Goal: Task Accomplishment & Management: Manage account settings

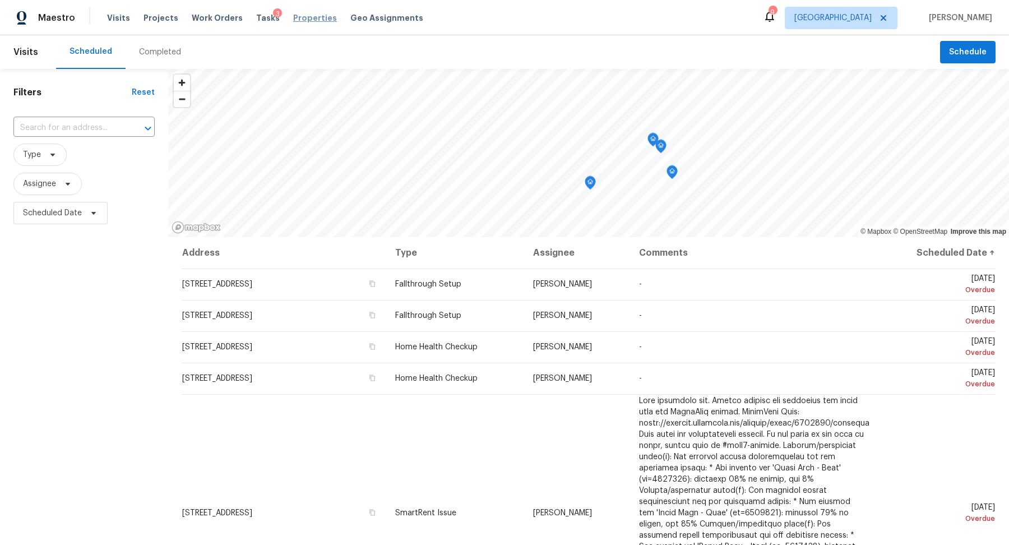
click at [303, 22] on span "Properties" at bounding box center [315, 17] width 44 height 11
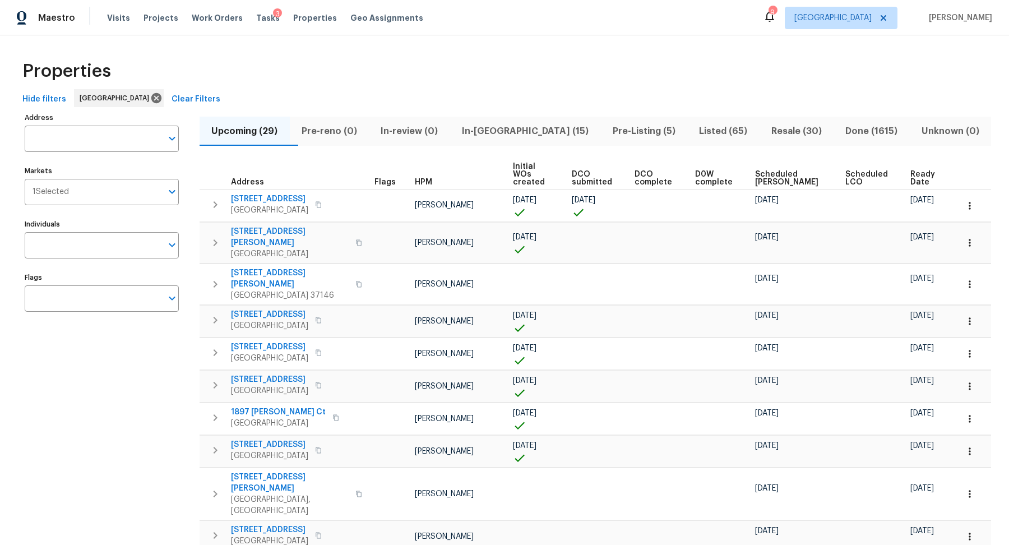
click at [510, 131] on span "In-reno (15)" at bounding box center [525, 131] width 137 height 16
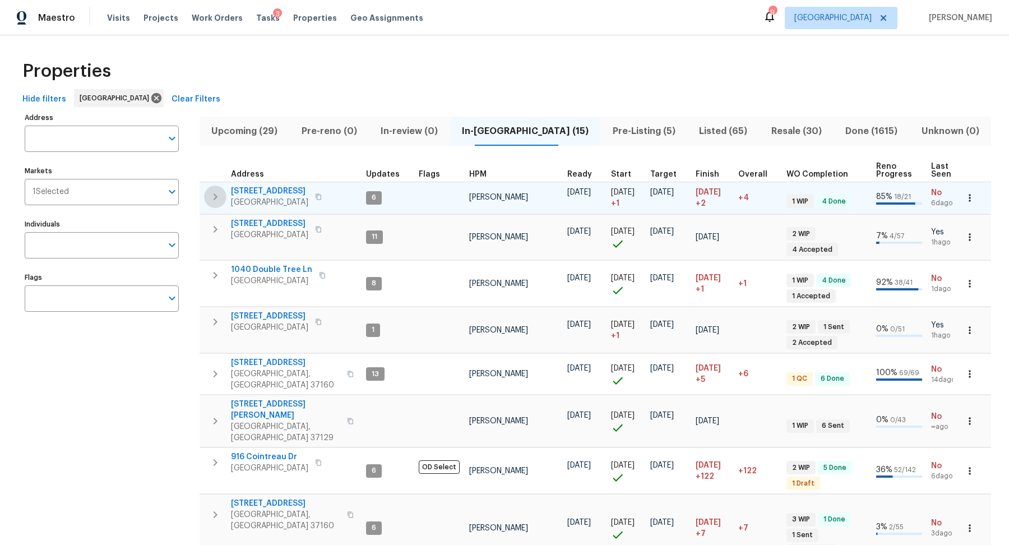
click at [210, 195] on icon "button" at bounding box center [214, 196] width 13 height 13
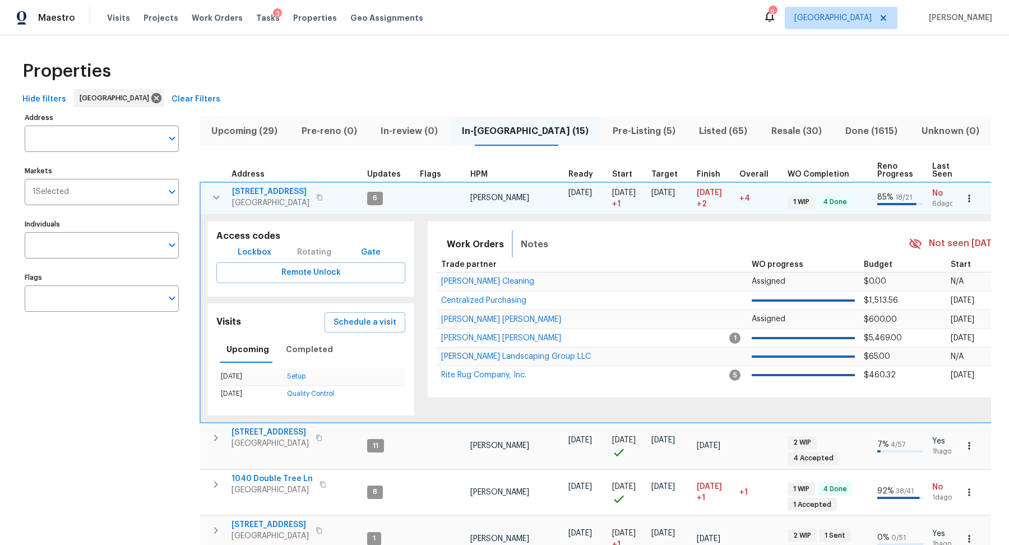
click at [536, 247] on span "Notes" at bounding box center [534, 244] width 27 height 16
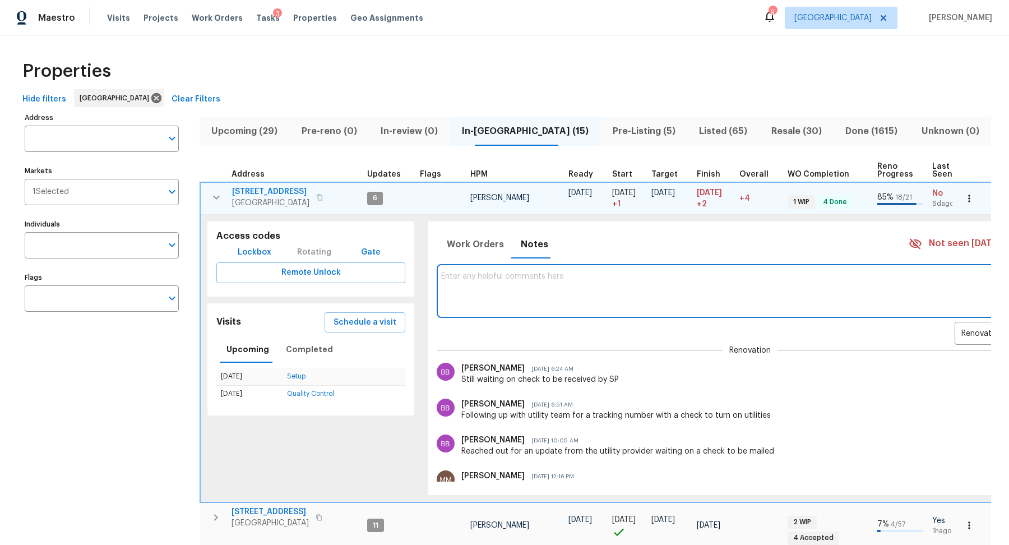
click at [509, 291] on textarea at bounding box center [750, 291] width 618 height 38
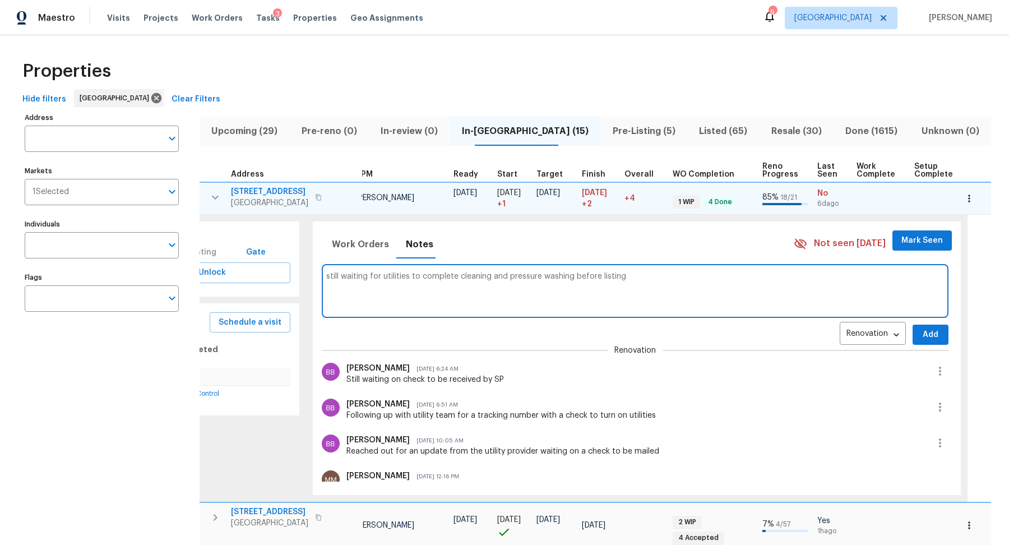
scroll to position [0, 178]
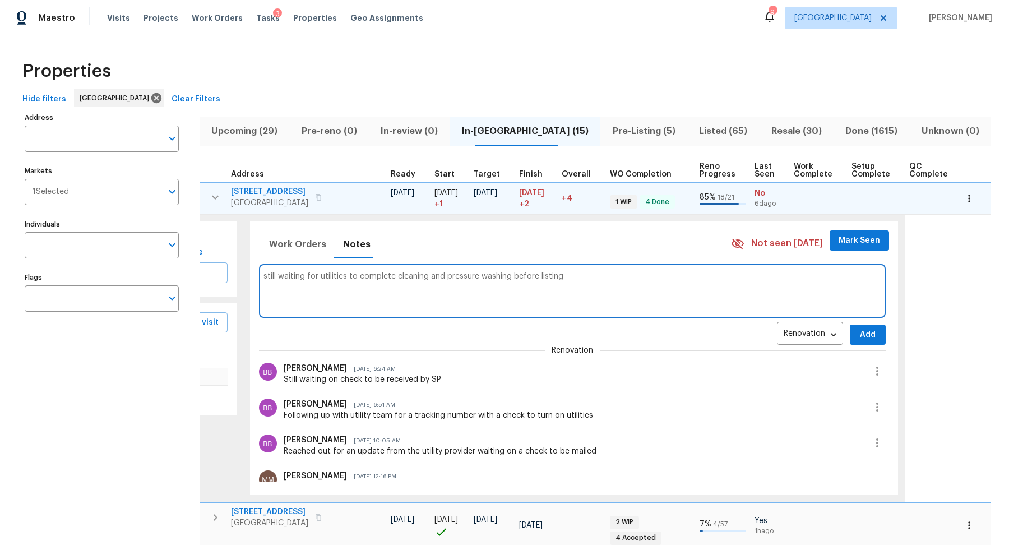
type textarea "still waiting for utilities to complete cleaning and pressure washing before li…"
click at [850, 324] on div "Renovation RENOVATION ​ Add" at bounding box center [572, 334] width 626 height 21
click at [858, 332] on span "Add" at bounding box center [867, 335] width 18 height 14
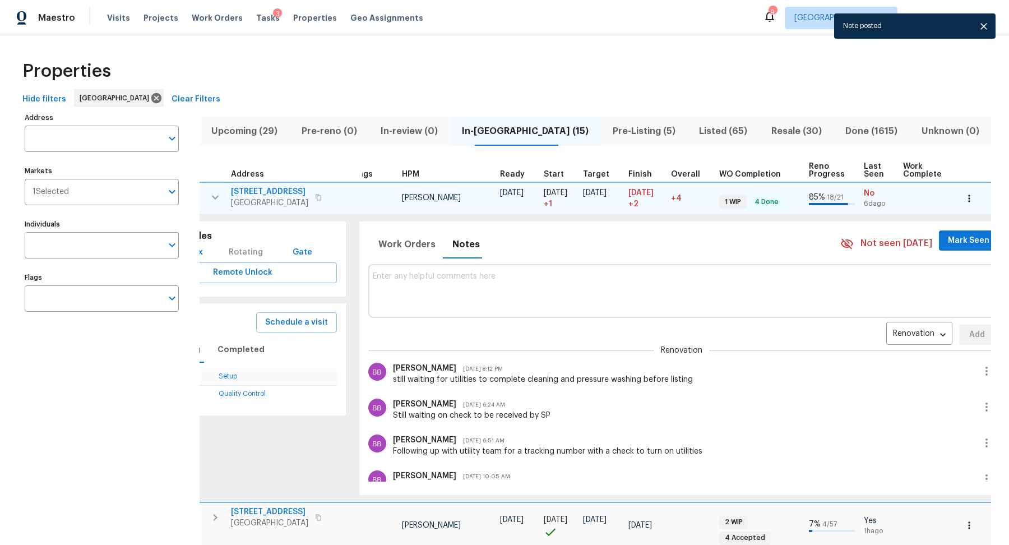
scroll to position [0, 0]
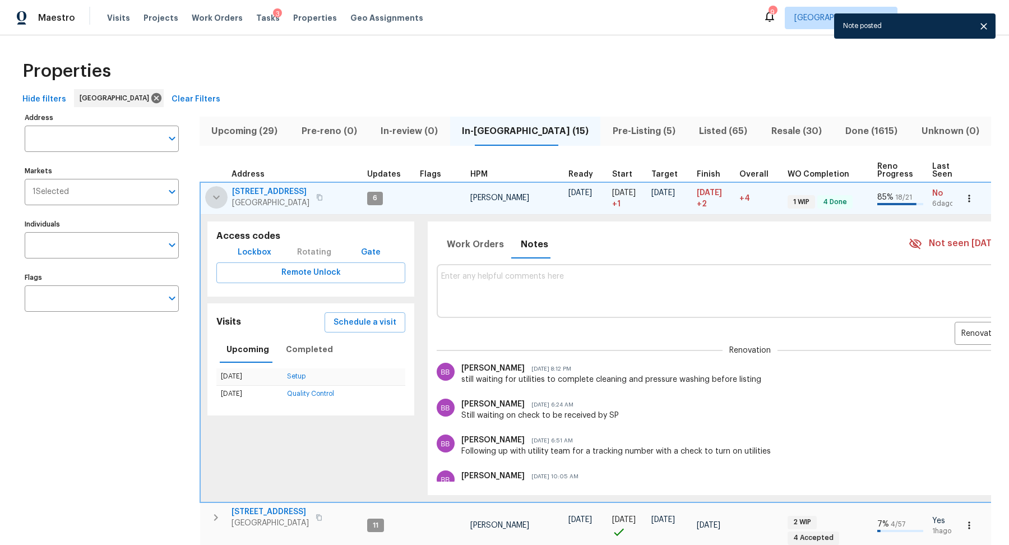
click at [221, 197] on icon "button" at bounding box center [216, 197] width 13 height 13
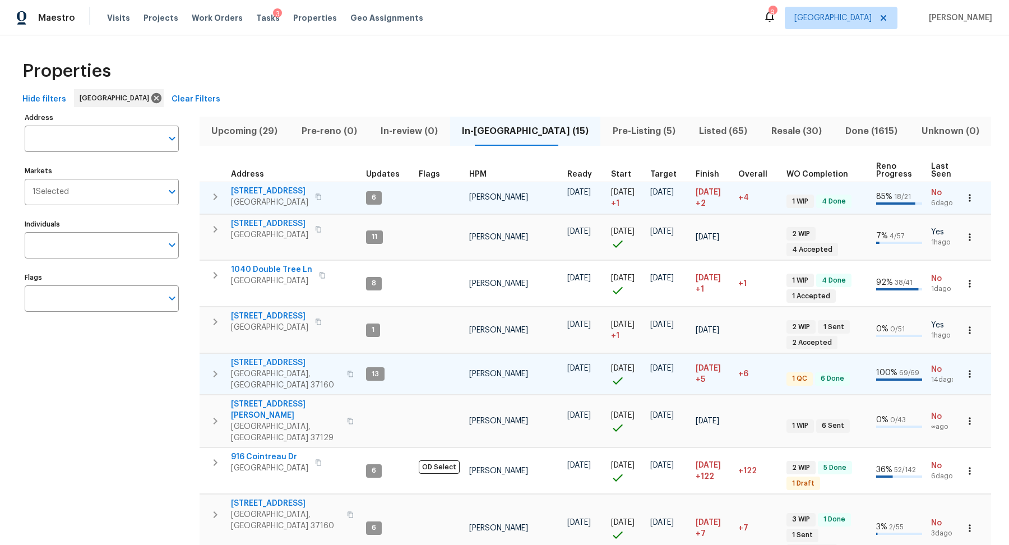
click at [261, 357] on span "106 Cottonwood Dr" at bounding box center [285, 362] width 109 height 11
click at [212, 367] on icon "button" at bounding box center [214, 373] width 13 height 13
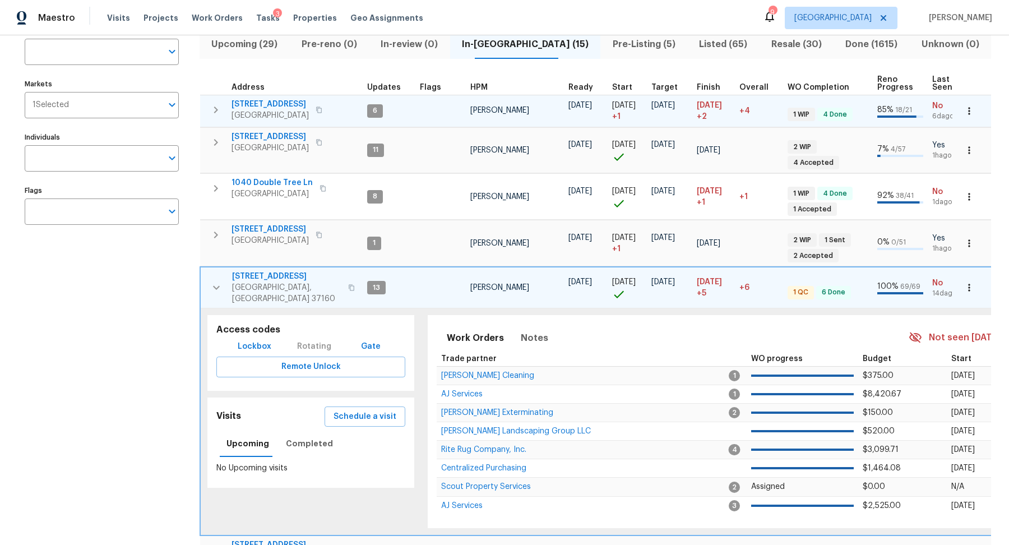
scroll to position [90, 0]
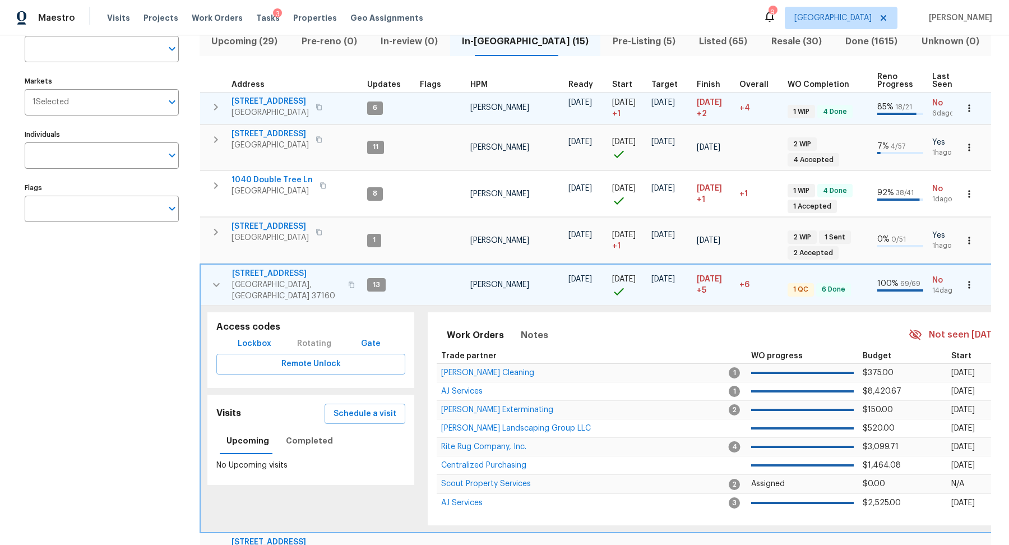
click at [213, 278] on icon "button" at bounding box center [216, 284] width 13 height 13
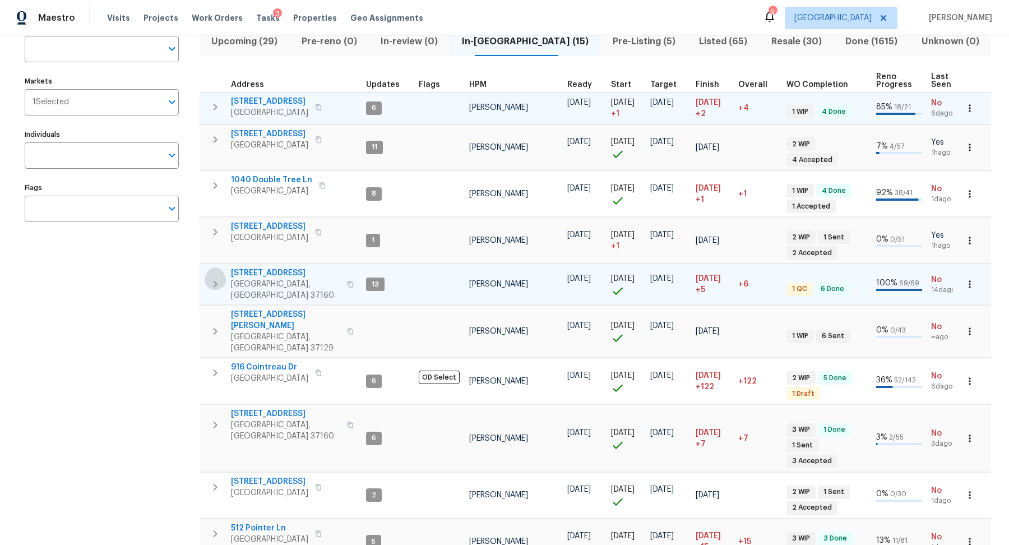
click at [213, 277] on icon "button" at bounding box center [214, 283] width 13 height 13
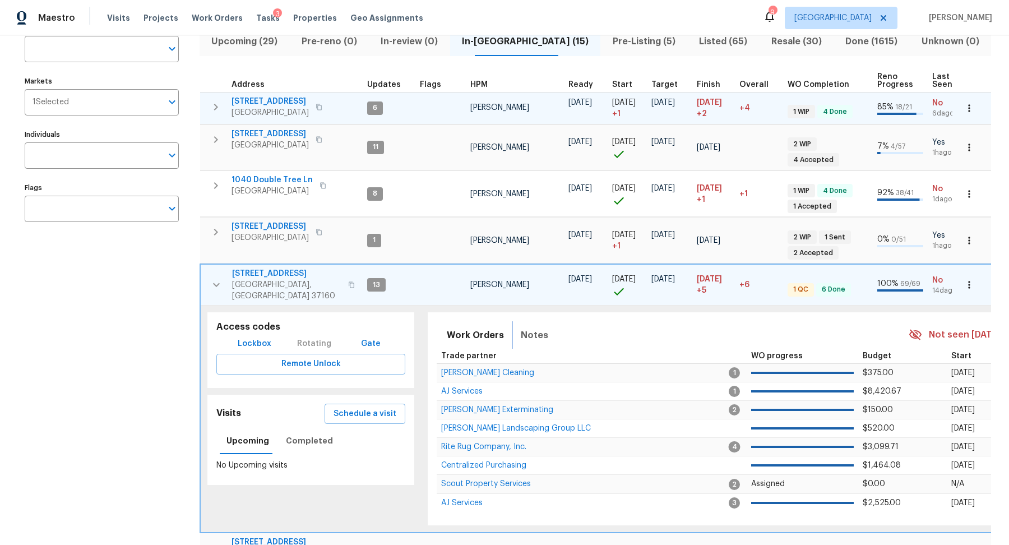
click at [531, 327] on span "Notes" at bounding box center [534, 335] width 27 height 16
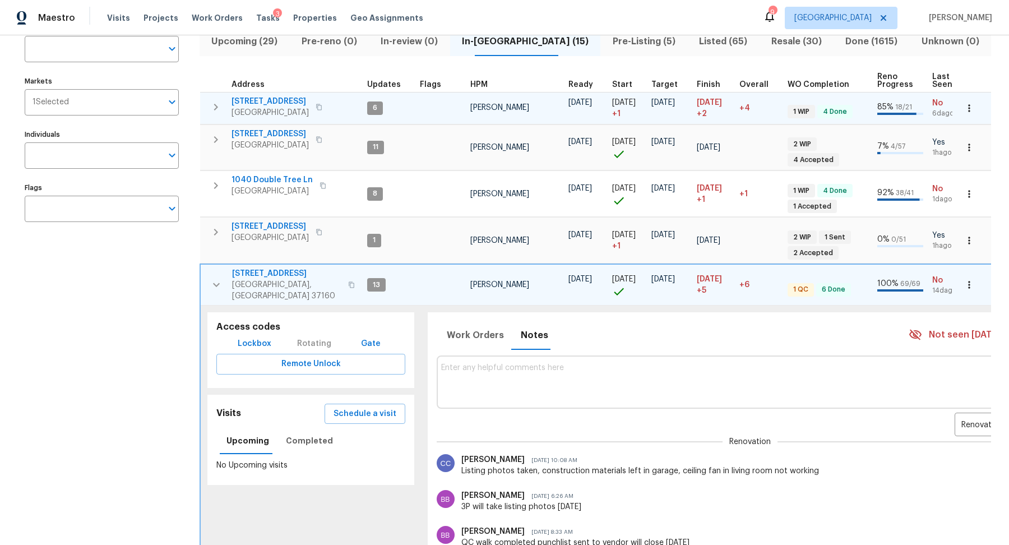
click at [516, 363] on textarea at bounding box center [750, 382] width 618 height 38
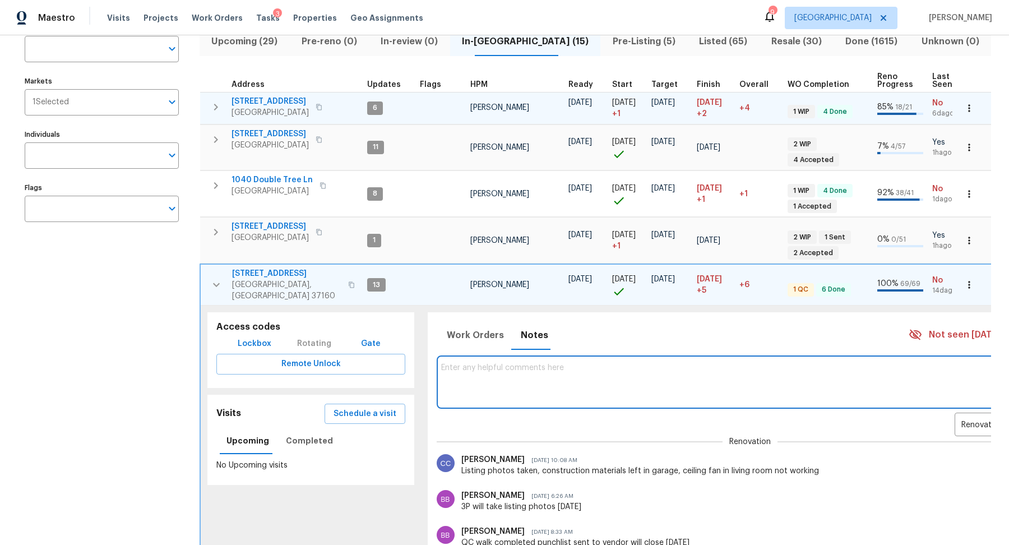
click at [211, 278] on icon "button" at bounding box center [216, 284] width 13 height 13
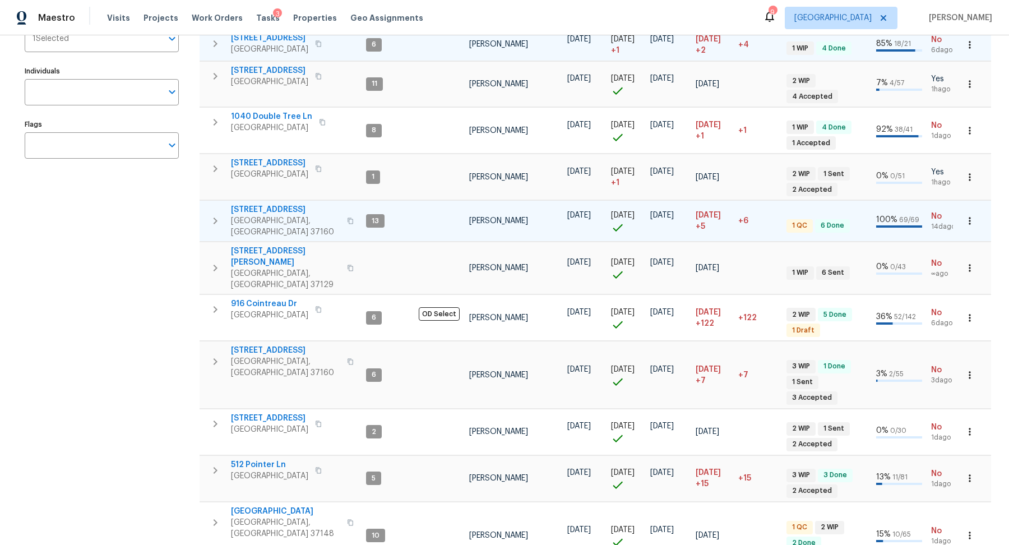
scroll to position [155, 0]
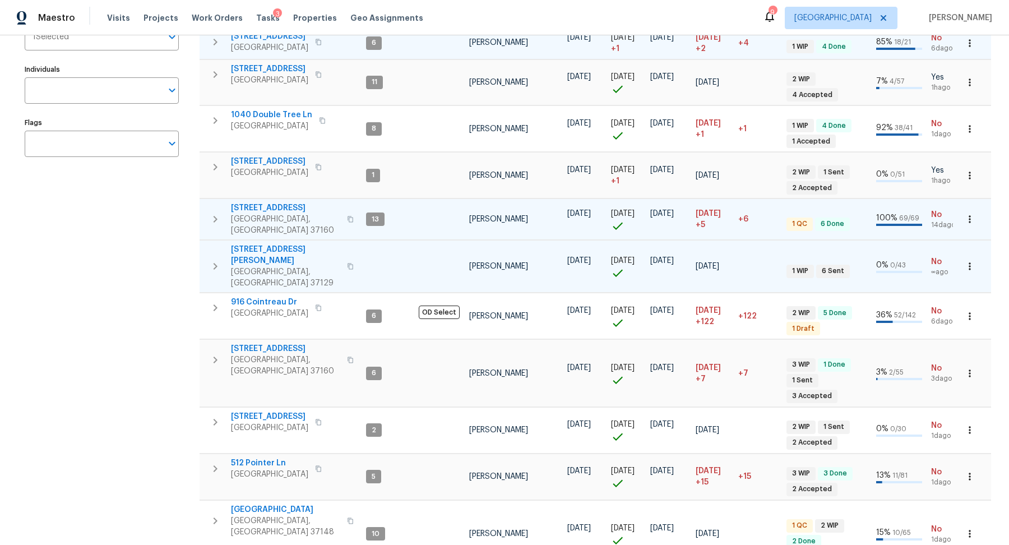
click at [217, 259] on icon "button" at bounding box center [214, 265] width 13 height 13
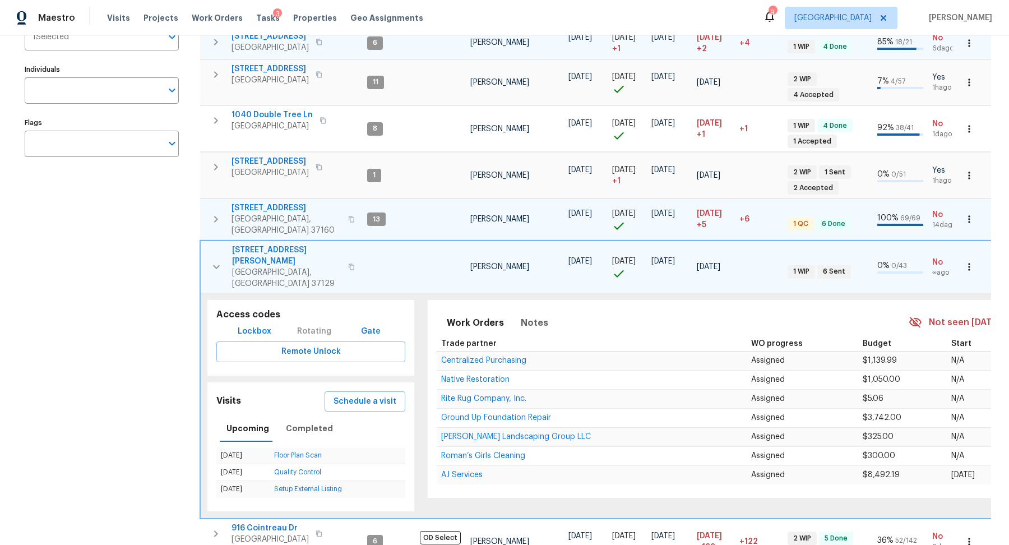
click at [217, 260] on icon "button" at bounding box center [216, 266] width 13 height 13
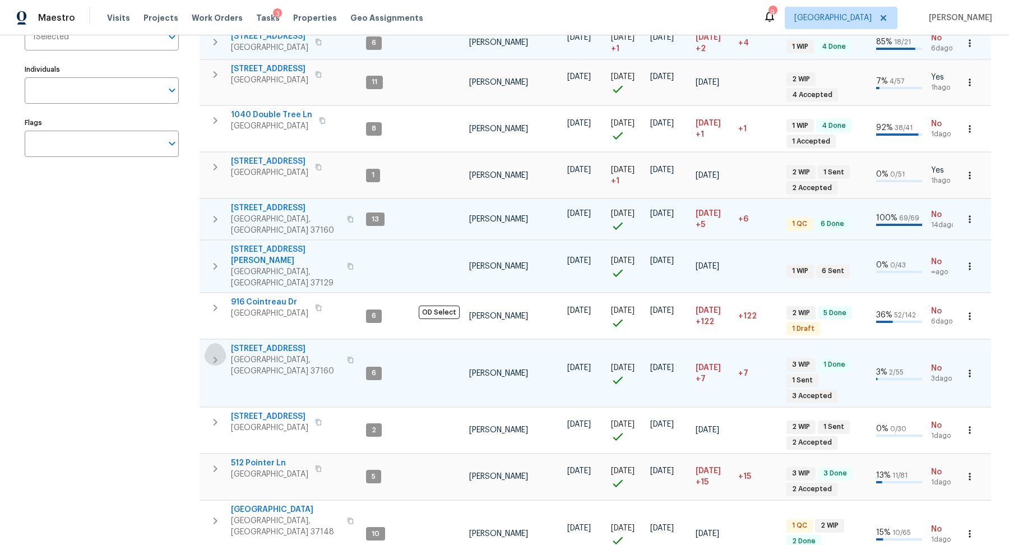
click at [210, 353] on icon "button" at bounding box center [214, 359] width 13 height 13
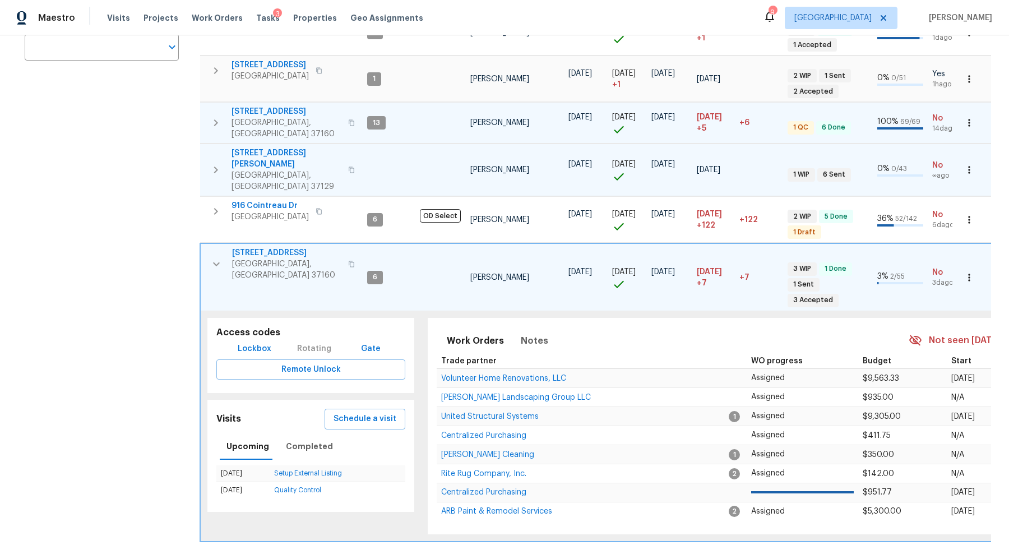
scroll to position [262, 0]
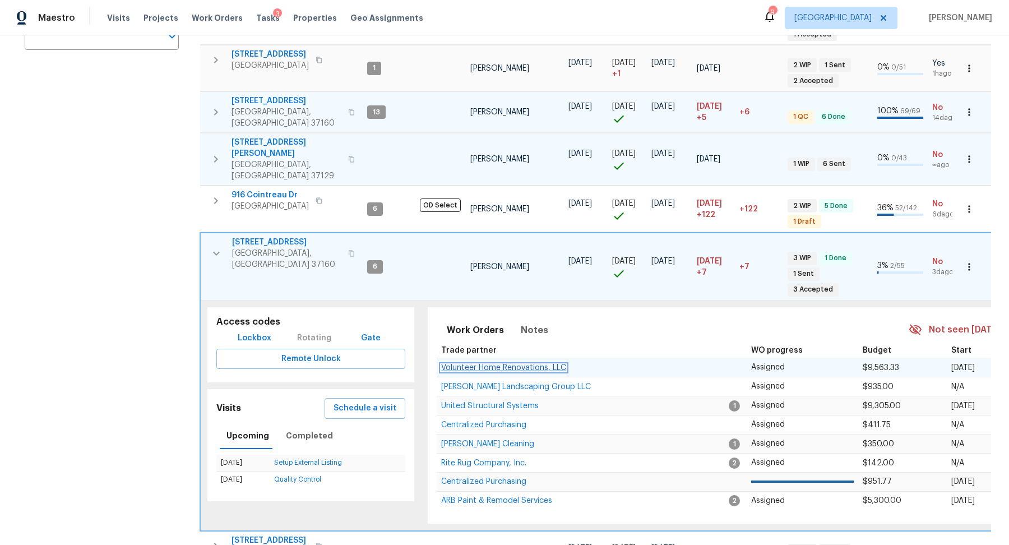
click at [493, 364] on span "Volunteer Home Renovations, LLC" at bounding box center [503, 368] width 125 height 8
click at [216, 252] on icon "button" at bounding box center [216, 254] width 7 height 4
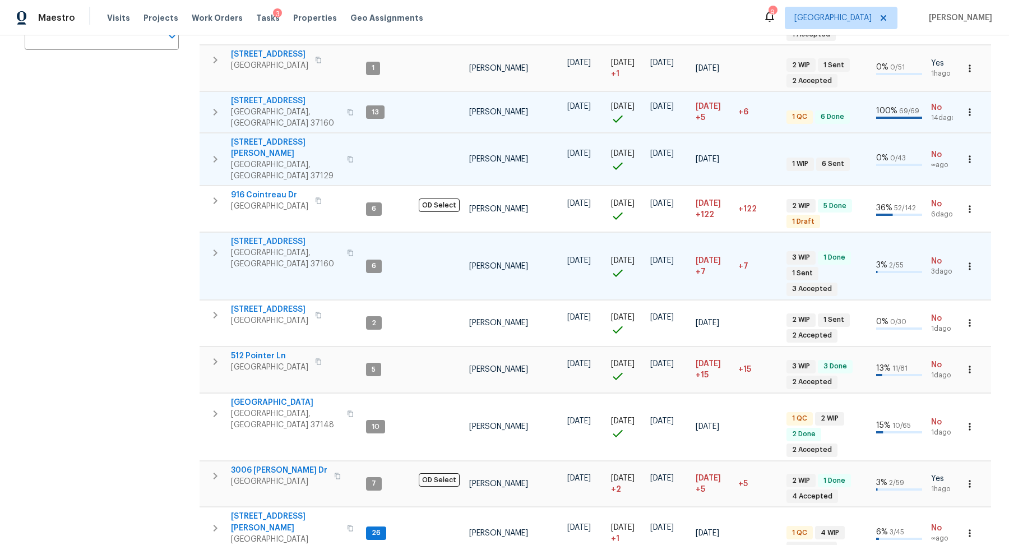
scroll to position [347, 0]
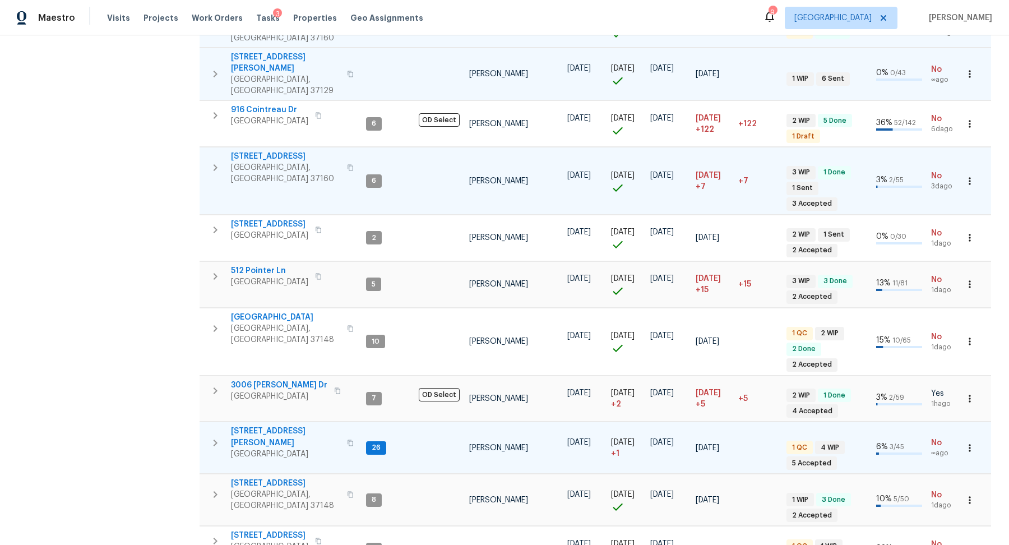
click at [213, 436] on icon "button" at bounding box center [214, 442] width 13 height 13
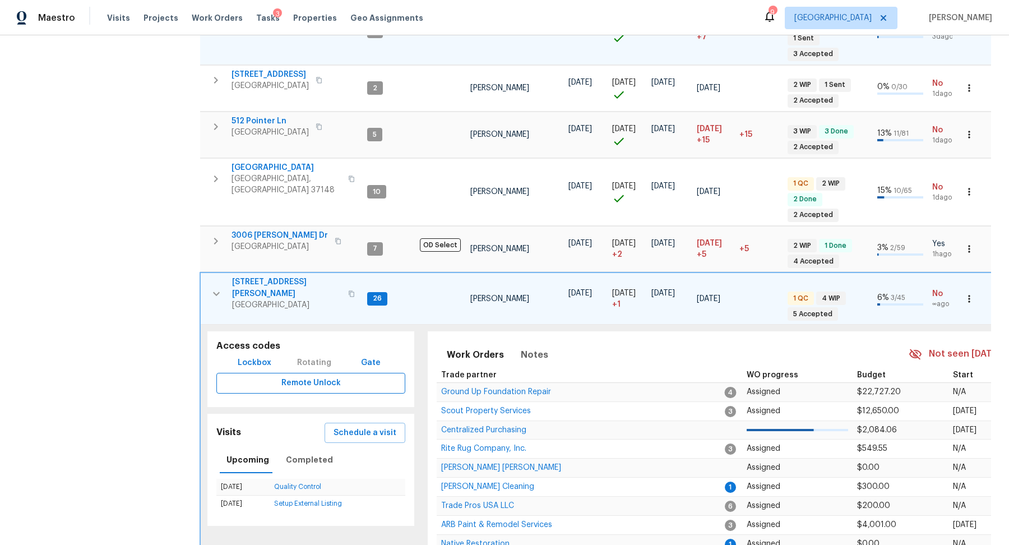
scroll to position [518, 0]
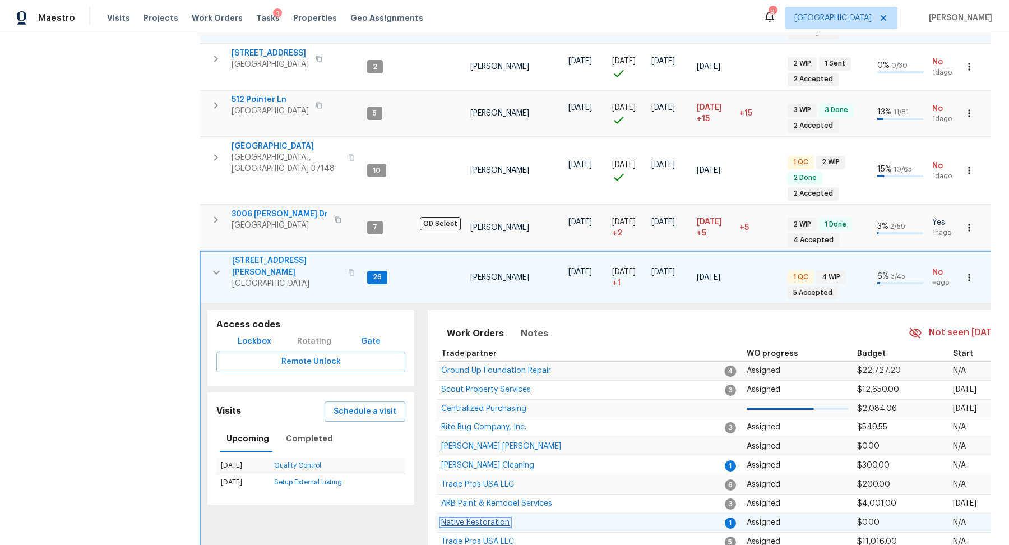
click at [476, 518] on span "Native Restoration" at bounding box center [475, 522] width 68 height 8
click at [217, 266] on icon "button" at bounding box center [216, 272] width 13 height 13
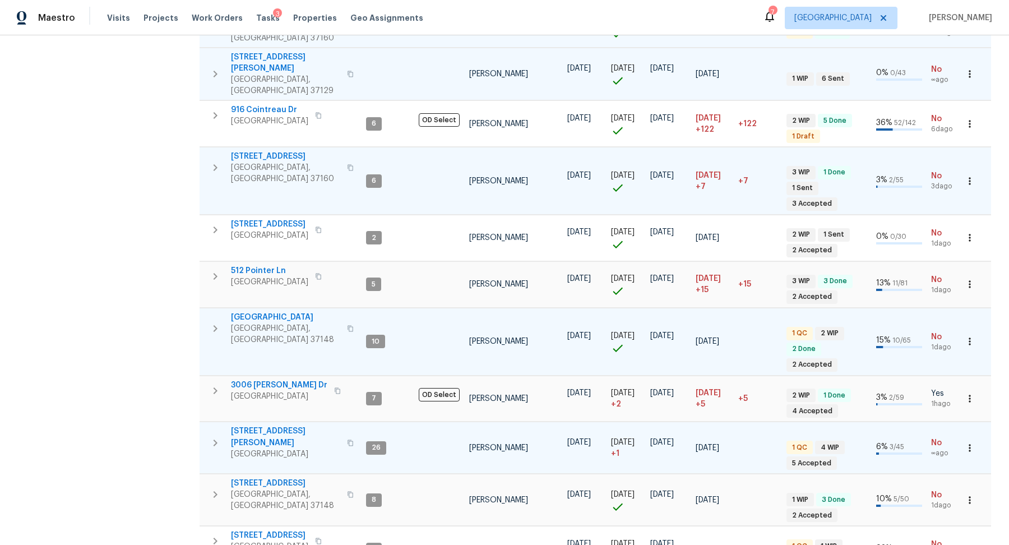
scroll to position [347, 0]
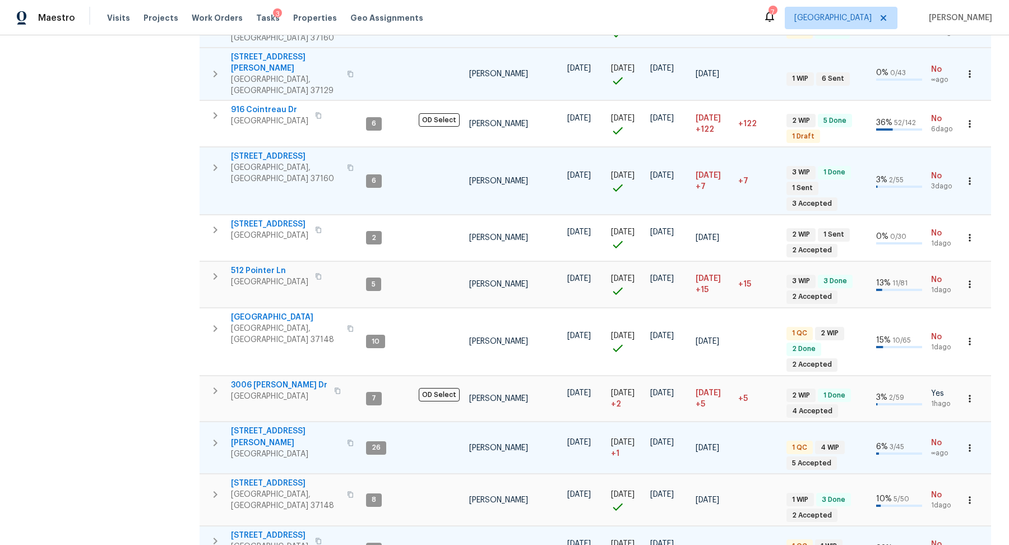
click at [263, 530] on span "2817 Winterberry Dr" at bounding box center [269, 535] width 77 height 11
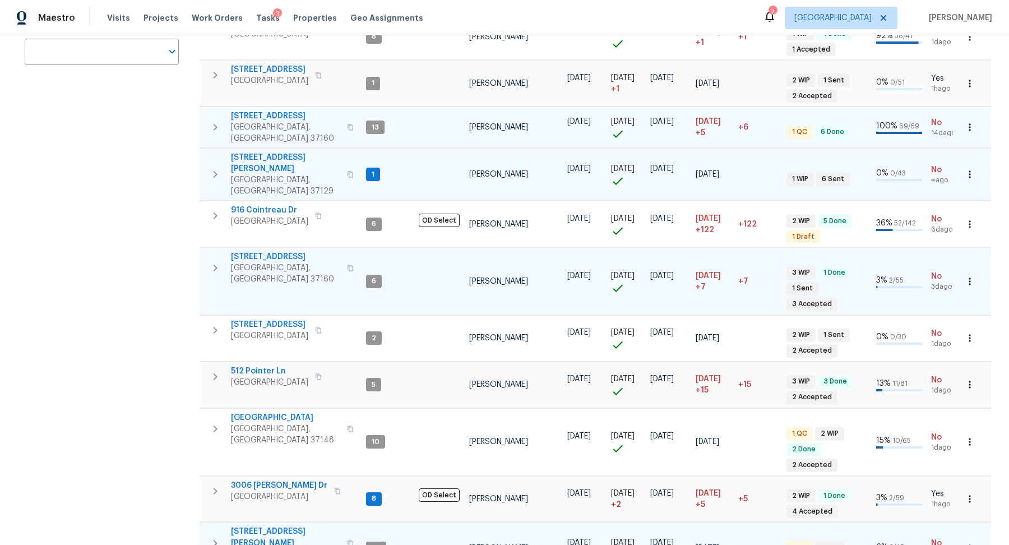
scroll to position [211, 0]
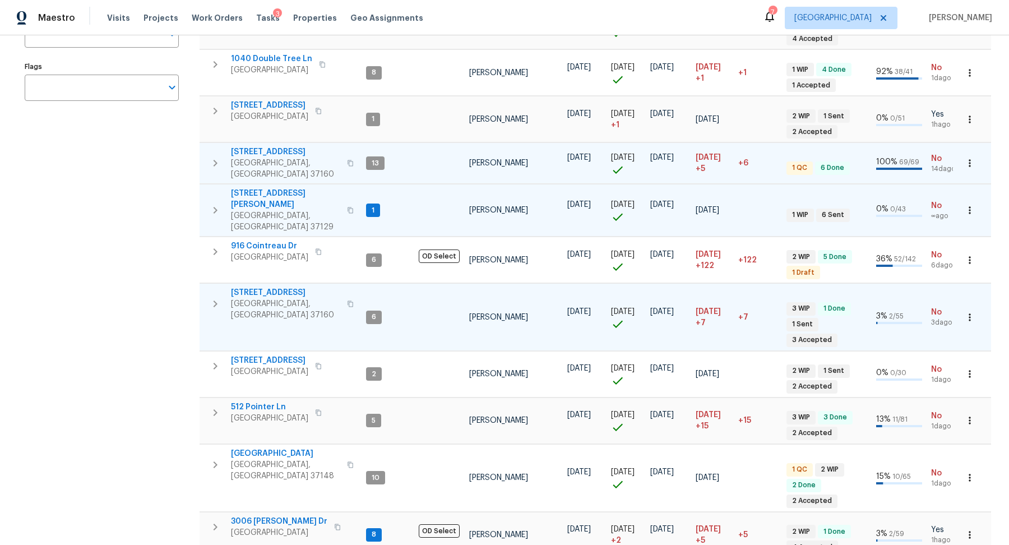
click at [282, 146] on span "106 Cottonwood Dr" at bounding box center [285, 151] width 109 height 11
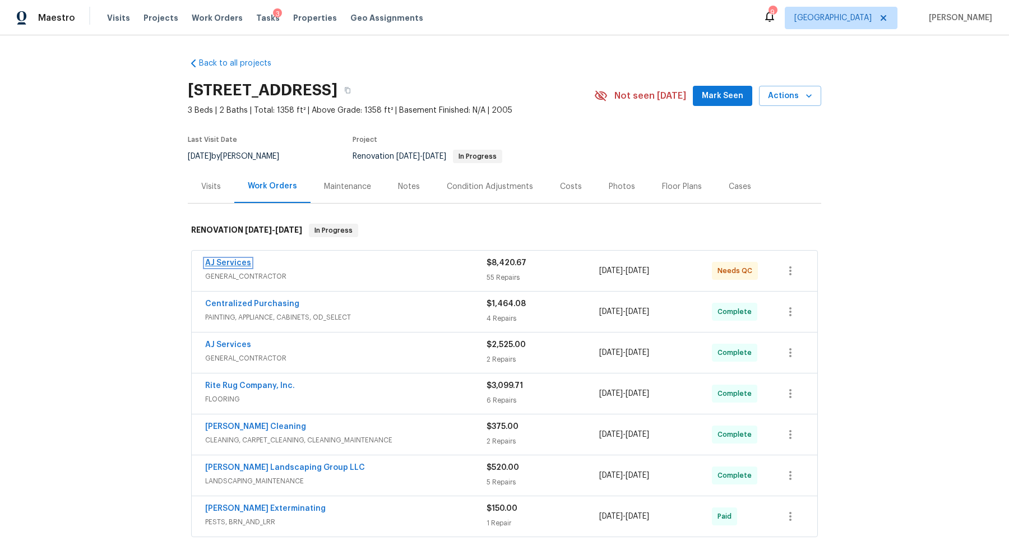
click at [240, 261] on link "AJ Services" at bounding box center [228, 263] width 46 height 8
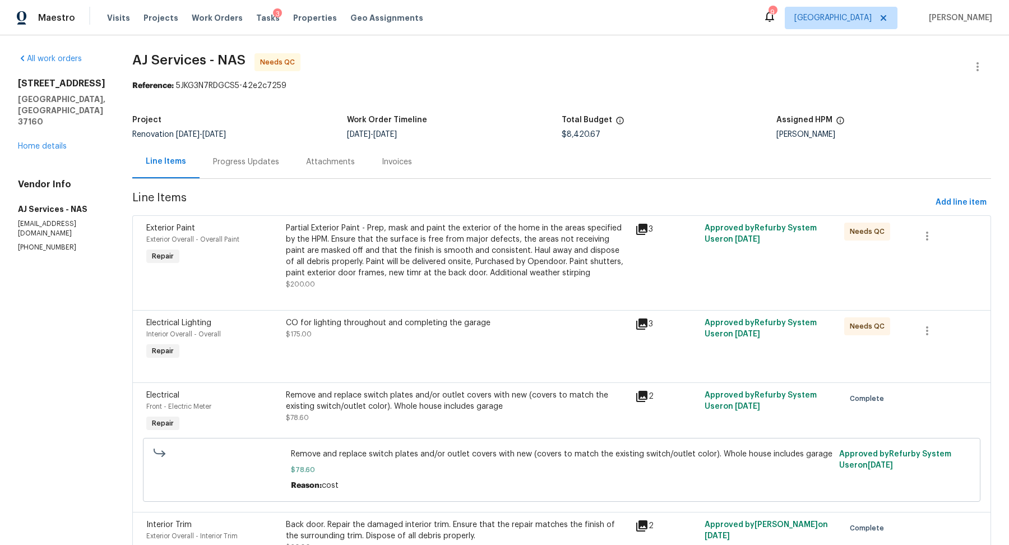
click at [459, 268] on div "Partial Exterior Paint - Prep, mask and paint the exterior of the home in the a…" at bounding box center [457, 250] width 342 height 56
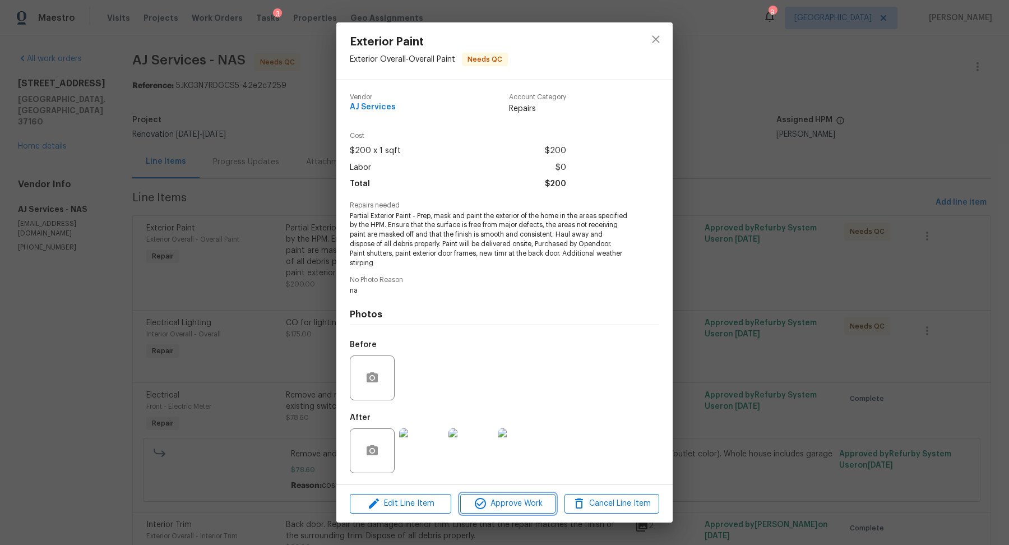
click at [524, 505] on span "Approve Work" at bounding box center [507, 503] width 88 height 14
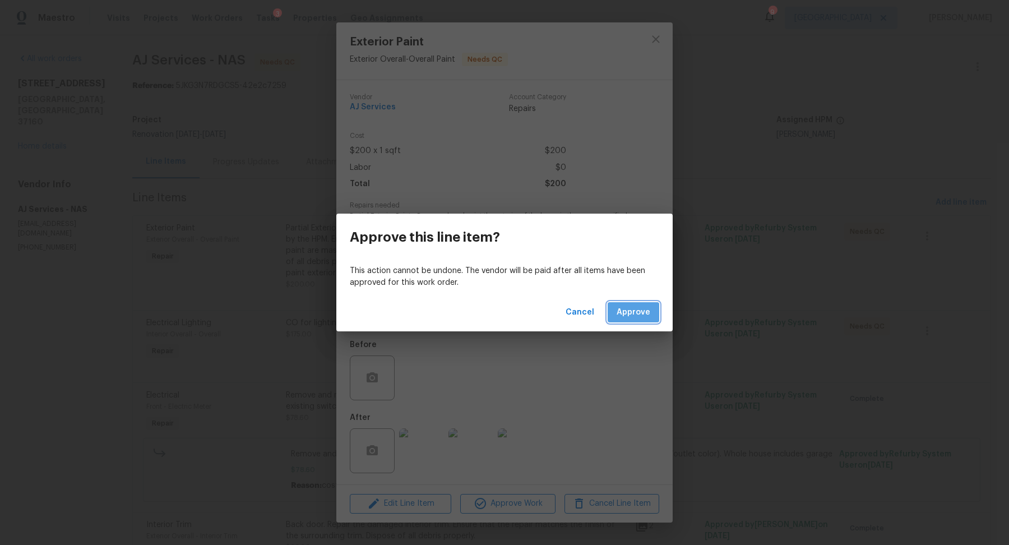
click at [636, 317] on span "Approve" at bounding box center [633, 312] width 34 height 14
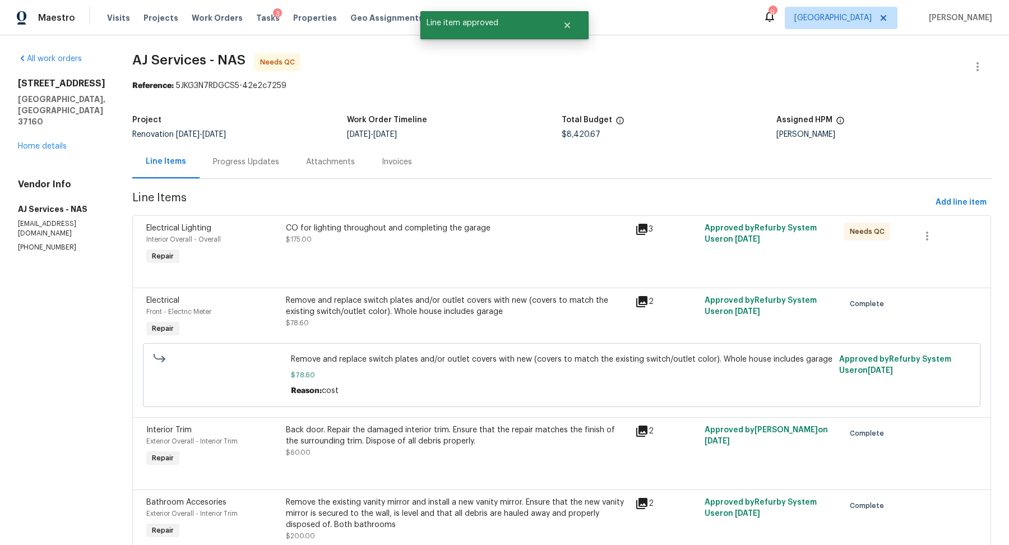
click at [435, 261] on div "CO for lighting throughout and completing the garage $175.00" at bounding box center [456, 245] width 349 height 52
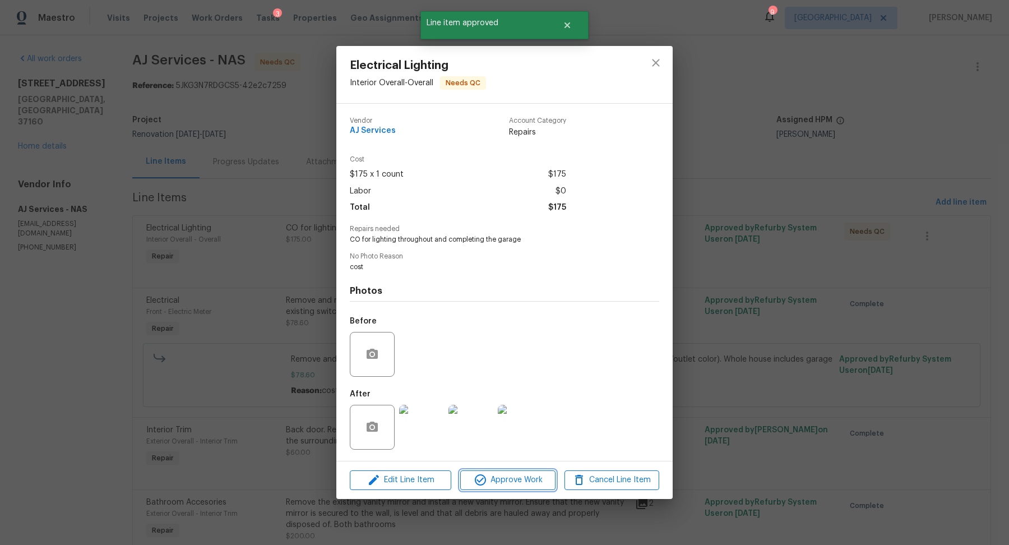
click at [522, 480] on span "Approve Work" at bounding box center [507, 480] width 88 height 14
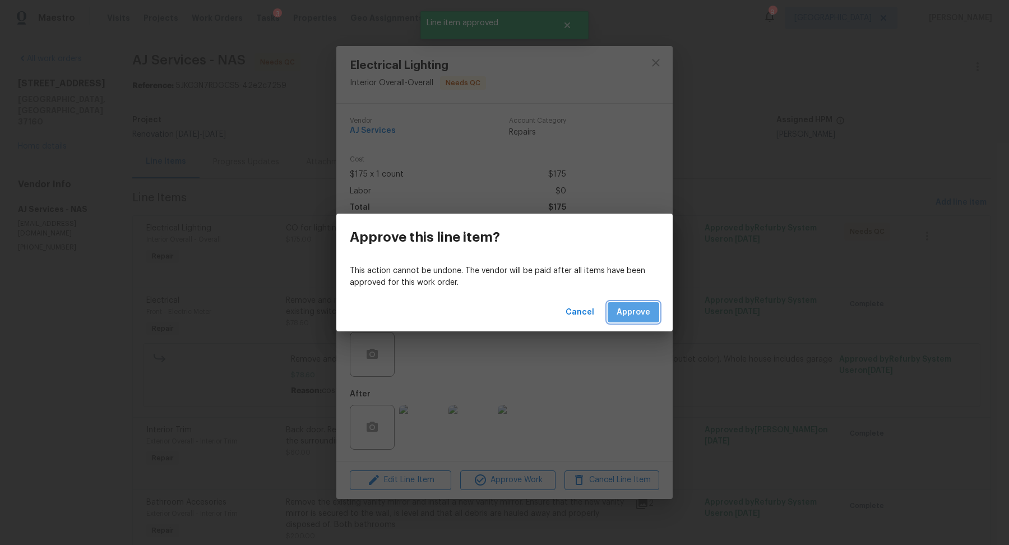
click at [630, 321] on button "Approve" at bounding box center [633, 312] width 52 height 21
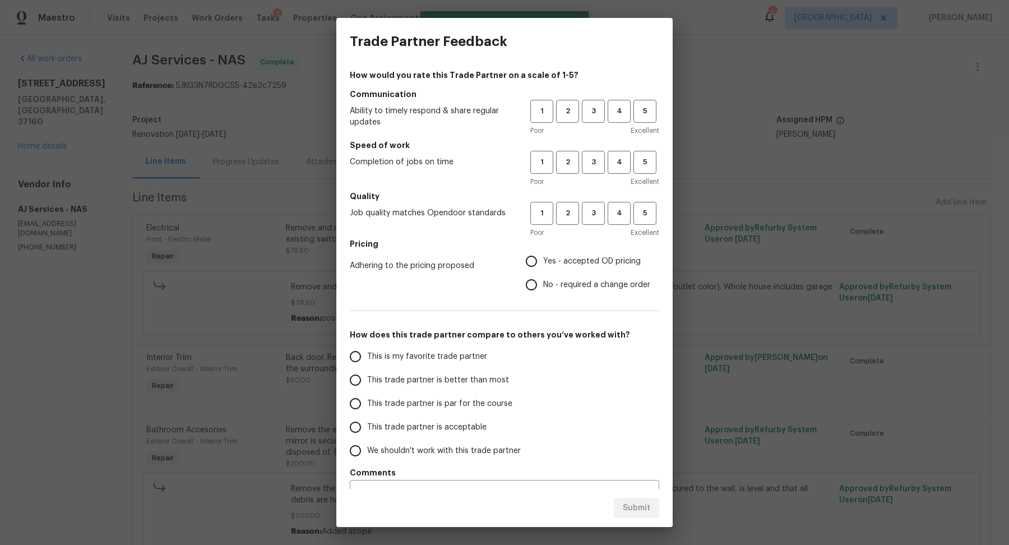
click at [605, 101] on div "1 2 3 4 5" at bounding box center [594, 111] width 129 height 23
click at [602, 106] on span "3" at bounding box center [593, 111] width 21 height 13
click at [602, 155] on button "3" at bounding box center [593, 162] width 23 height 23
click at [598, 210] on span "3" at bounding box center [593, 213] width 21 height 13
click at [555, 261] on span "Yes - accepted OD pricing" at bounding box center [592, 262] width 98 height 12
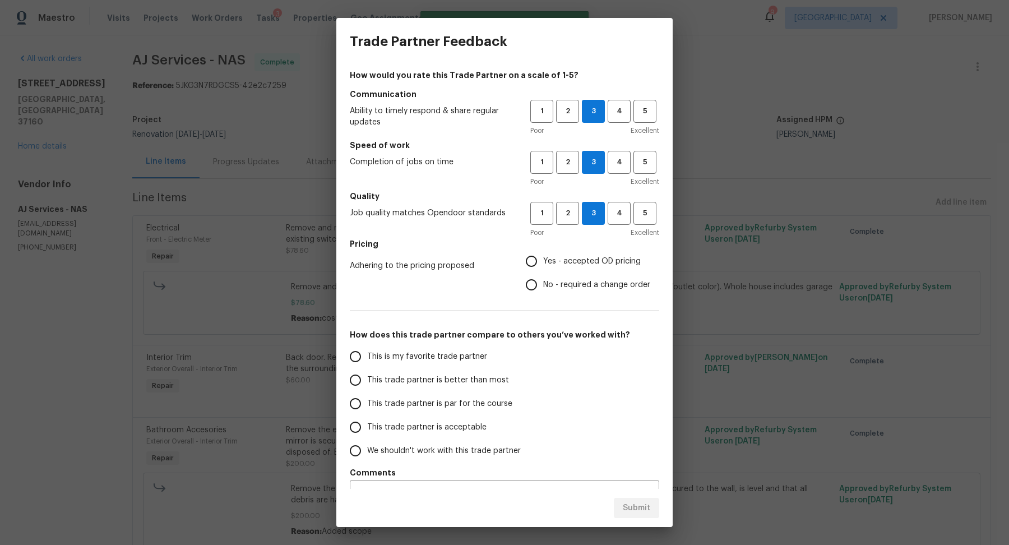
click at [543, 261] on input "Yes - accepted OD pricing" at bounding box center [531, 261] width 24 height 24
radio input "true"
click at [448, 404] on span "This trade partner is par for the course" at bounding box center [439, 404] width 145 height 12
click at [367, 404] on input "This trade partner is par for the course" at bounding box center [355, 404] width 24 height 24
click at [635, 507] on span "Submit" at bounding box center [636, 508] width 27 height 14
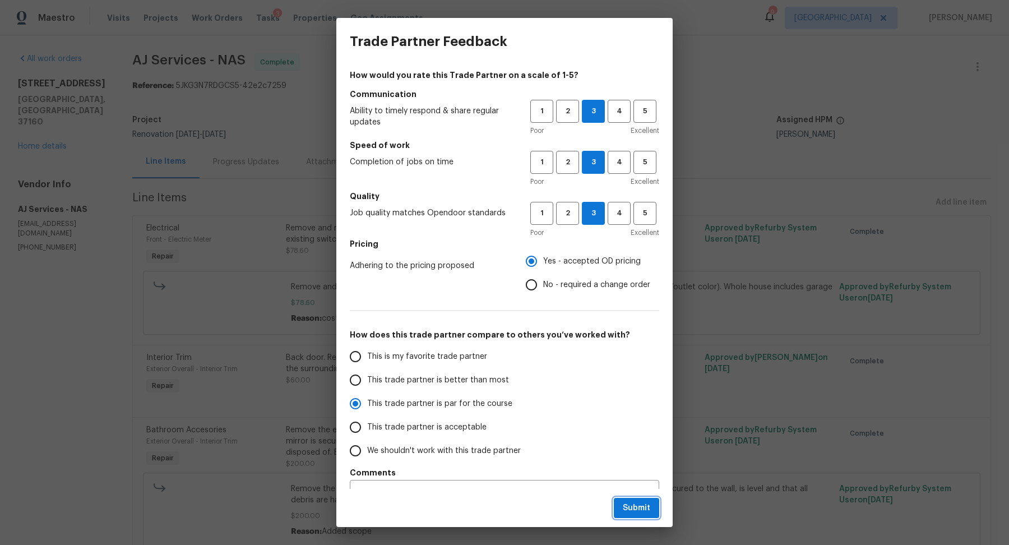
radio input "true"
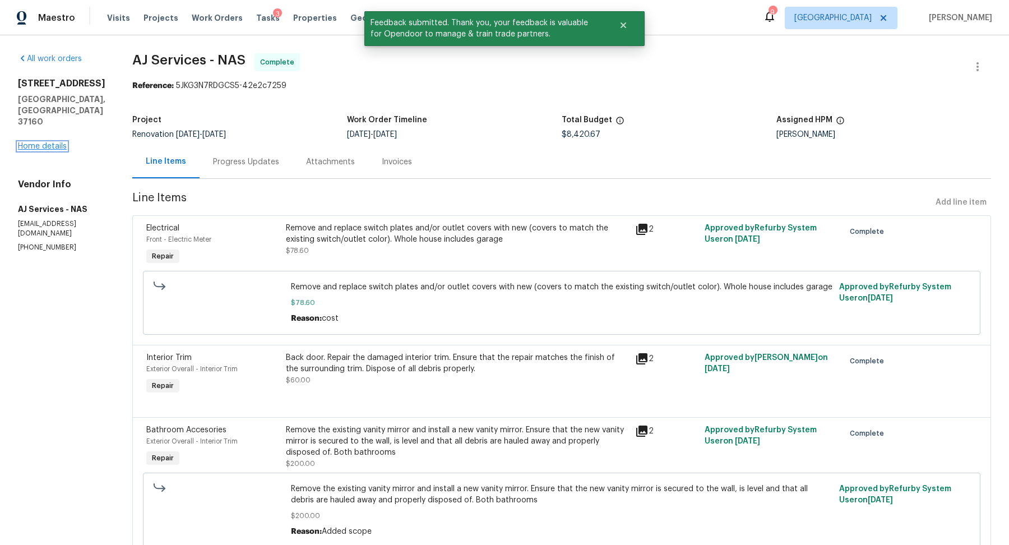
click at [42, 142] on link "Home details" at bounding box center [42, 146] width 49 height 8
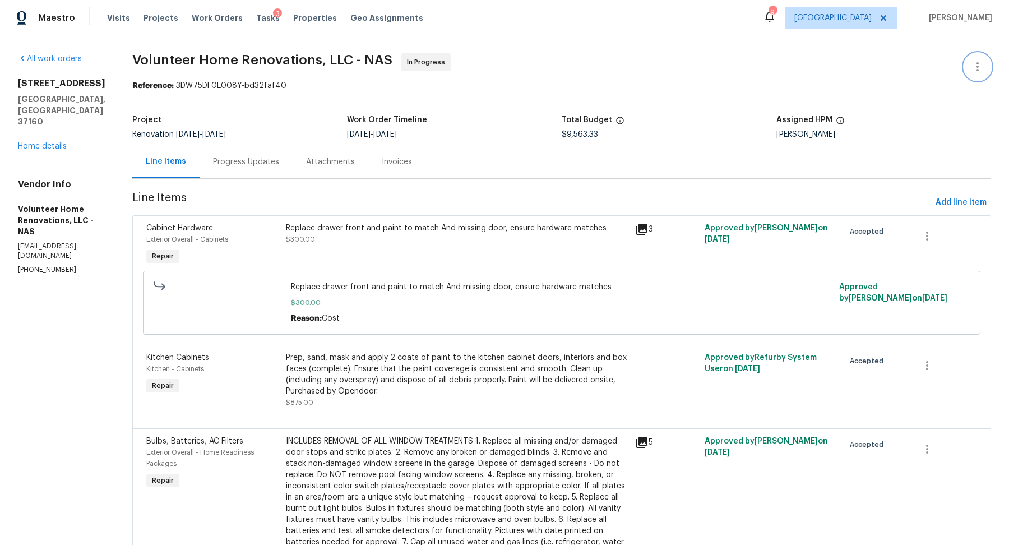
click at [976, 67] on icon "button" at bounding box center [977, 66] width 13 height 13
click at [963, 70] on li "Edit" at bounding box center [940, 66] width 121 height 18
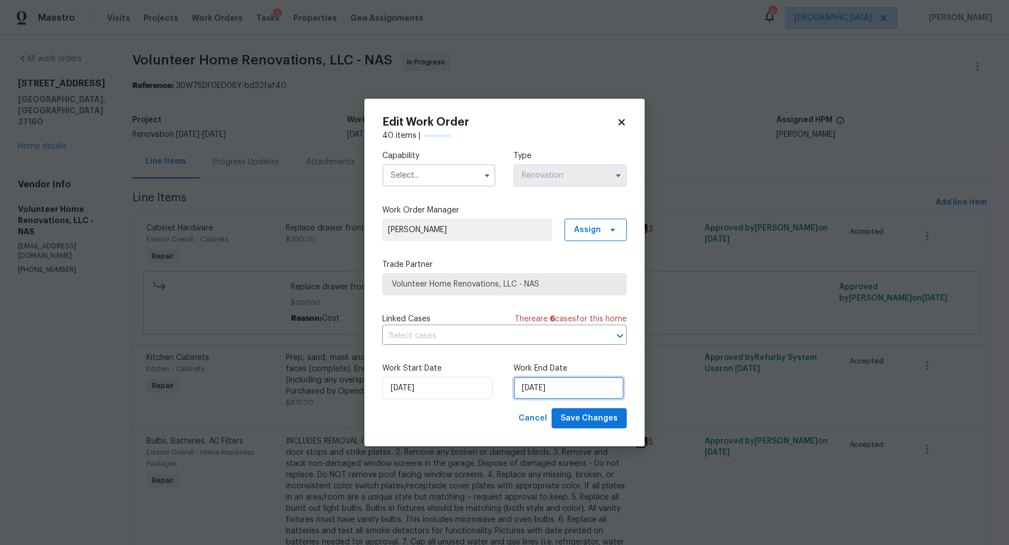
click at [563, 386] on input "9/5/2025" at bounding box center [568, 388] width 110 height 22
select select "8"
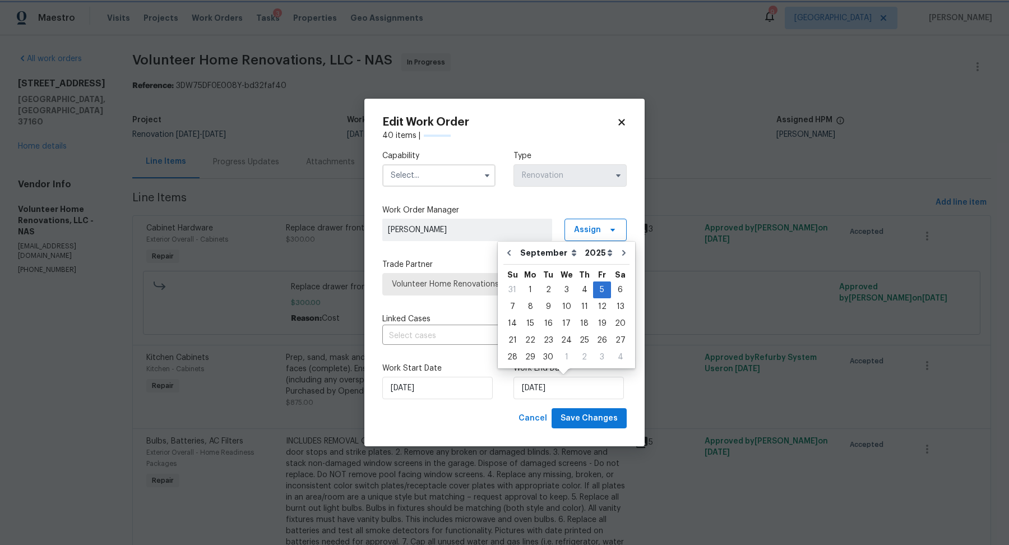
click at [621, 119] on icon at bounding box center [621, 122] width 10 height 10
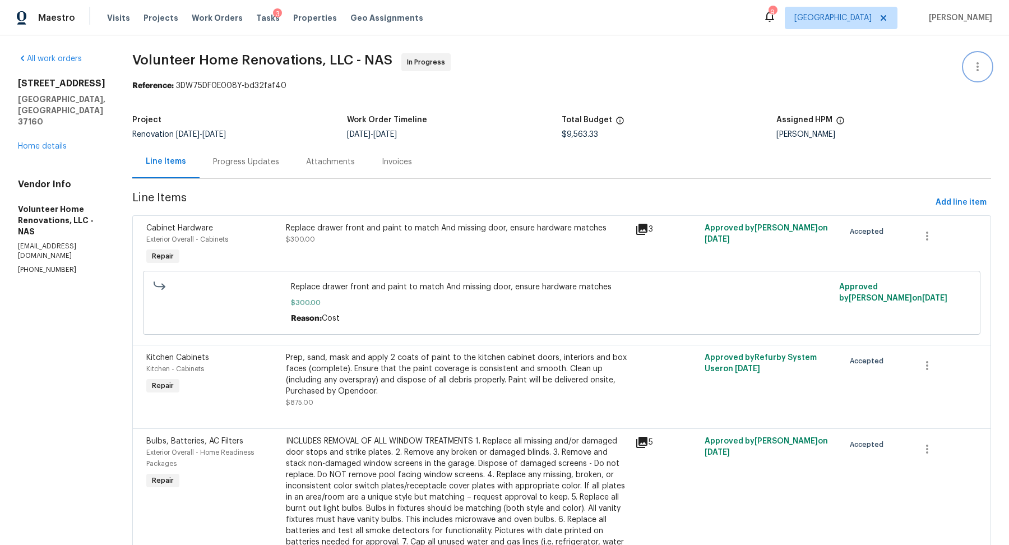
click at [973, 64] on icon "button" at bounding box center [977, 66] width 13 height 13
click at [922, 69] on li "Edit" at bounding box center [940, 66] width 121 height 18
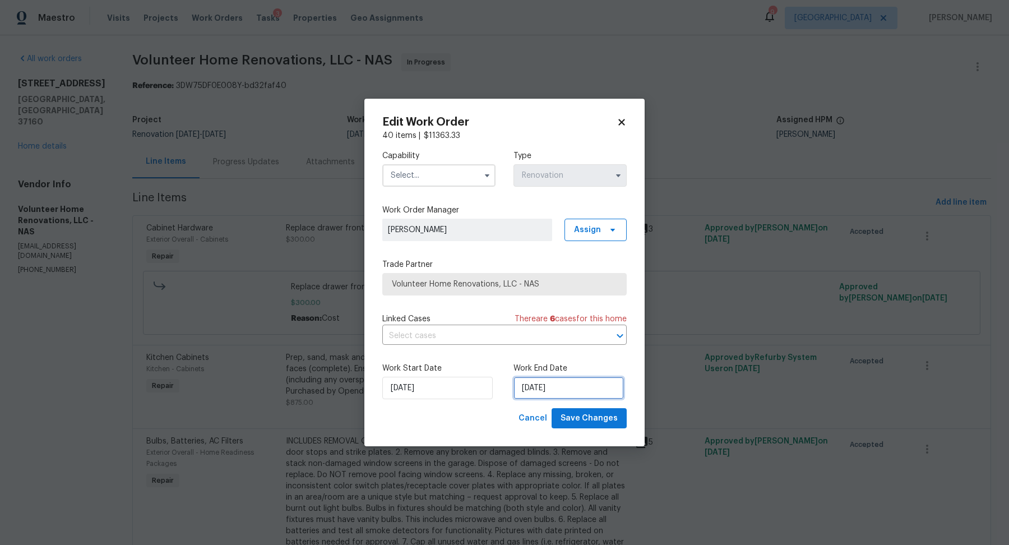
click at [571, 384] on input "9/5/2025" at bounding box center [568, 388] width 110 height 22
select select "8"
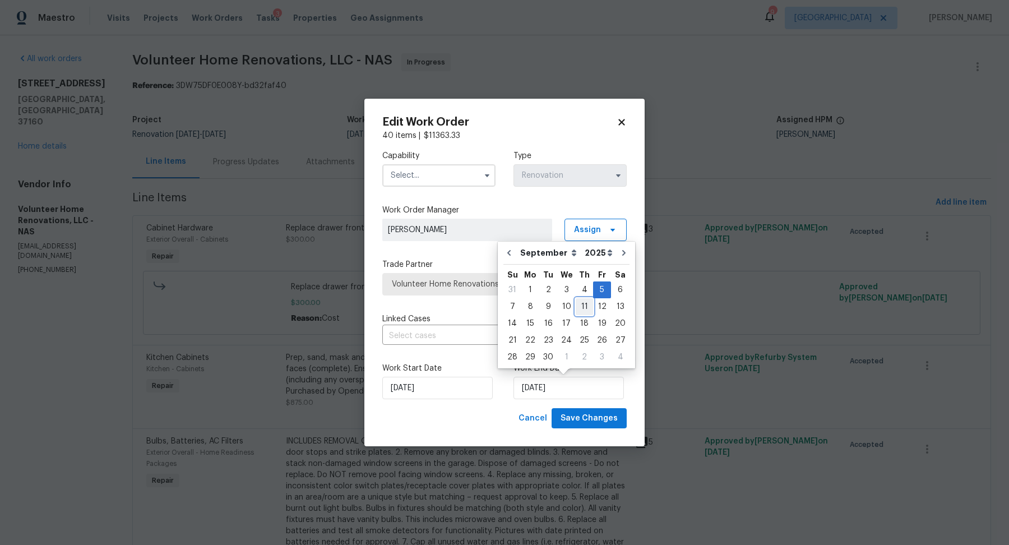
click at [580, 308] on div "11" at bounding box center [583, 307] width 17 height 16
type input "9/11/2025"
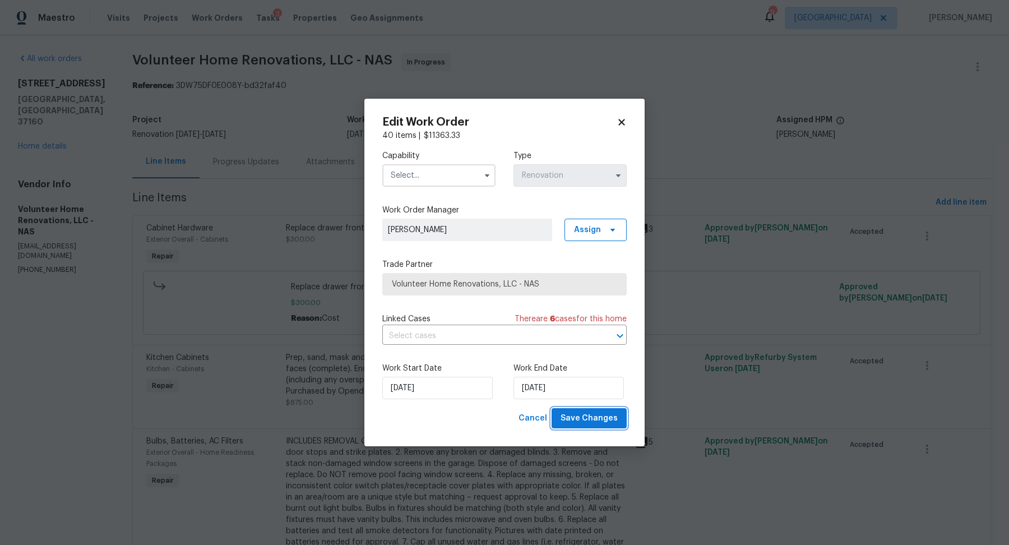
click at [572, 420] on span "Save Changes" at bounding box center [588, 418] width 57 height 14
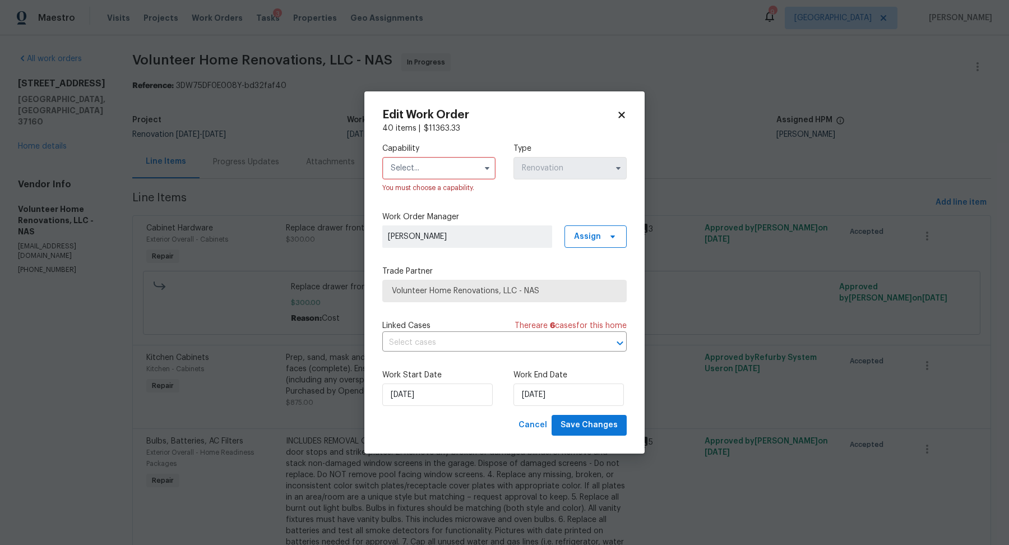
click at [446, 172] on input "text" at bounding box center [438, 168] width 113 height 22
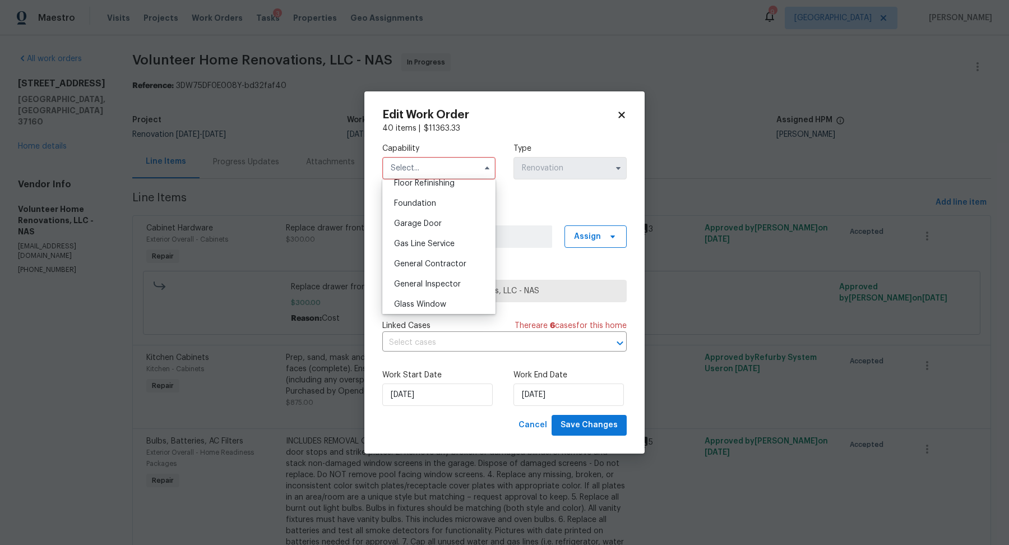
scroll to position [473, 0]
click at [441, 256] on span "General Contractor" at bounding box center [430, 254] width 72 height 8
type input "General Contractor"
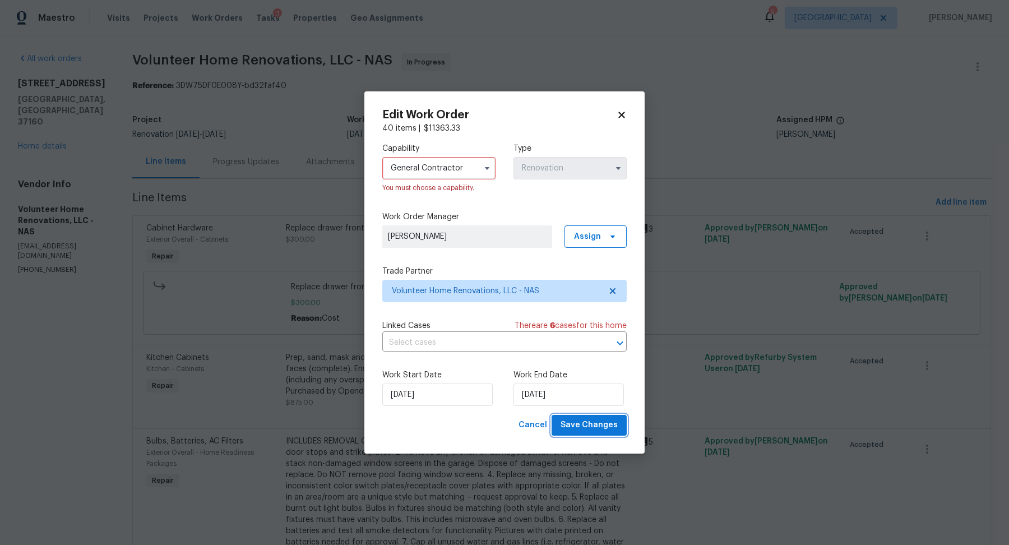
click at [582, 430] on span "Save Changes" at bounding box center [588, 425] width 57 height 14
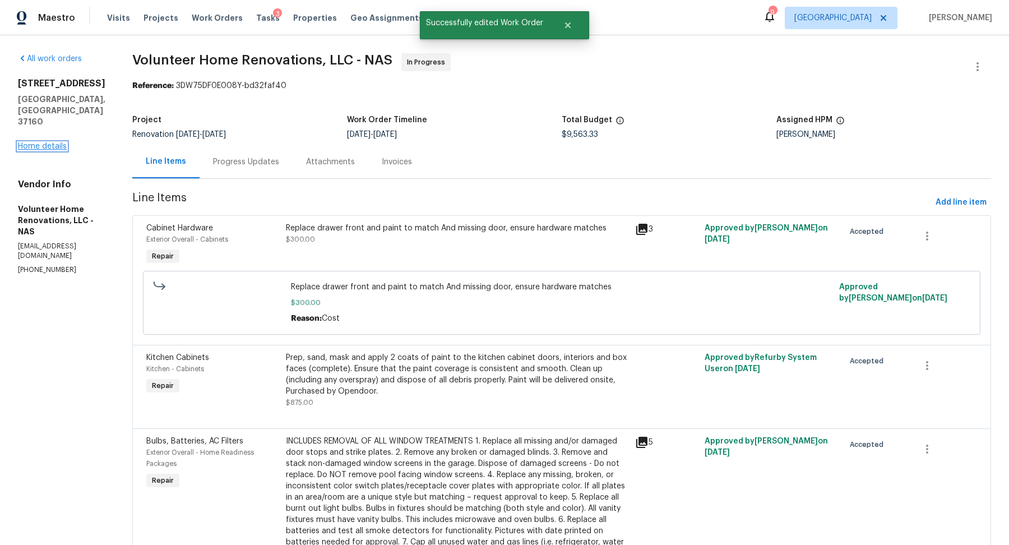
click at [43, 142] on link "Home details" at bounding box center [42, 146] width 49 height 8
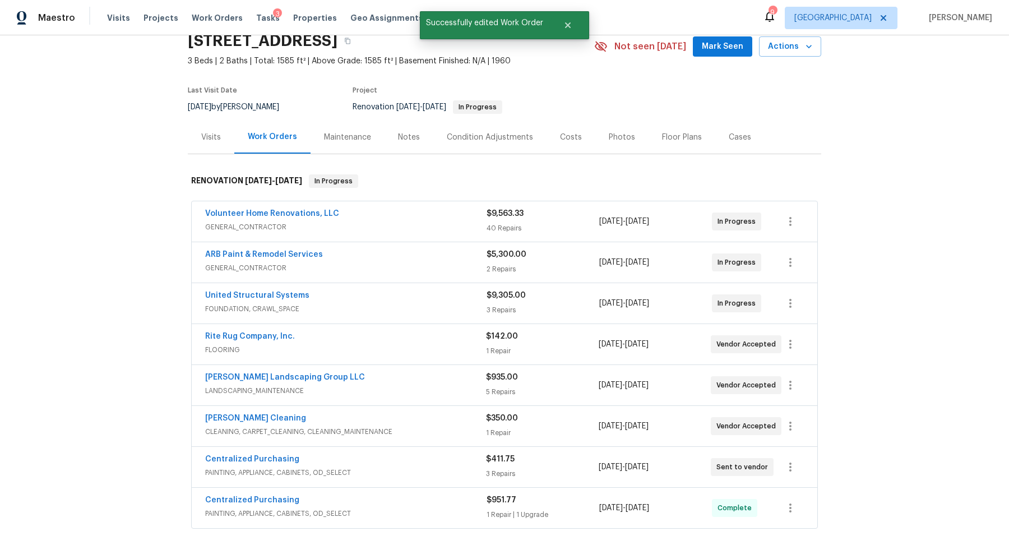
scroll to position [54, 0]
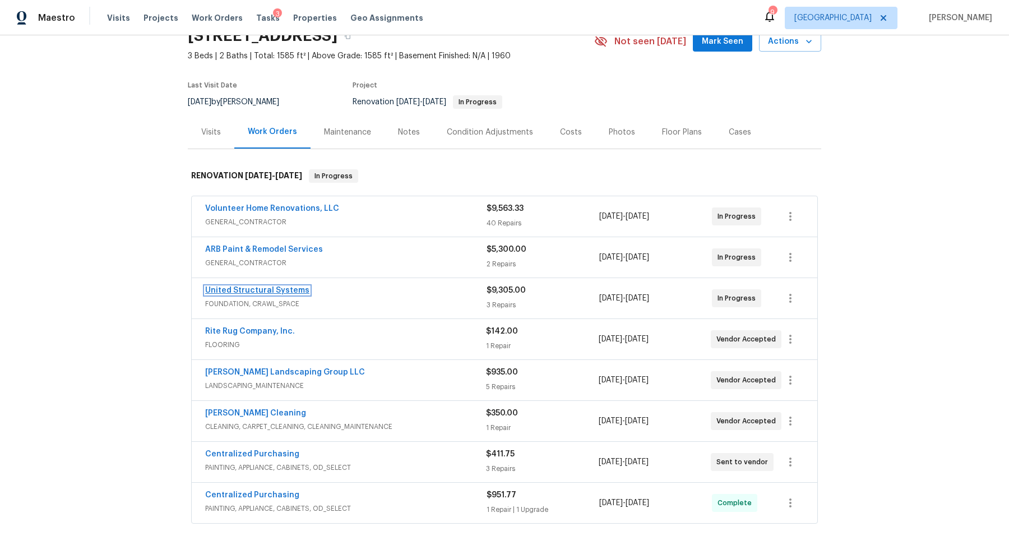
click at [265, 286] on link "United Structural Systems" at bounding box center [257, 290] width 104 height 8
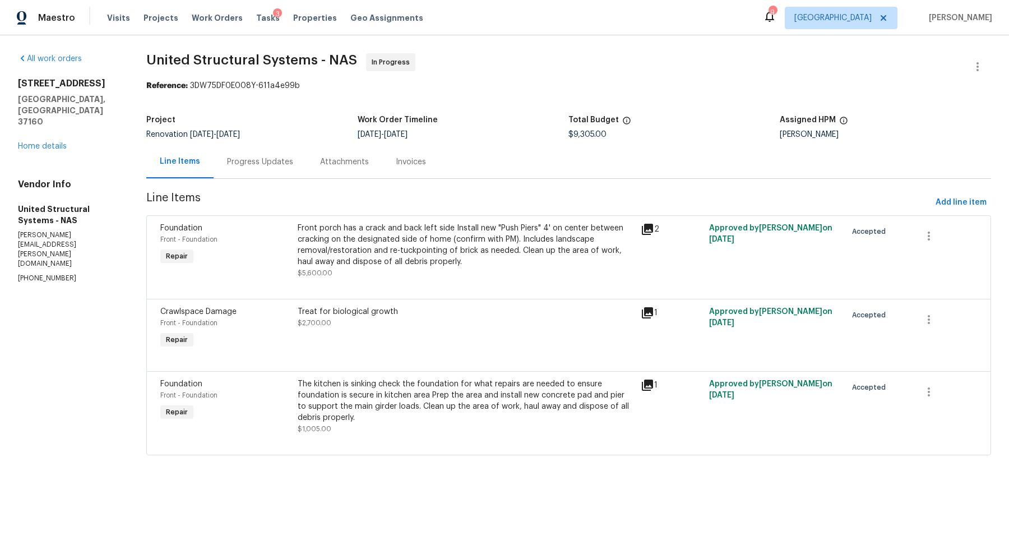
click at [265, 156] on div "Progress Updates" at bounding box center [259, 161] width 93 height 33
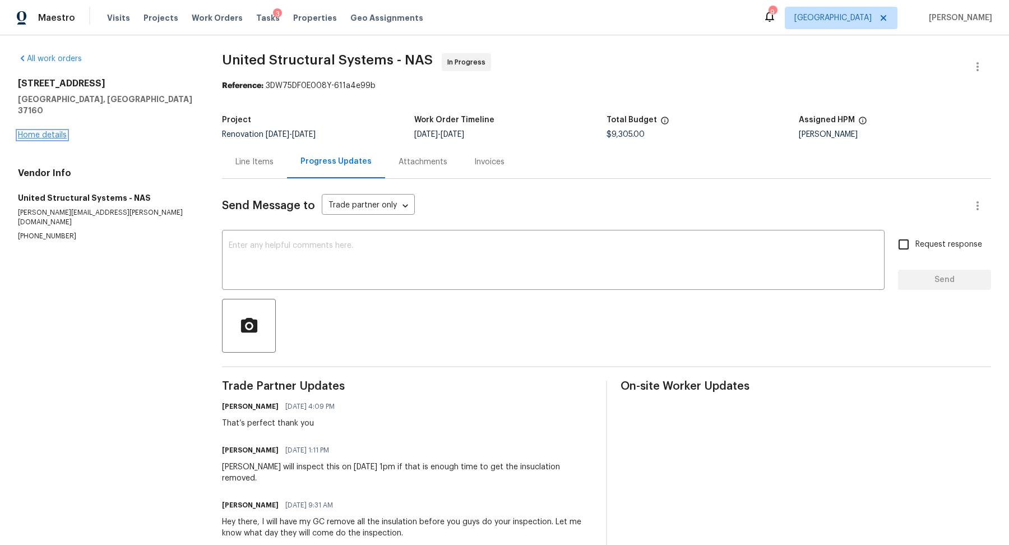
click at [45, 131] on link "Home details" at bounding box center [42, 135] width 49 height 8
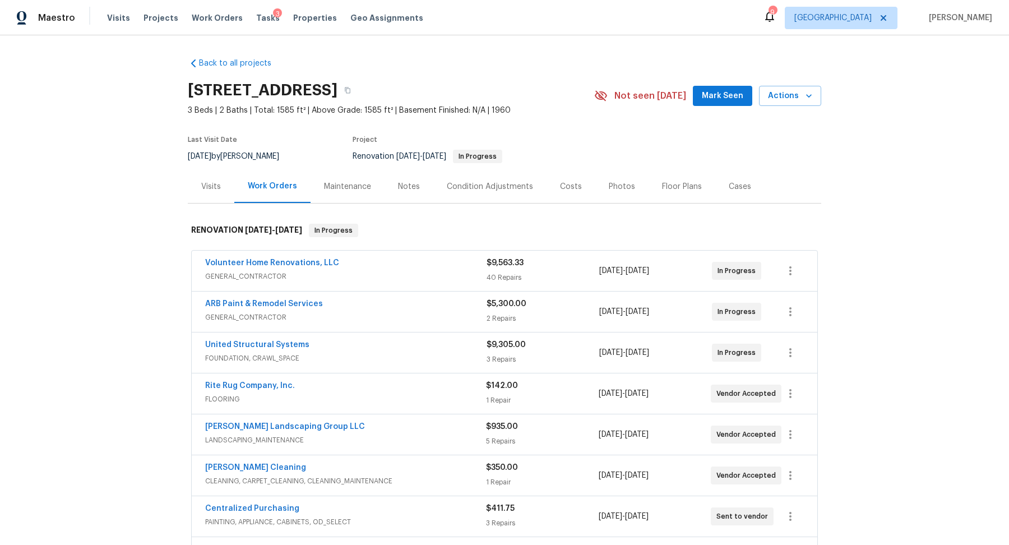
click at [416, 183] on div "Notes" at bounding box center [409, 186] width 22 height 11
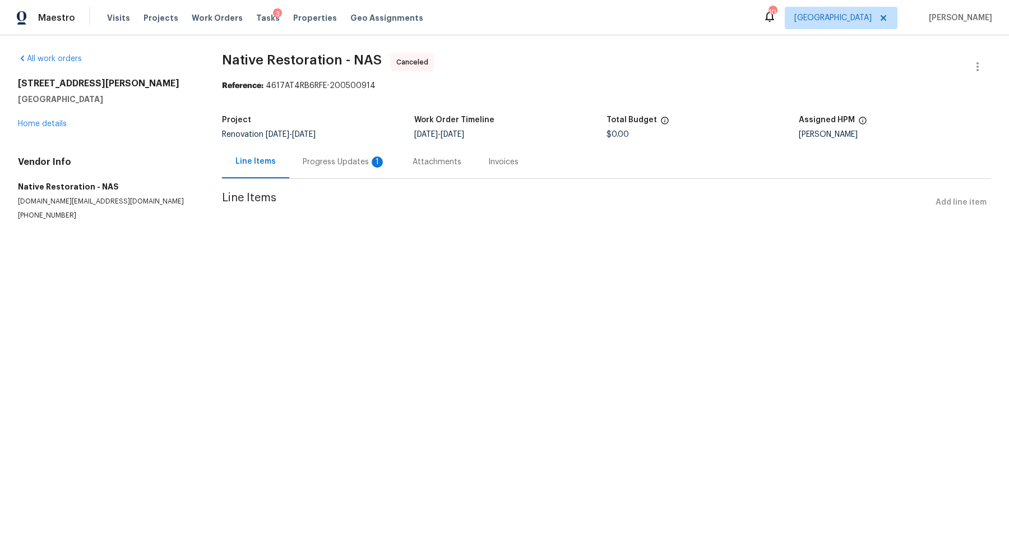
click at [318, 163] on div "Progress Updates 1" at bounding box center [344, 161] width 83 height 11
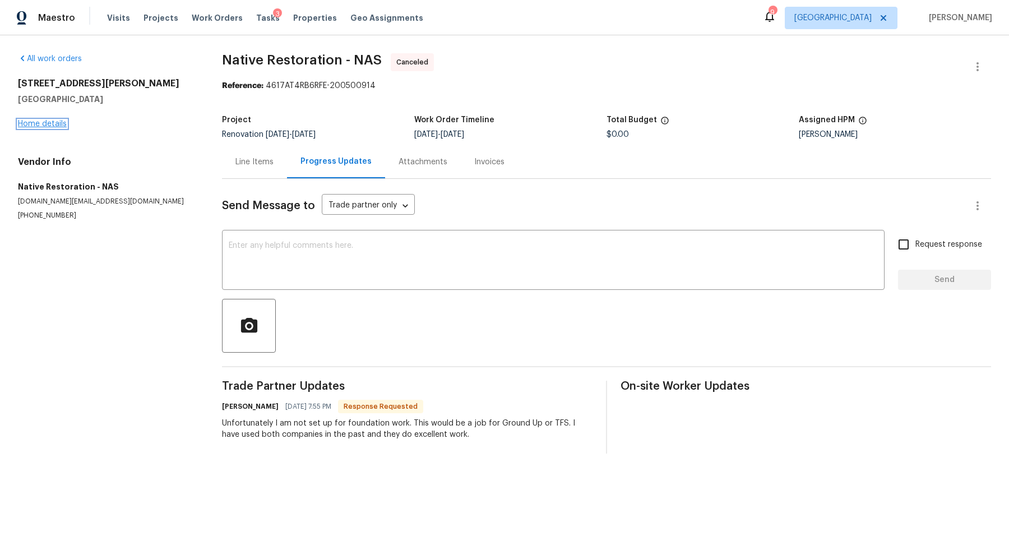
click at [57, 121] on link "Home details" at bounding box center [42, 124] width 49 height 8
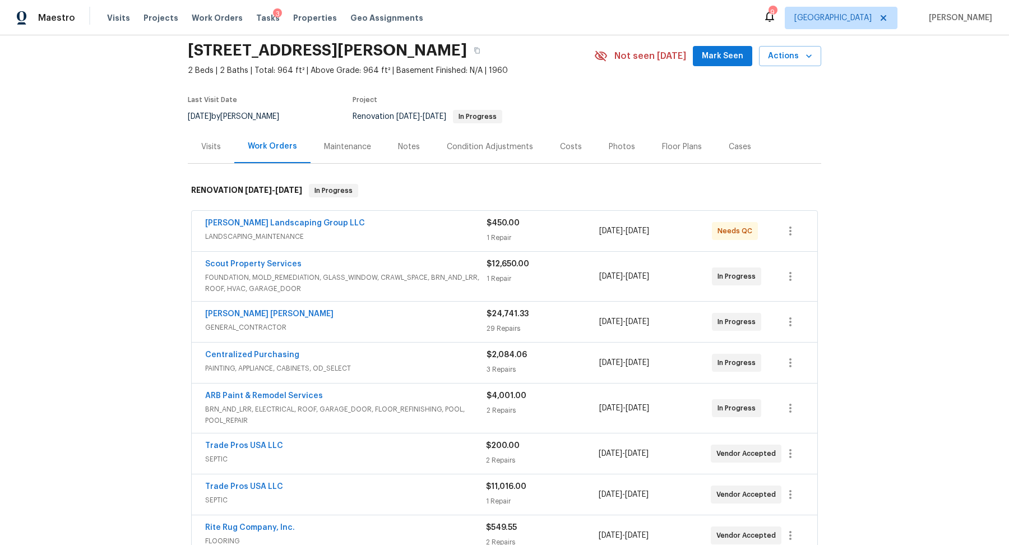
scroll to position [34, 0]
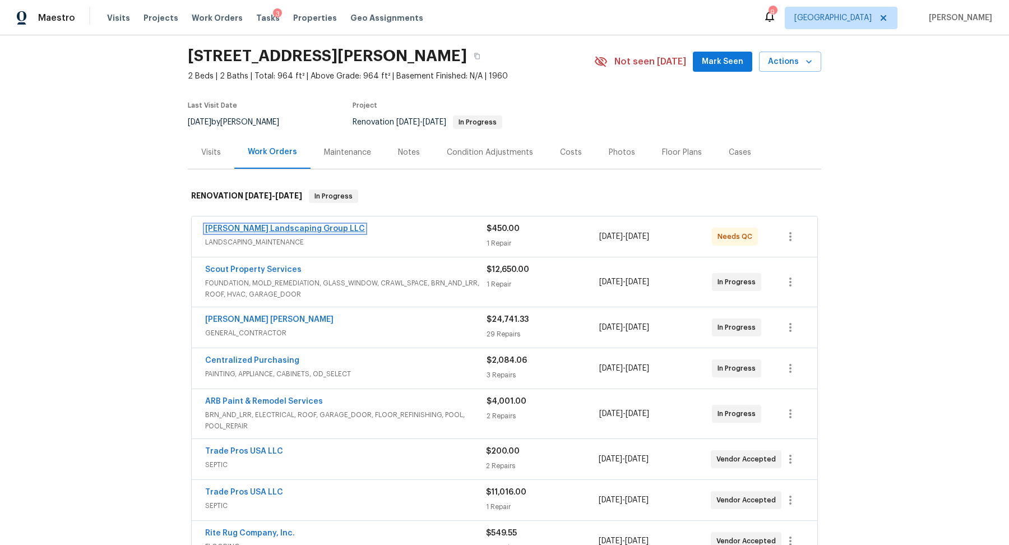
click at [314, 231] on link "[PERSON_NAME] Landscaping Group LLC" at bounding box center [285, 229] width 160 height 8
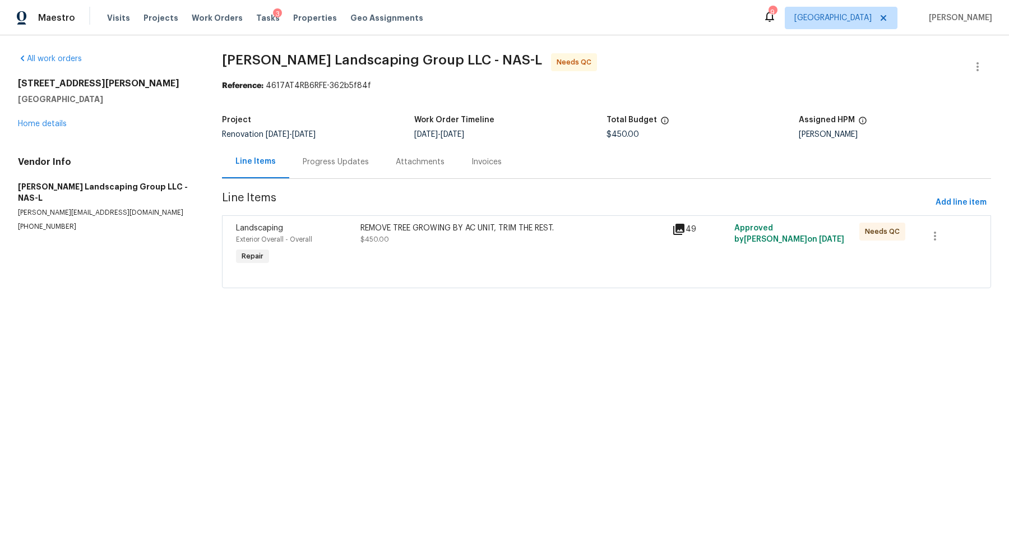
click at [430, 249] on div "REMOVE TREE GROWING BY AC UNIT, TRIM THE REST. $450.00" at bounding box center [513, 245] width 312 height 52
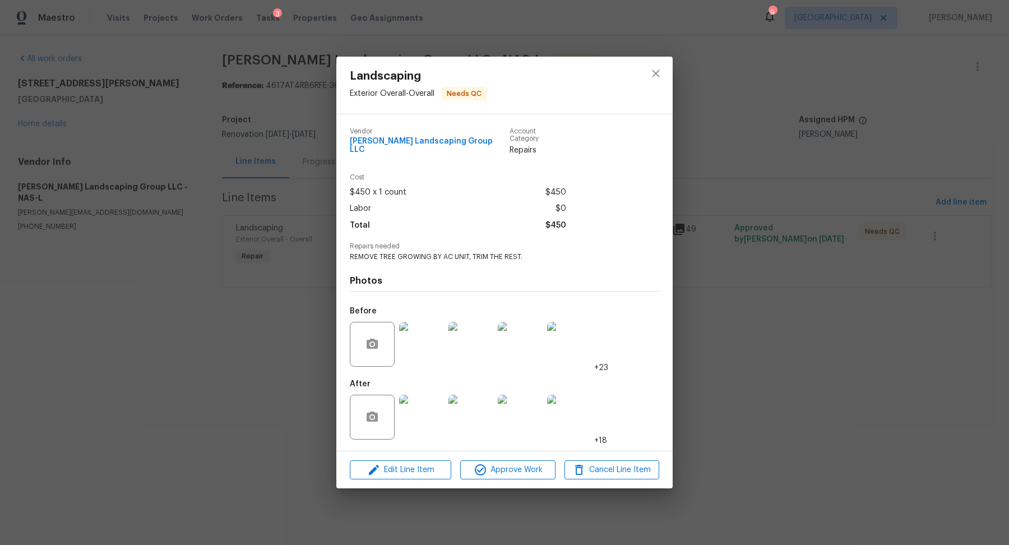
click at [427, 412] on img at bounding box center [421, 416] width 45 height 45
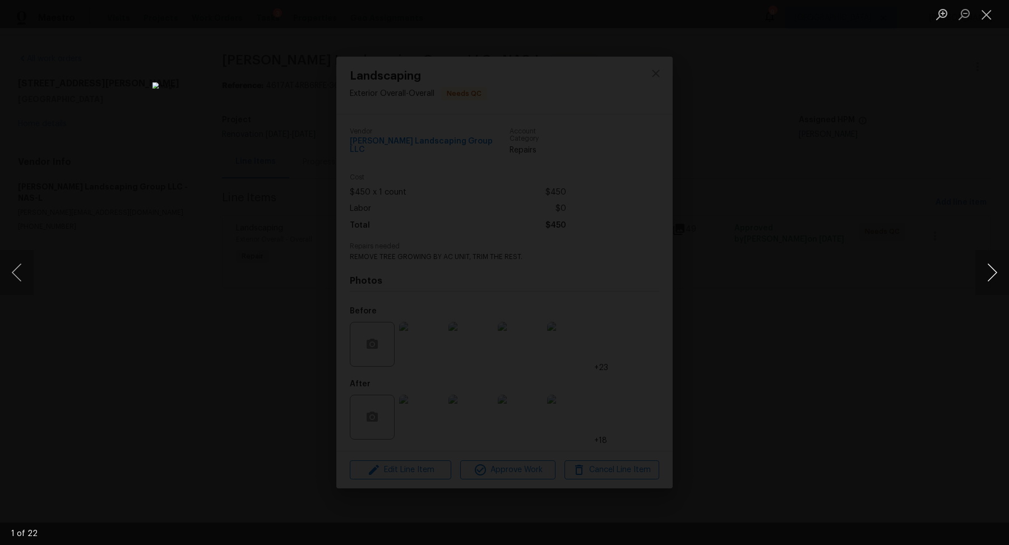
click at [984, 271] on button "Next image" at bounding box center [992, 272] width 34 height 45
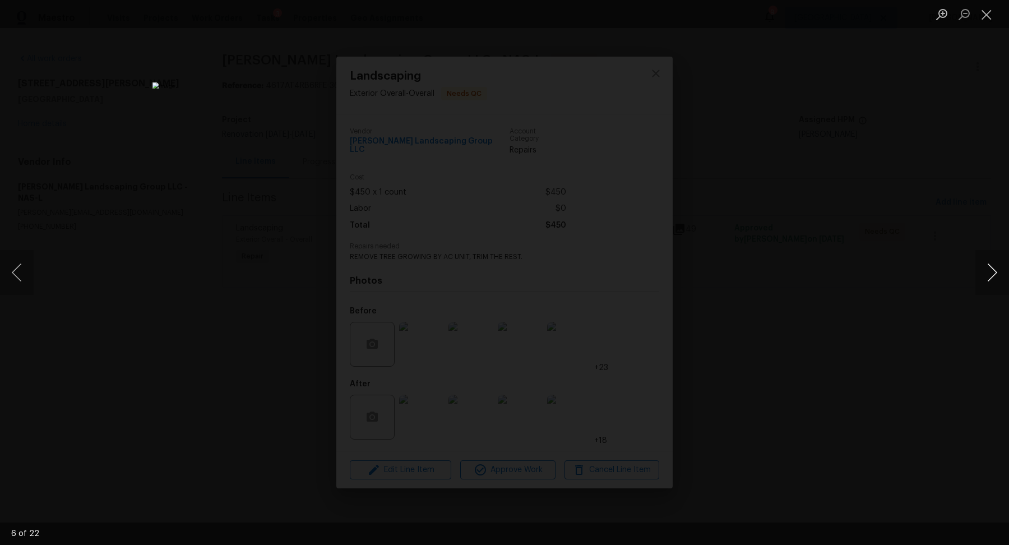
click at [984, 271] on button "Next image" at bounding box center [992, 272] width 34 height 45
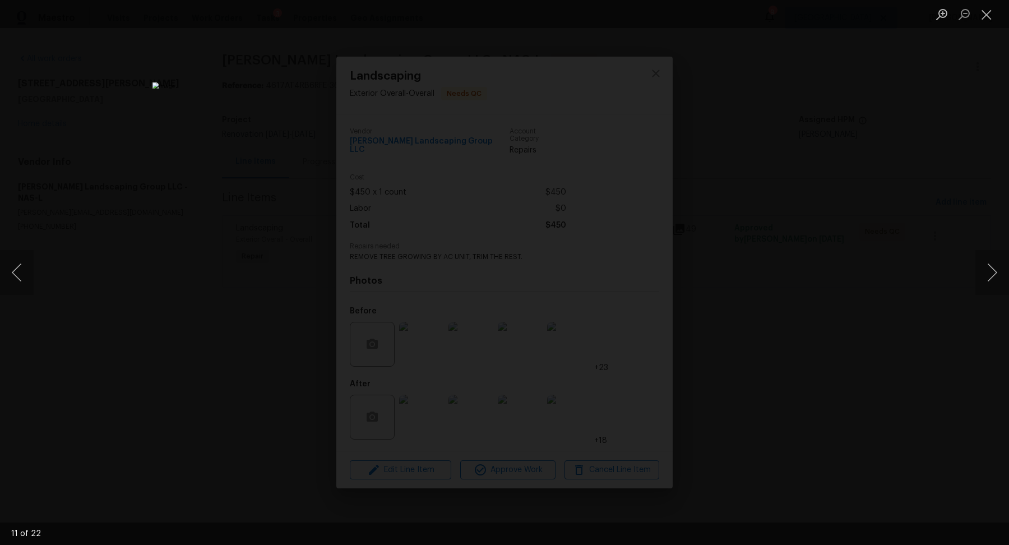
click at [814, 312] on div "Lightbox" at bounding box center [504, 272] width 1009 height 545
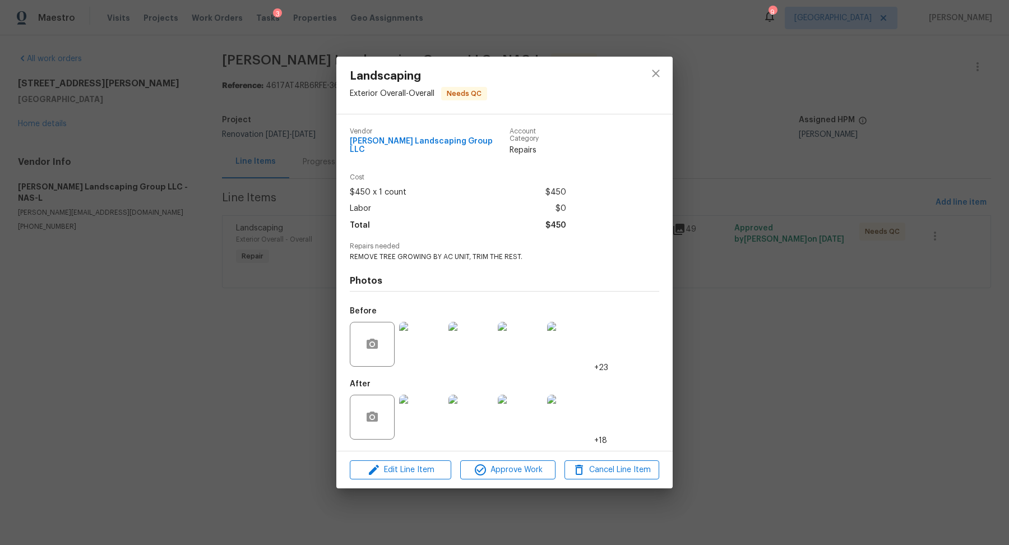
click at [814, 312] on div "Landscaping Exterior Overall - Overall Needs QC Vendor Sandoval Landscaping Gro…" at bounding box center [504, 272] width 1009 height 545
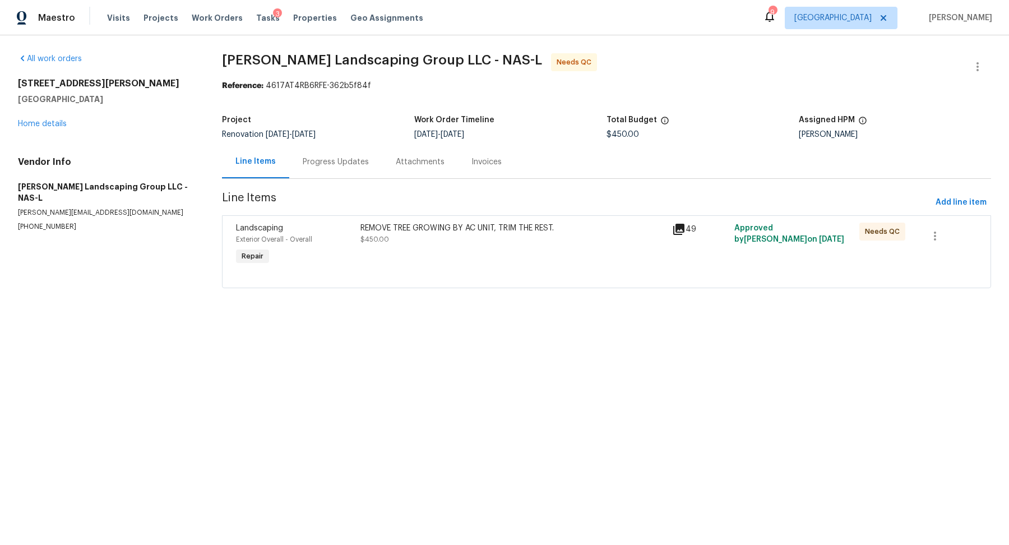
click at [480, 245] on div "REMOVE TREE GROWING BY AC UNIT, TRIM THE REST. $450.00" at bounding box center [513, 245] width 312 height 52
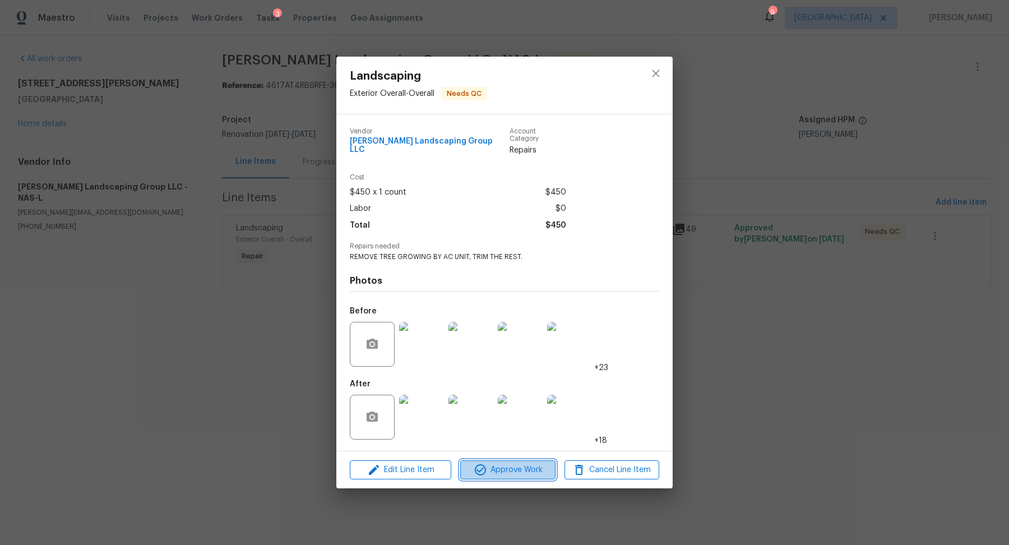
click at [518, 468] on span "Approve Work" at bounding box center [507, 470] width 88 height 14
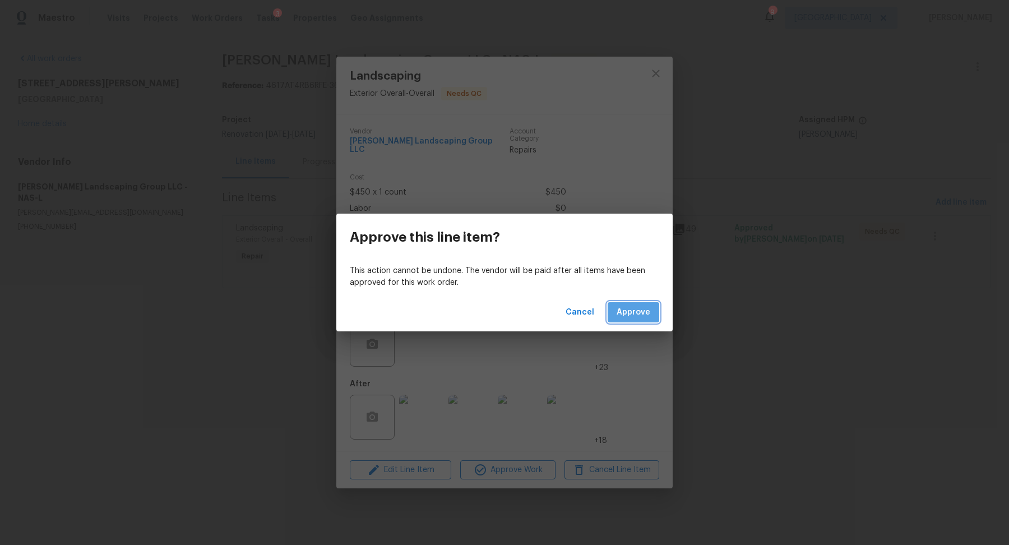
click at [642, 310] on span "Approve" at bounding box center [633, 312] width 34 height 14
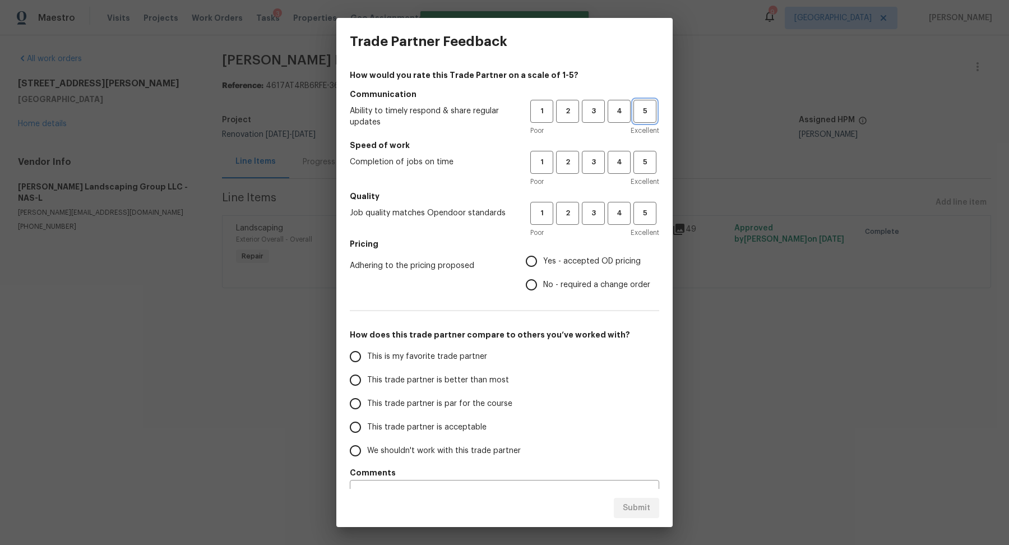
click at [649, 117] on span "5" at bounding box center [644, 111] width 21 height 13
click at [648, 154] on button "5" at bounding box center [644, 162] width 23 height 23
click at [648, 214] on span "5" at bounding box center [644, 213] width 21 height 13
click at [596, 254] on label "Yes - accepted OD pricing" at bounding box center [584, 261] width 131 height 24
click at [543, 254] on input "Yes - accepted OD pricing" at bounding box center [531, 261] width 24 height 24
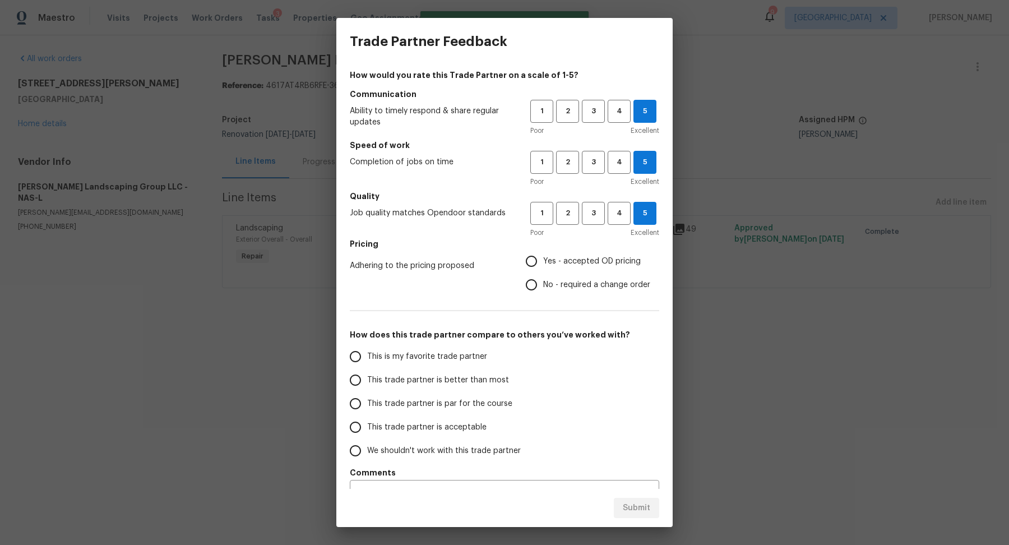
radio input "true"
click at [456, 378] on span "This trade partner is better than most" at bounding box center [438, 380] width 142 height 12
click at [367, 378] on input "This trade partner is better than most" at bounding box center [355, 380] width 24 height 24
click at [638, 518] on div "Submit" at bounding box center [504, 508] width 336 height 39
click at [638, 516] on button "Submit" at bounding box center [636, 508] width 45 height 21
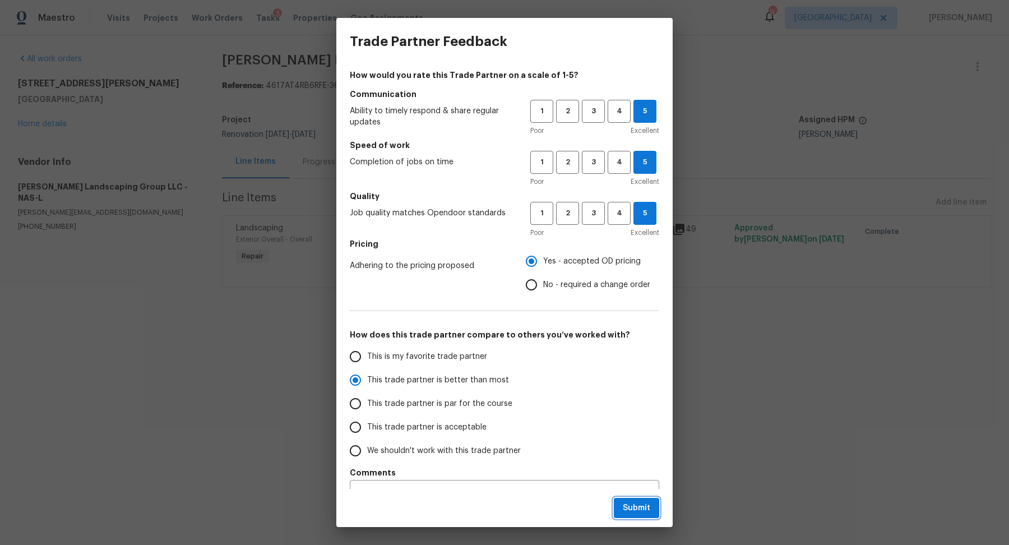
radio input "true"
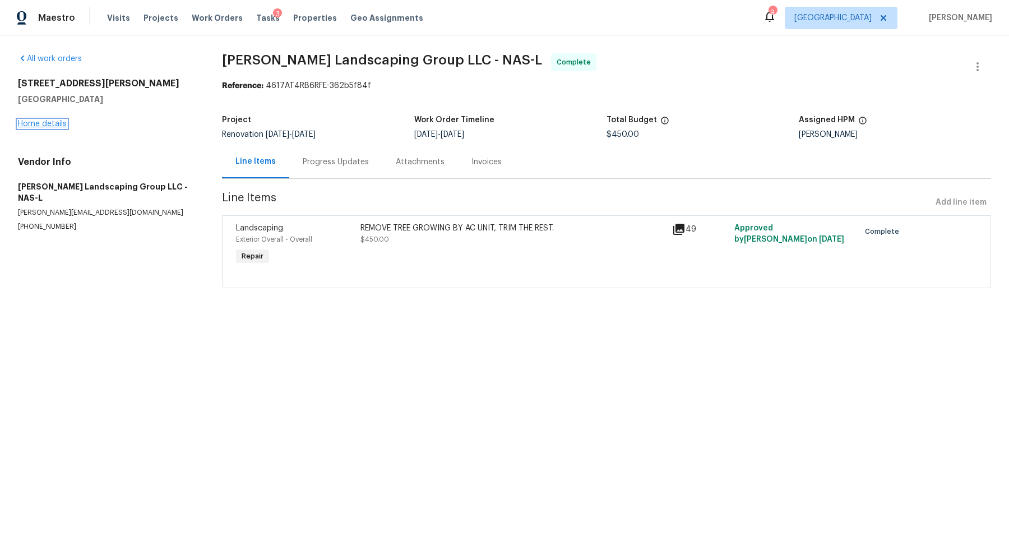
click at [47, 125] on link "Home details" at bounding box center [42, 124] width 49 height 8
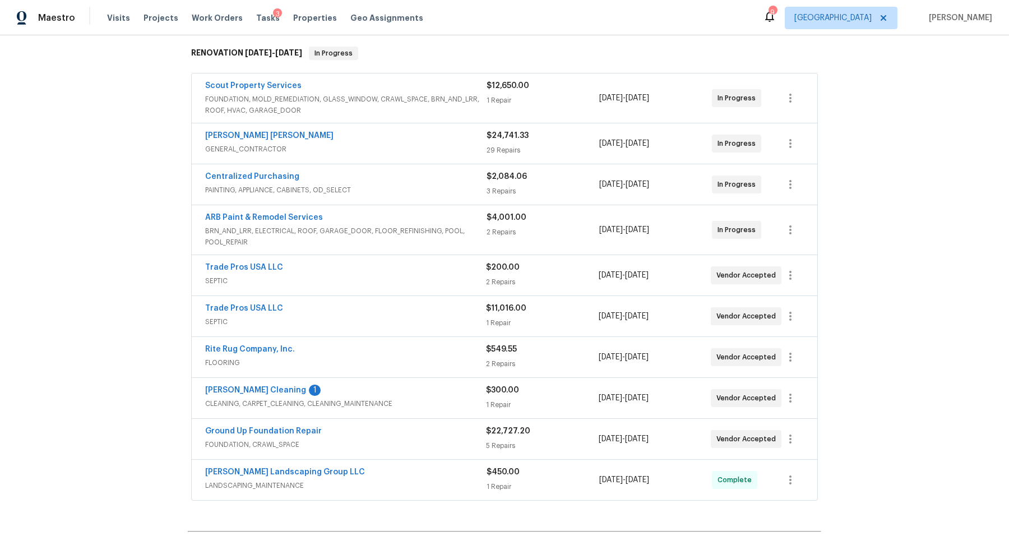
scroll to position [178, 0]
click at [222, 384] on span "[PERSON_NAME] Cleaning" at bounding box center [255, 389] width 101 height 11
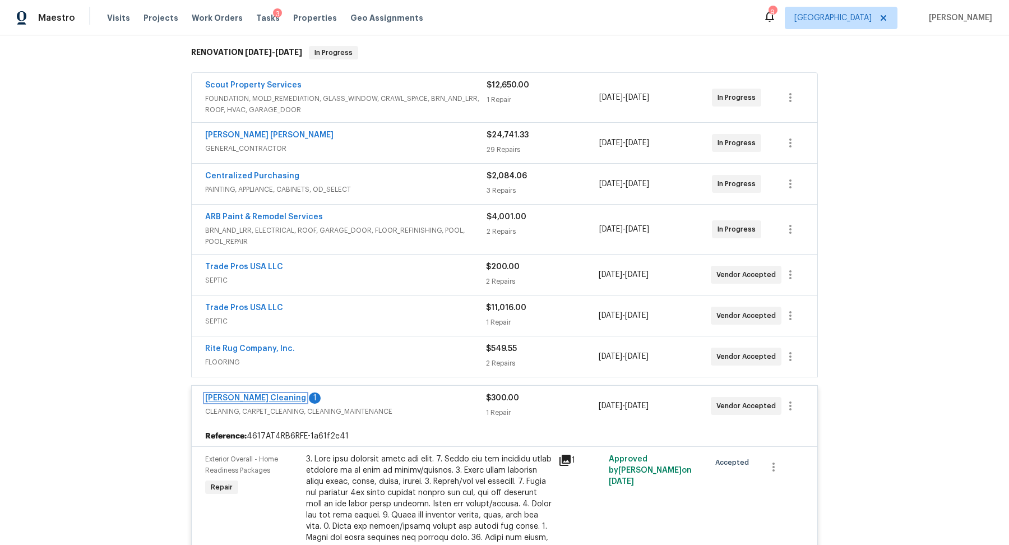
click at [234, 394] on link "[PERSON_NAME] Cleaning" at bounding box center [255, 398] width 101 height 8
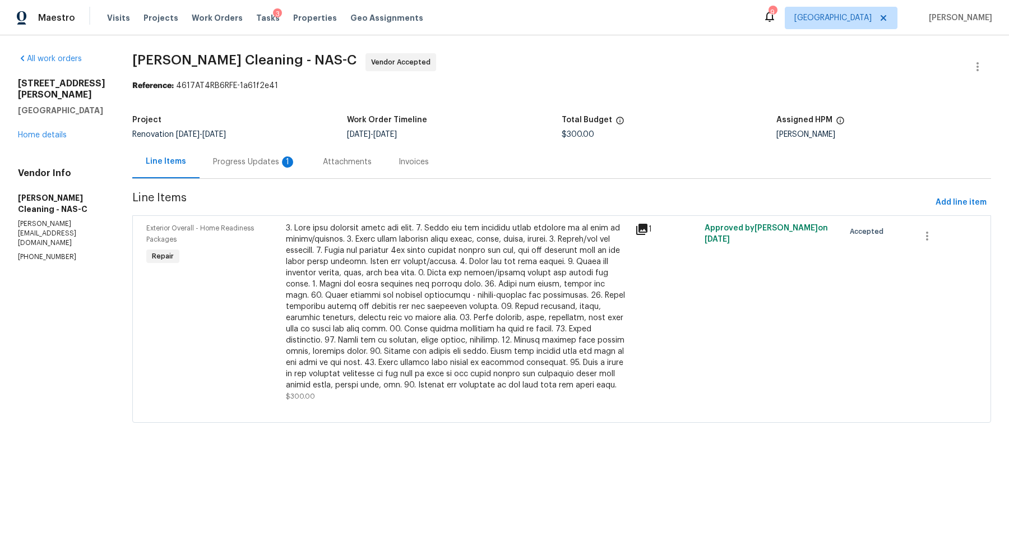
click at [252, 160] on div "Progress Updates 1" at bounding box center [254, 161] width 83 height 11
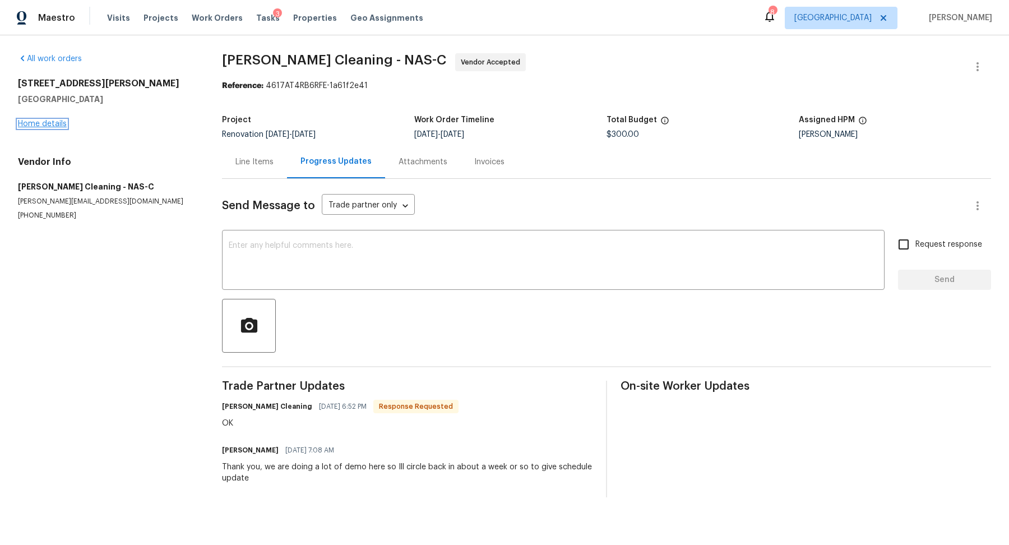
click at [49, 122] on link "Home details" at bounding box center [42, 124] width 49 height 8
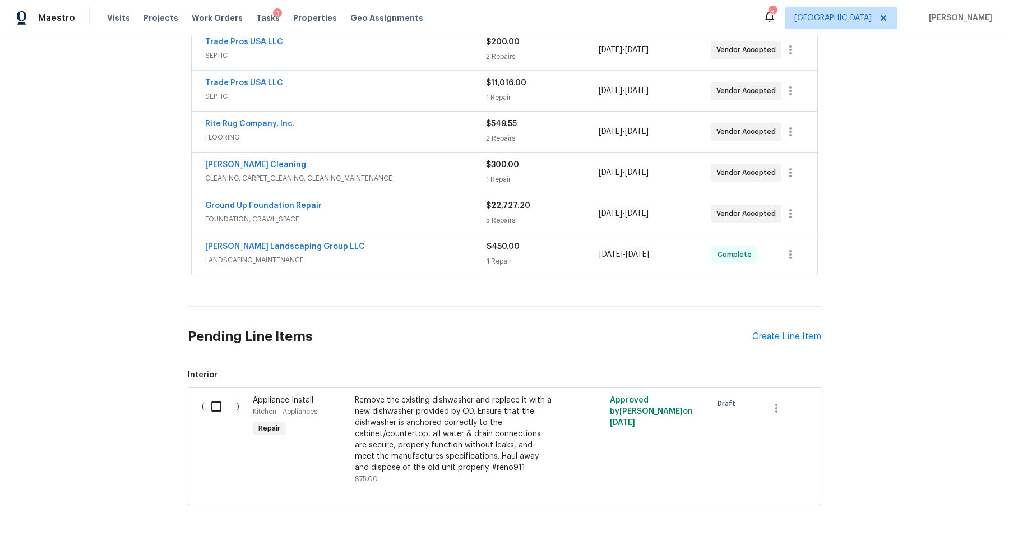
scroll to position [376, 0]
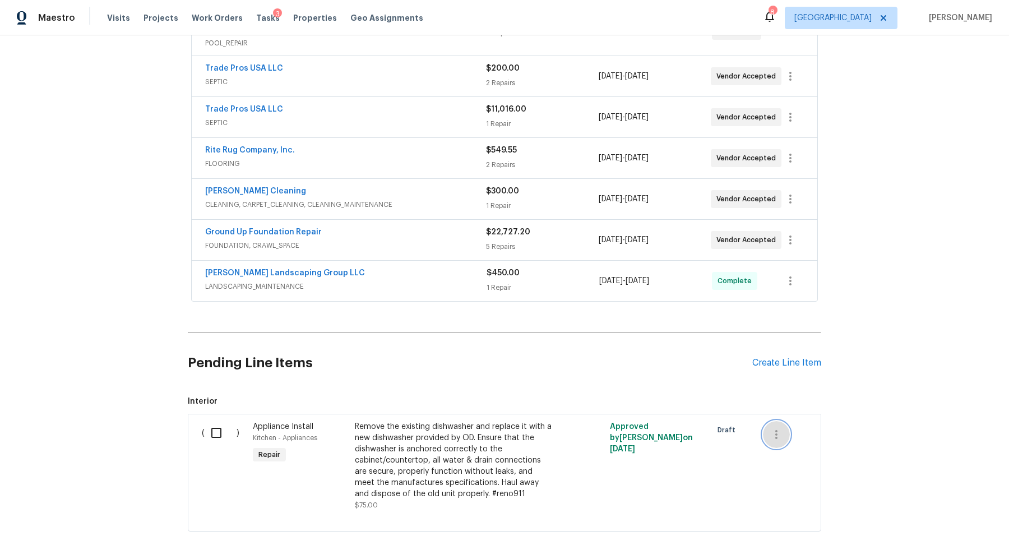
click at [774, 428] on icon "button" at bounding box center [775, 434] width 13 height 13
click at [774, 428] on li "Cancel" at bounding box center [784, 429] width 43 height 18
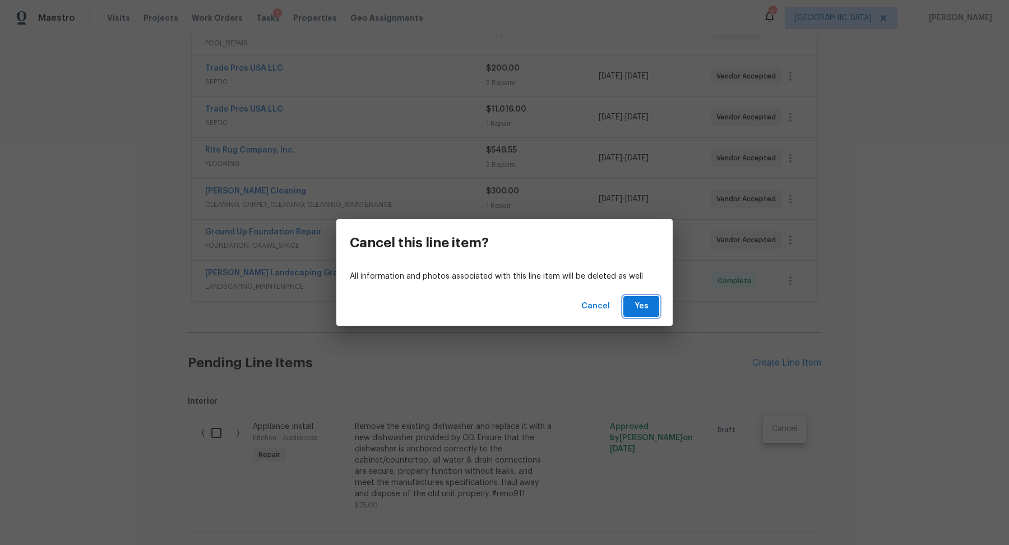
click at [643, 300] on span "Yes" at bounding box center [641, 306] width 18 height 14
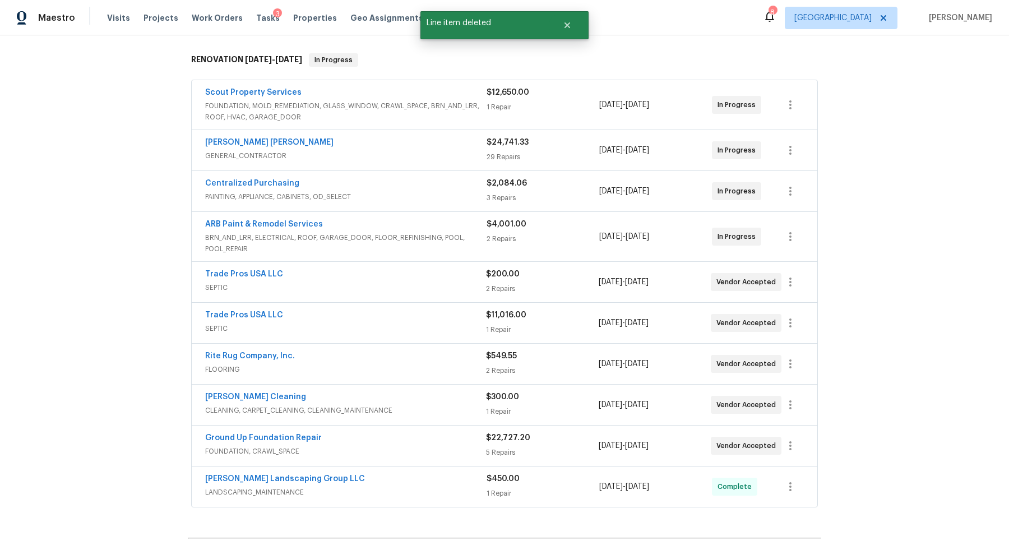
scroll to position [154, 0]
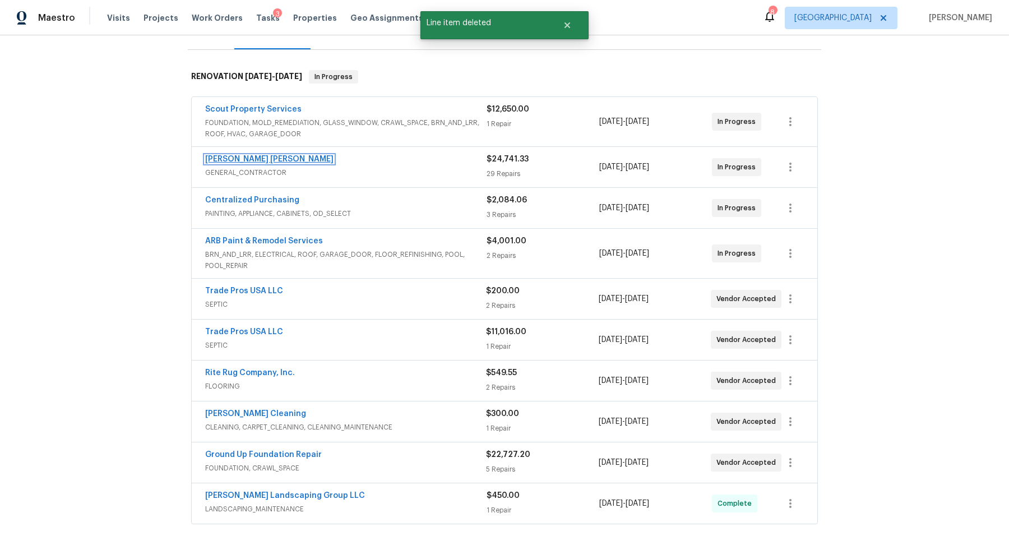
click at [240, 159] on link "Fernando Ruiz Hernandez" at bounding box center [269, 159] width 128 height 8
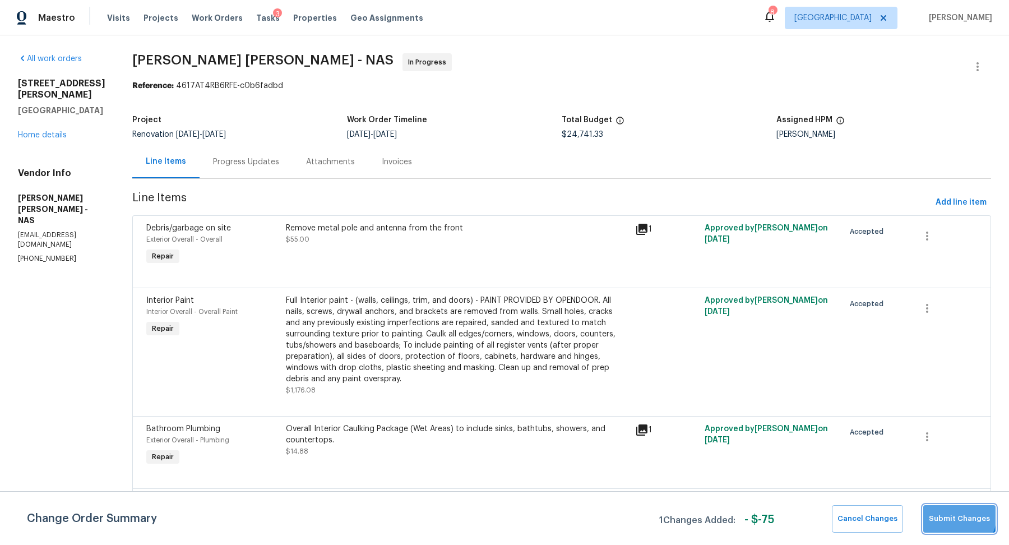
click at [956, 515] on span "Submit Changes" at bounding box center [958, 518] width 61 height 13
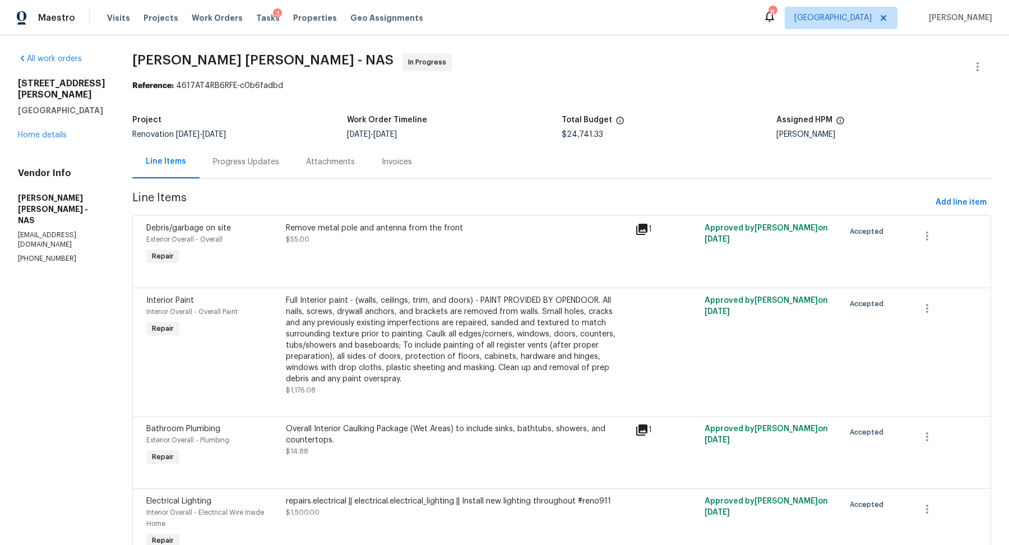
scroll to position [2245, 0]
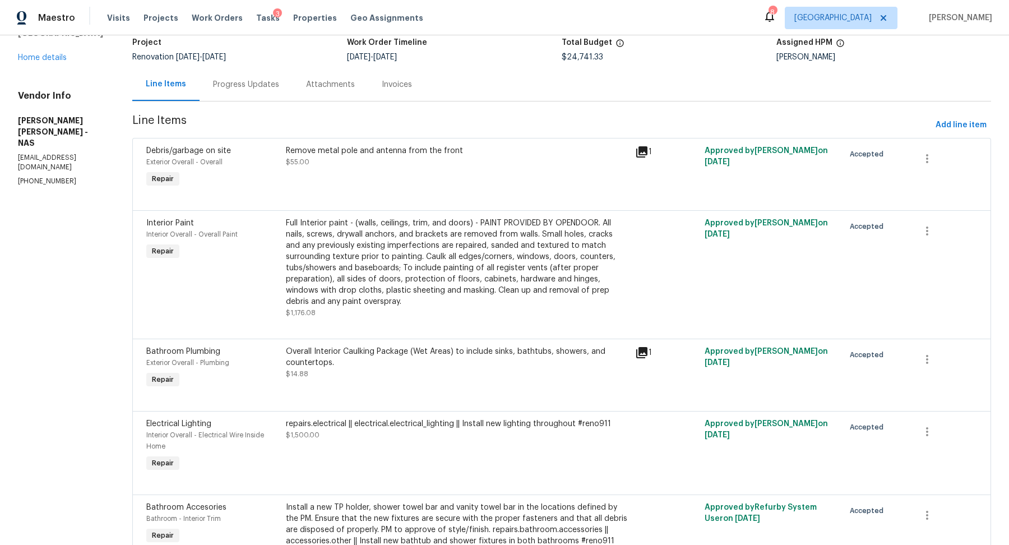
scroll to position [0, 0]
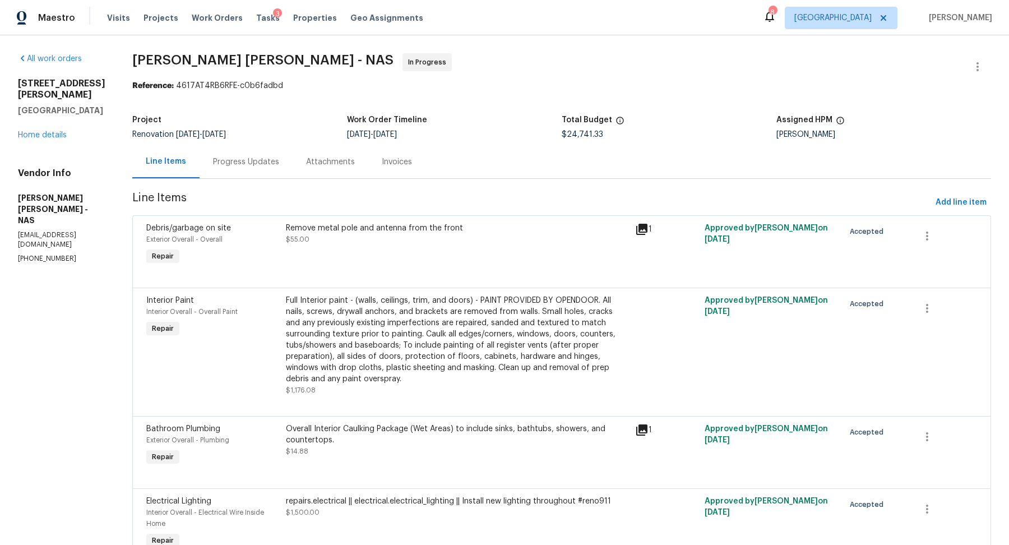
click at [31, 128] on div "501 Colburn Dr Lewisburg, TN 37091 Home details" at bounding box center [61, 109] width 87 height 63
click at [34, 131] on link "Home details" at bounding box center [42, 135] width 49 height 8
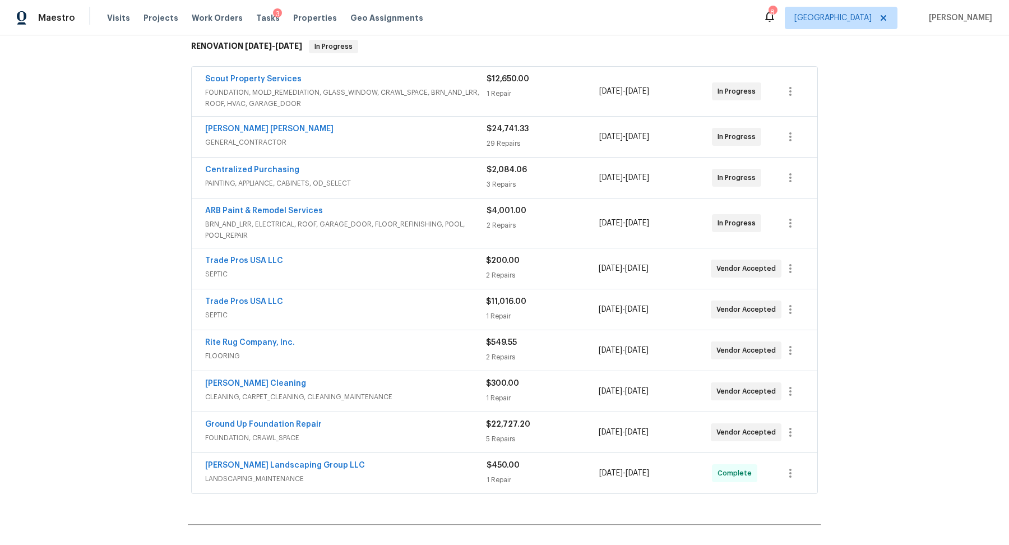
scroll to position [186, 0]
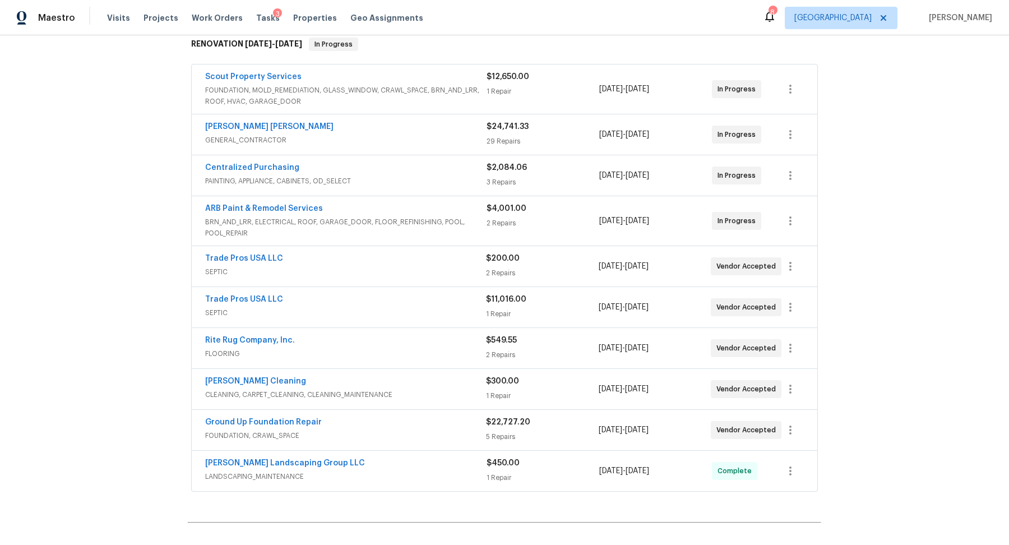
click at [213, 249] on div "Trade Pros USA LLC SEPTIC $200.00 2 Repairs 8/20/2025 - 8/29/2025 Vendor Accept…" at bounding box center [504, 266] width 625 height 40
click at [229, 256] on link "Trade Pros USA LLC" at bounding box center [244, 258] width 78 height 8
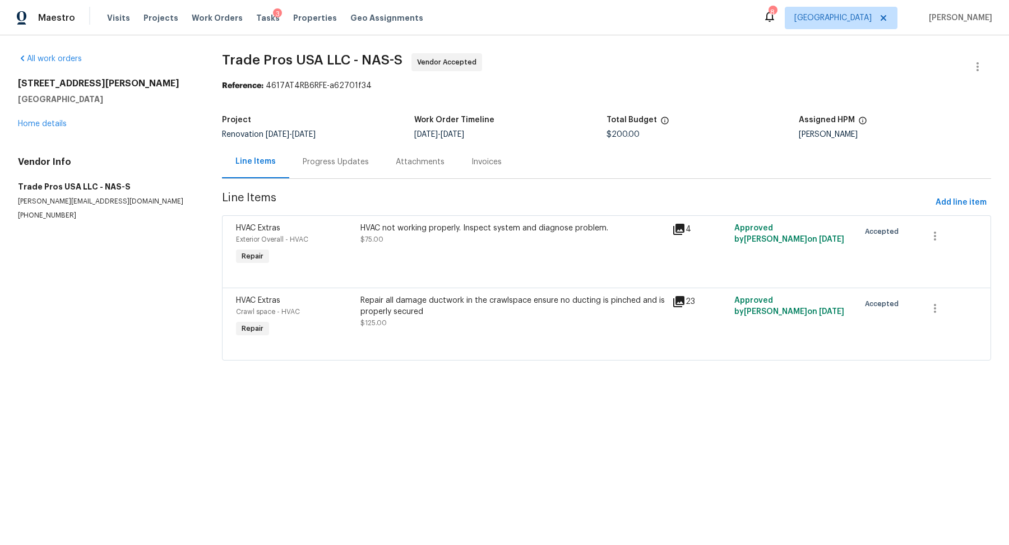
click at [321, 169] on div "Progress Updates" at bounding box center [335, 161] width 93 height 33
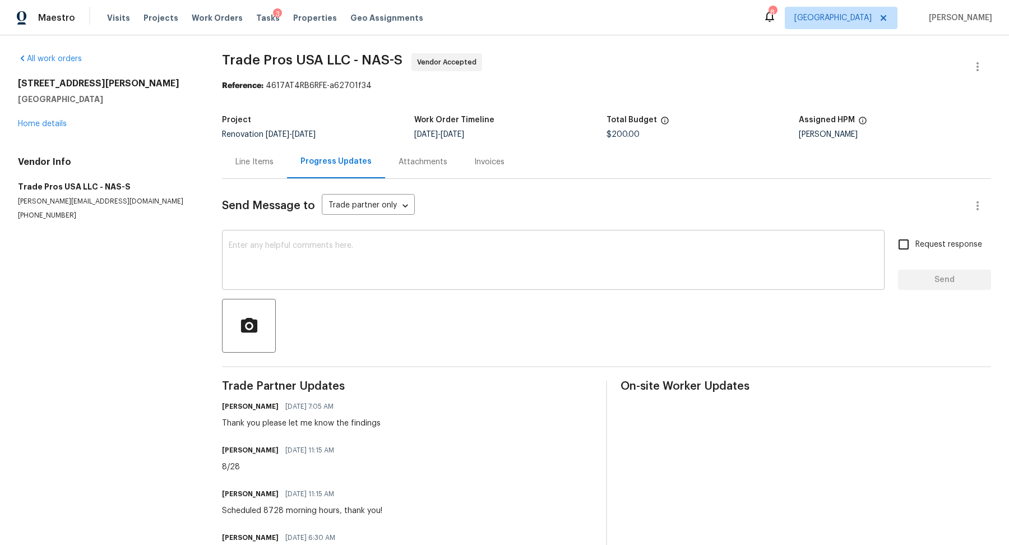
click at [345, 259] on textarea at bounding box center [553, 261] width 649 height 39
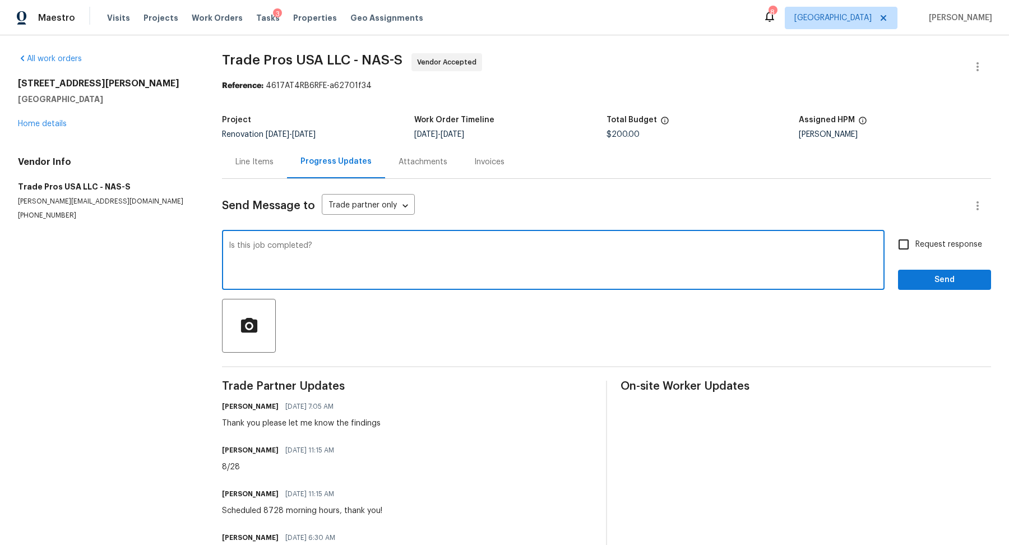
type textarea "Is this job completed?"
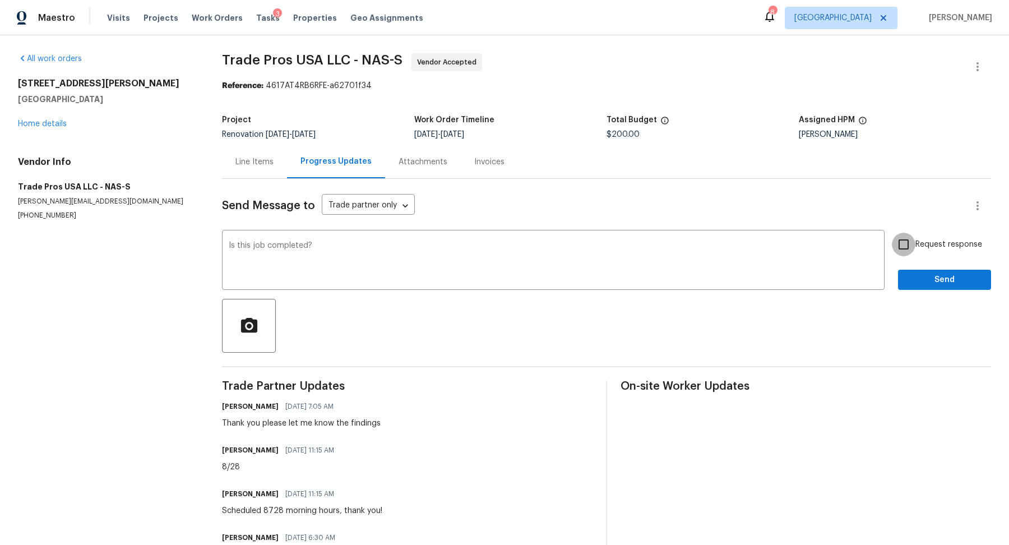
click at [912, 243] on input "Request response" at bounding box center [904, 245] width 24 height 24
checkbox input "true"
click at [912, 263] on div "Request response Send" at bounding box center [944, 261] width 93 height 57
click at [911, 270] on button "Send" at bounding box center [944, 280] width 93 height 21
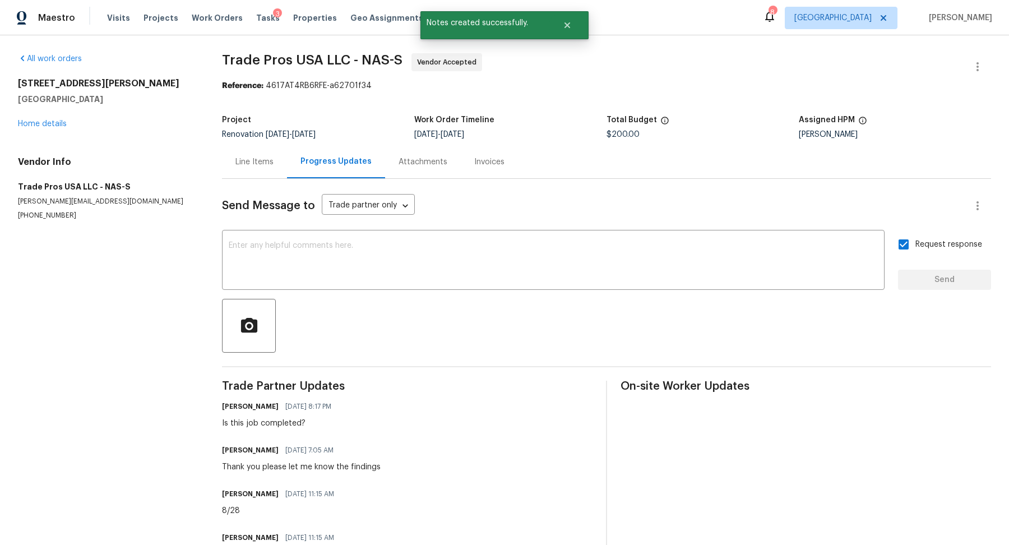
click at [41, 128] on div "501 Colburn Dr Lewisburg, TN 37091 Home details" at bounding box center [106, 104] width 177 height 52
click at [45, 118] on div "501 Colburn Dr Lewisburg, TN 37091 Home details" at bounding box center [106, 104] width 177 height 52
click at [43, 123] on link "Home details" at bounding box center [42, 124] width 49 height 8
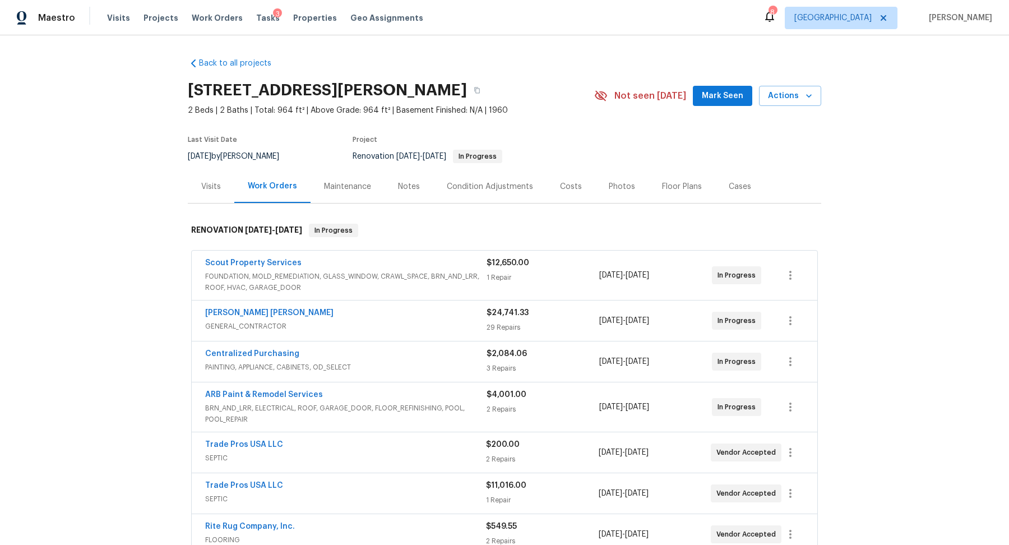
click at [423, 187] on div "Notes" at bounding box center [408, 186] width 49 height 33
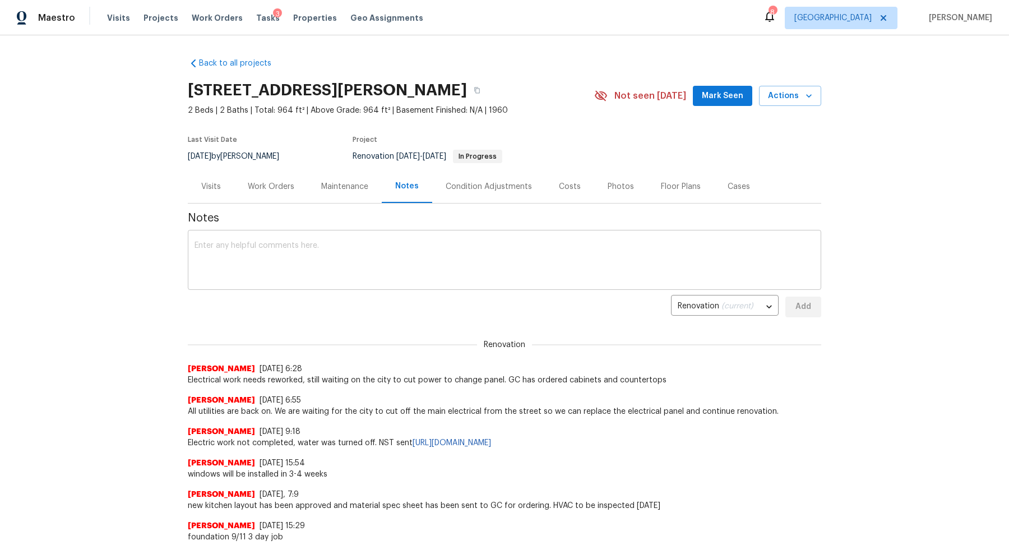
click at [352, 243] on textarea at bounding box center [504, 261] width 620 height 39
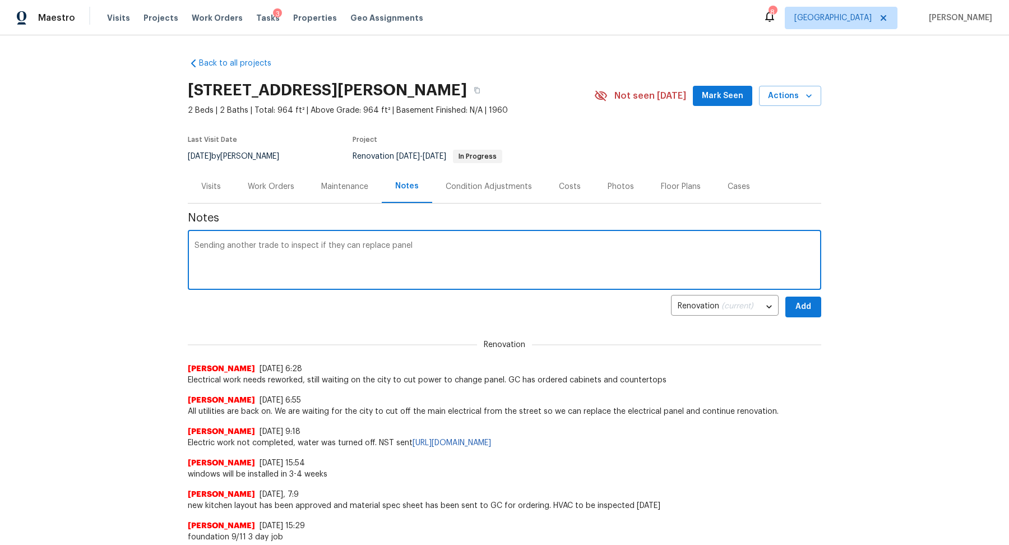
type textarea "Sending another trade to inspect if they can replace panel"
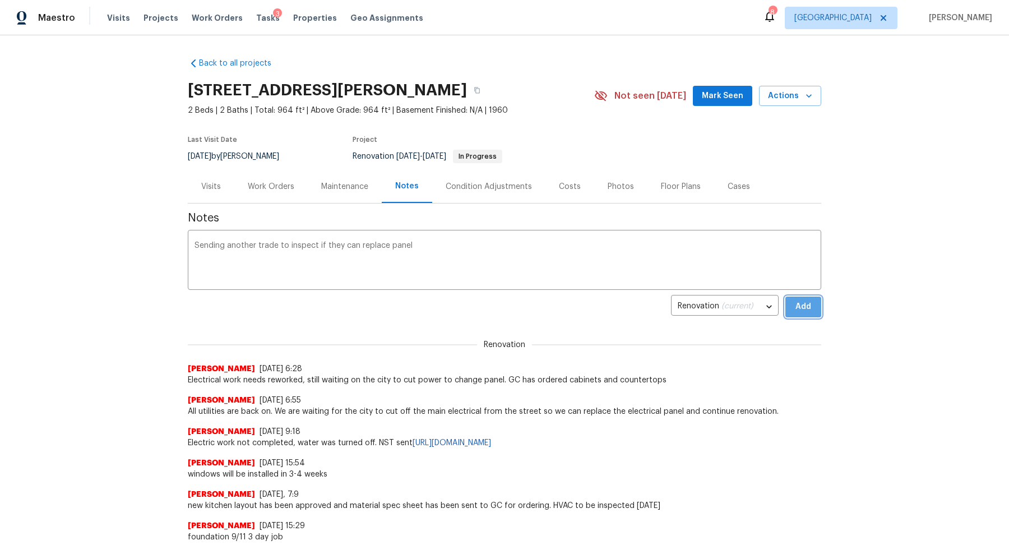
click at [810, 309] on span "Add" at bounding box center [803, 307] width 18 height 14
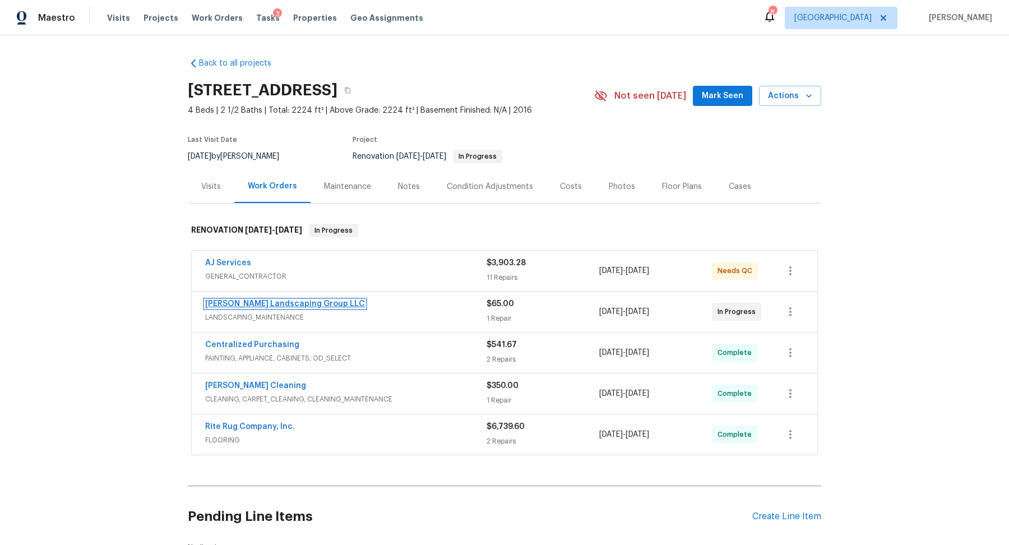
click at [276, 303] on link "[PERSON_NAME] Landscaping Group LLC" at bounding box center [285, 304] width 160 height 8
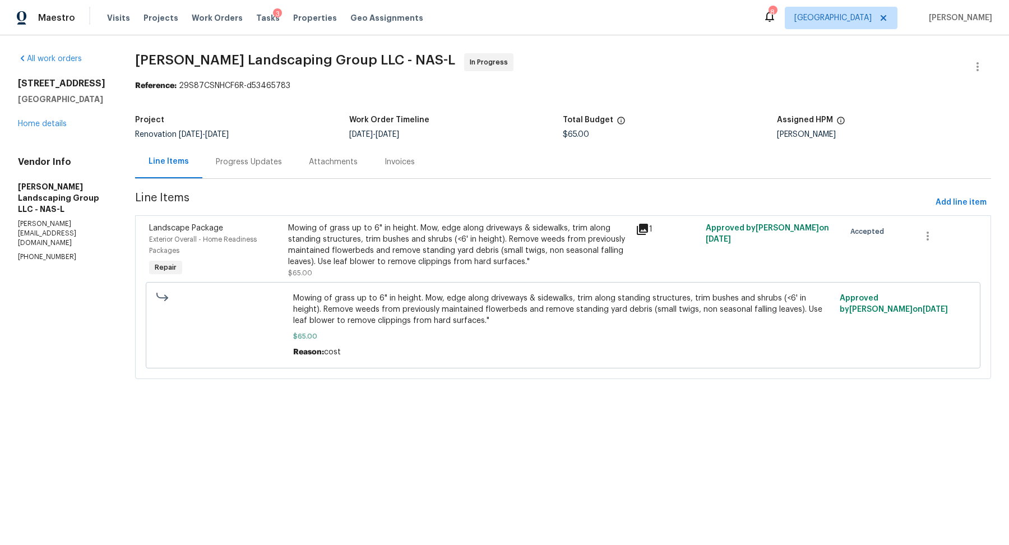
click at [388, 250] on div "Mowing of grass up to 6" in height. Mow, edge along driveways & sidewalks, trim…" at bounding box center [458, 244] width 341 height 45
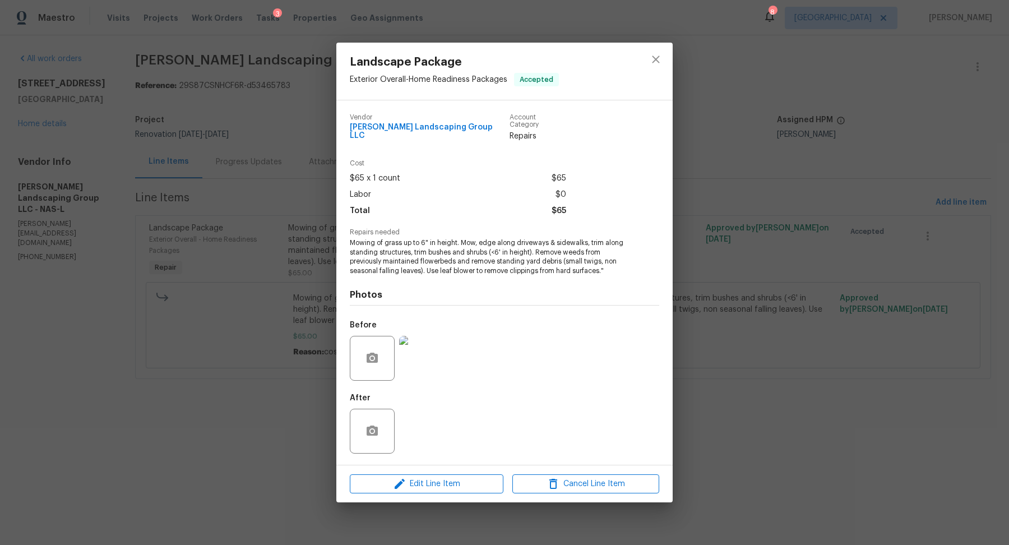
click at [299, 447] on div "Landscape Package Exterior Overall - Home Readiness Packages Accepted Vendor [P…" at bounding box center [504, 272] width 1009 height 545
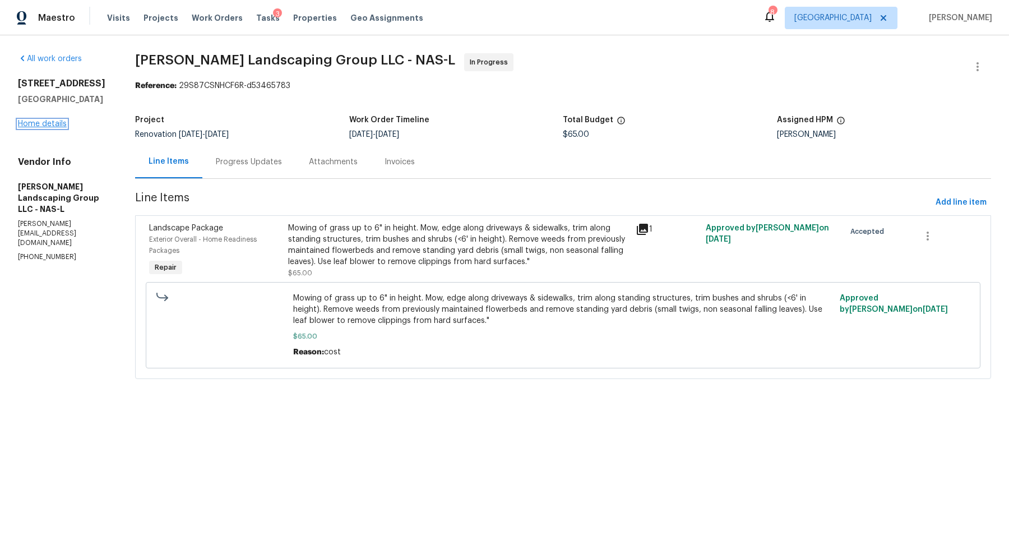
click at [52, 120] on link "Home details" at bounding box center [42, 124] width 49 height 8
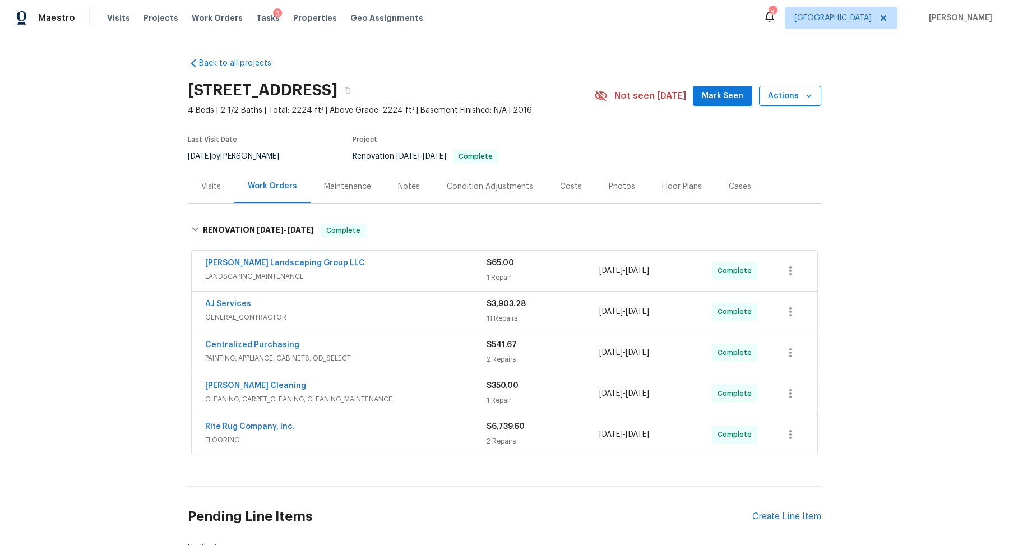
click at [798, 99] on span "Actions" at bounding box center [790, 96] width 44 height 14
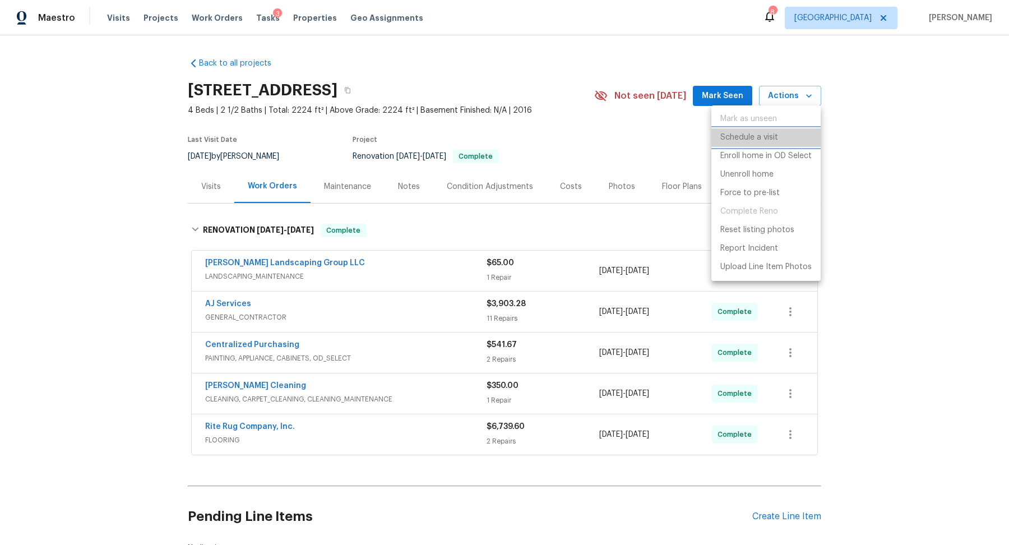
click at [764, 133] on p "Schedule a visit" at bounding box center [749, 138] width 58 height 12
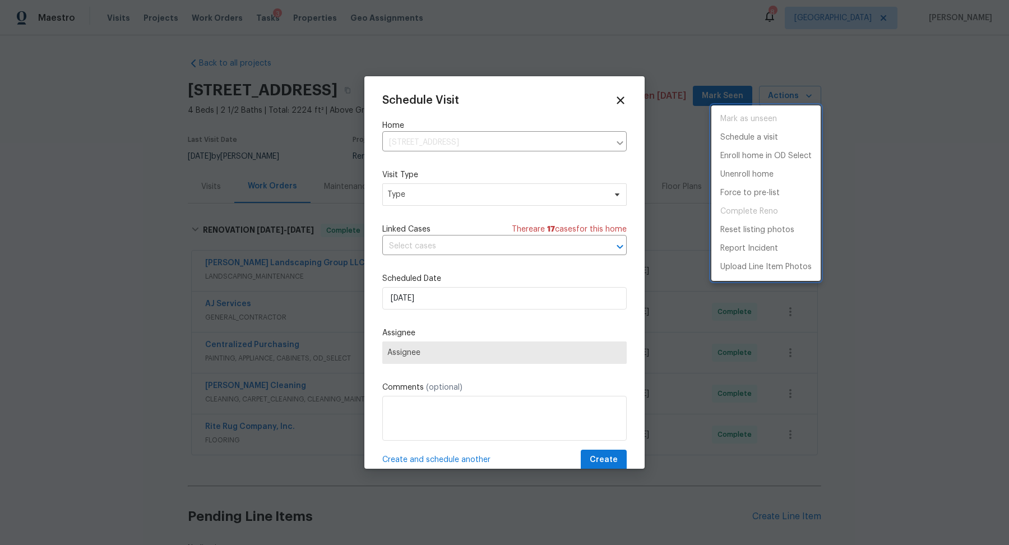
click at [458, 208] on div at bounding box center [504, 272] width 1009 height 545
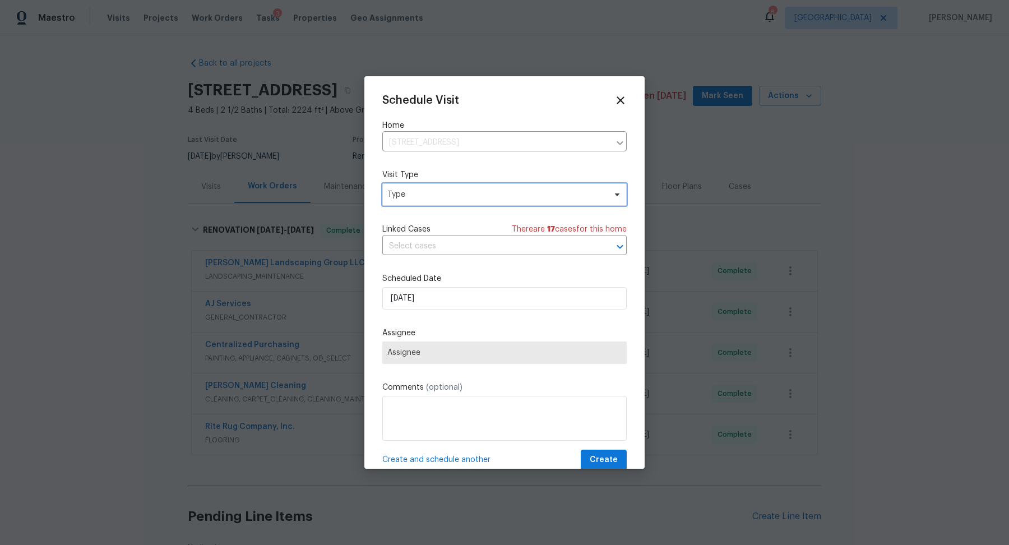
click at [471, 190] on span "Type" at bounding box center [496, 194] width 218 height 11
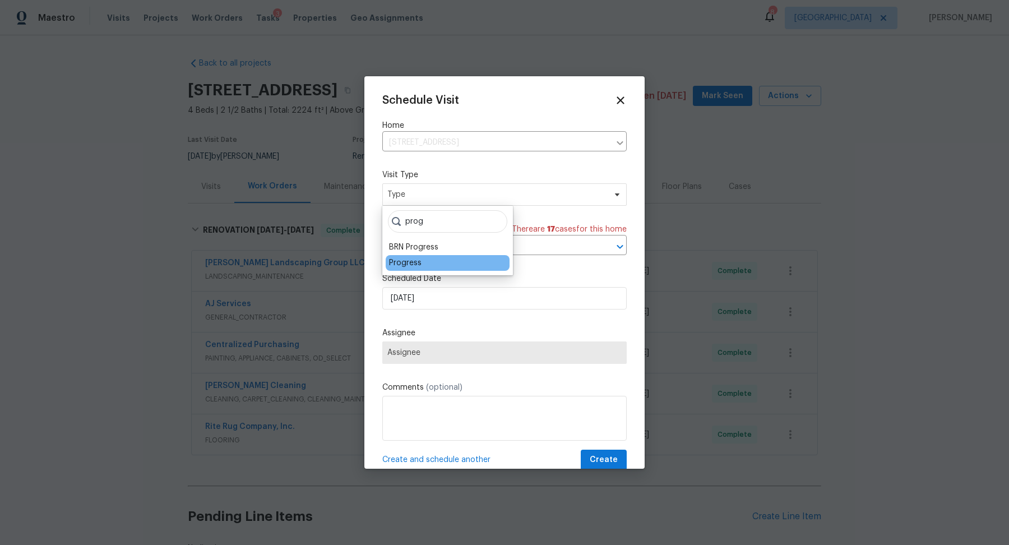
type input "prog"
click at [416, 266] on div "Progress" at bounding box center [405, 262] width 33 height 11
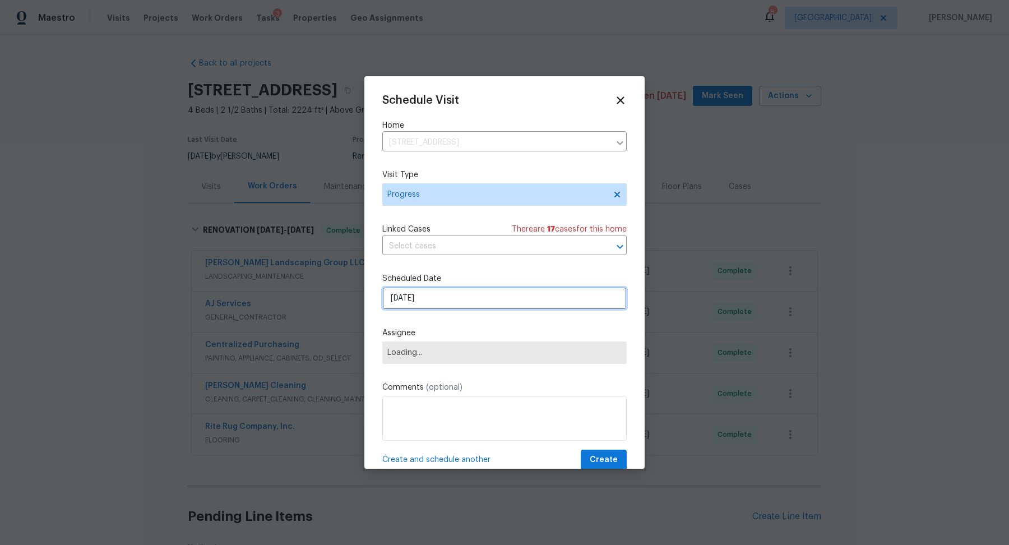
click at [443, 299] on input "[DATE]" at bounding box center [504, 298] width 244 height 22
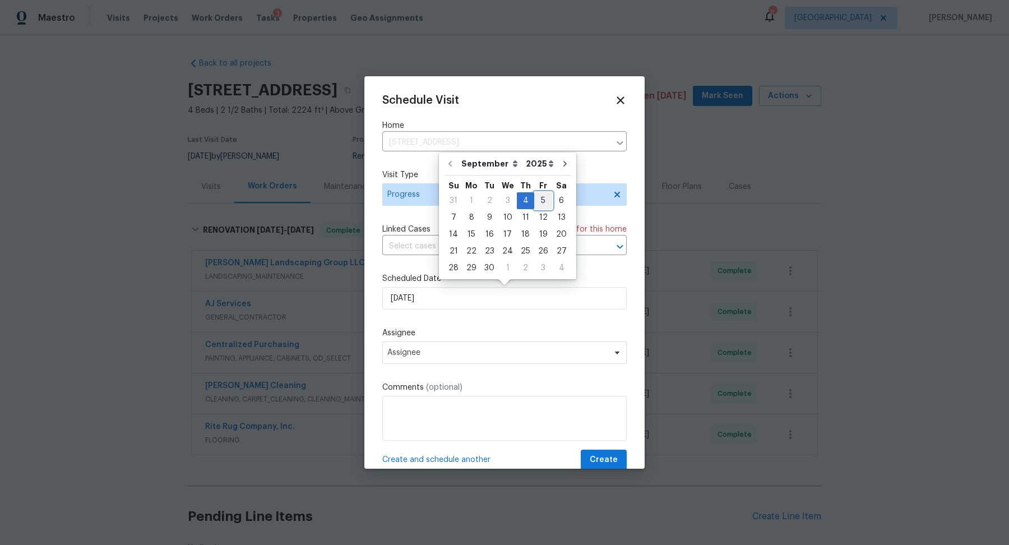
click at [537, 198] on div "5" at bounding box center [543, 201] width 18 height 16
type input "[DATE]"
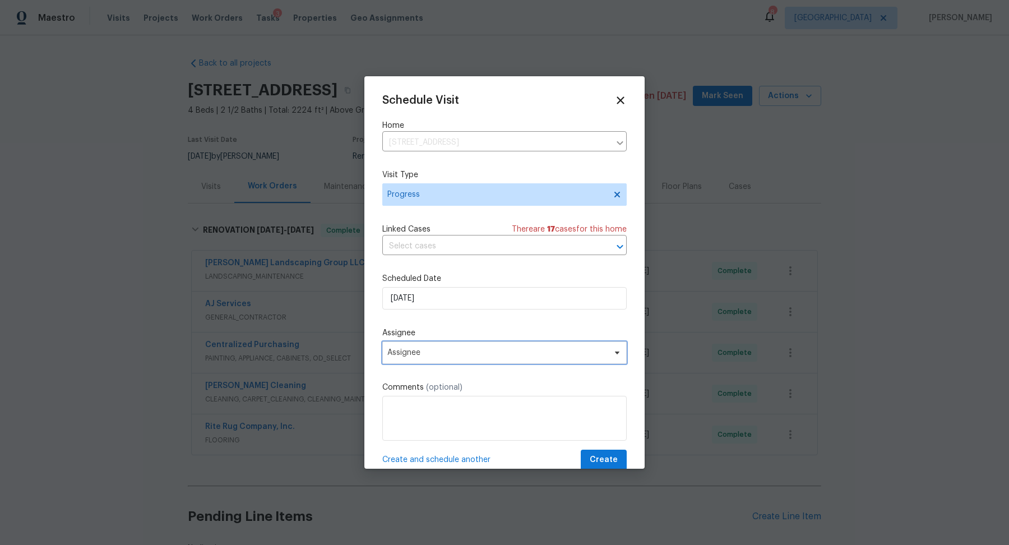
click at [481, 356] on span "Assignee" at bounding box center [497, 352] width 220 height 9
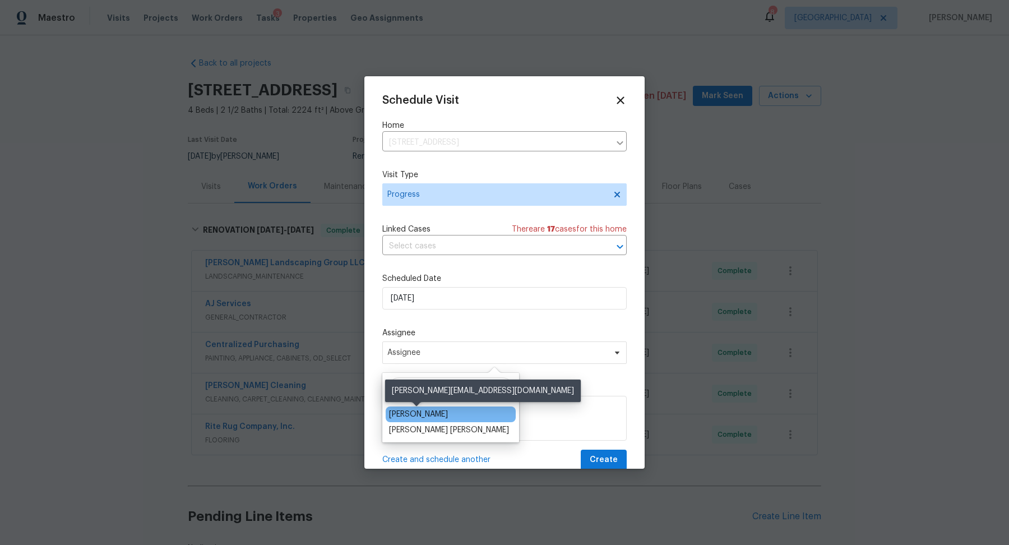
type input "car"
click at [423, 415] on div "[PERSON_NAME]" at bounding box center [418, 413] width 59 height 11
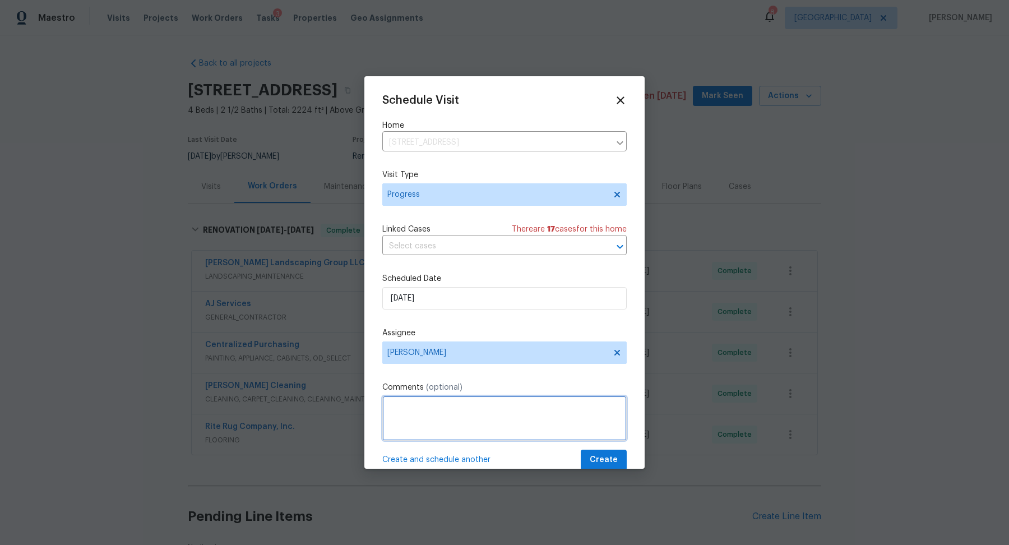
click at [423, 419] on textarea at bounding box center [504, 418] width 244 height 45
type textarea "Take new listing photos"
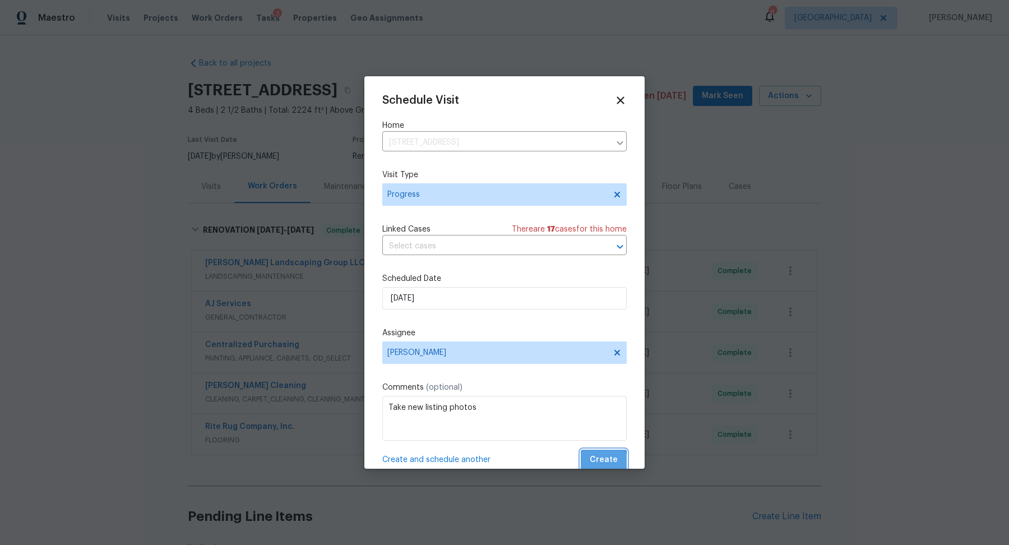
click at [605, 462] on span "Create" at bounding box center [603, 460] width 28 height 14
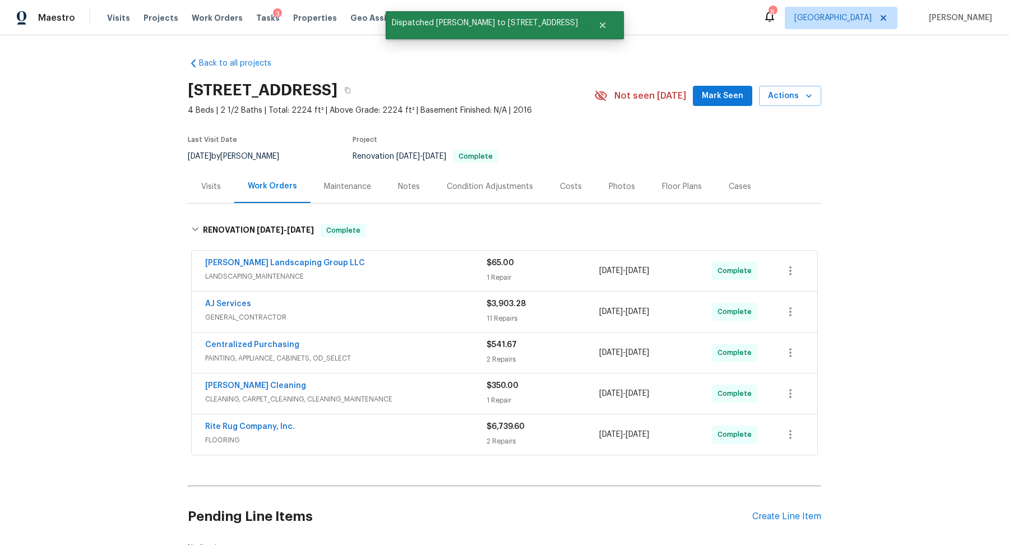
click at [207, 191] on div "Visits" at bounding box center [211, 186] width 20 height 11
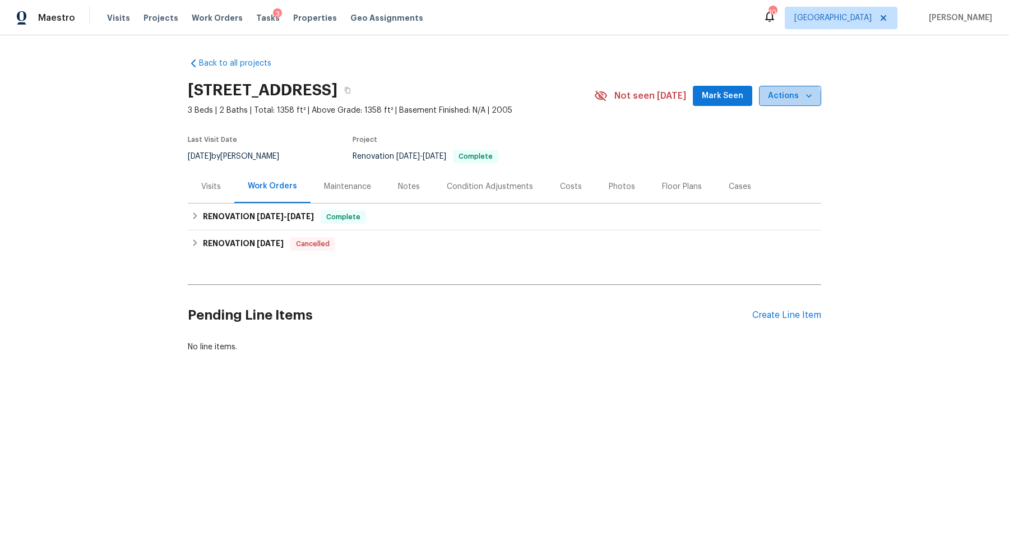
click at [781, 100] on span "Actions" at bounding box center [790, 96] width 44 height 14
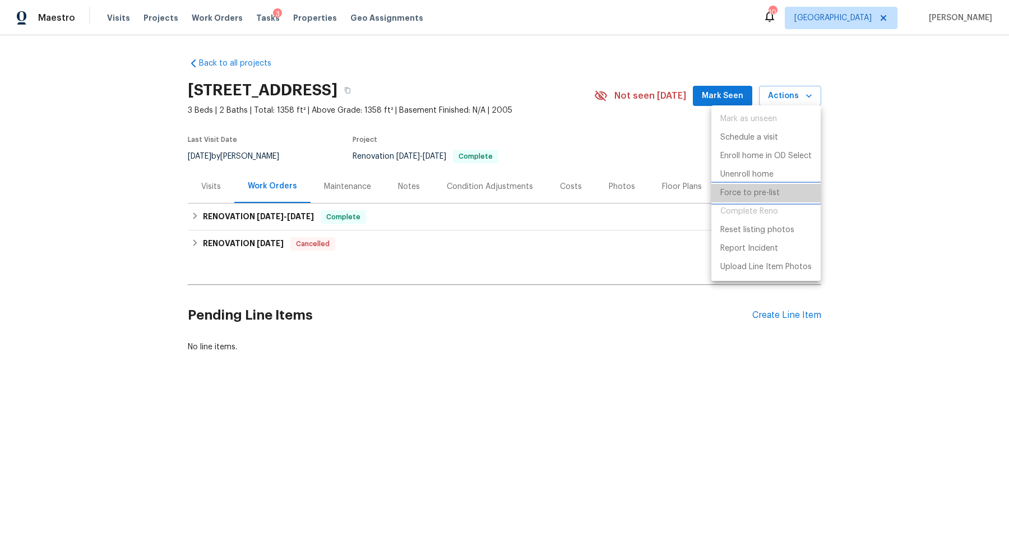
click at [744, 193] on p "Force to pre-list" at bounding box center [749, 193] width 59 height 12
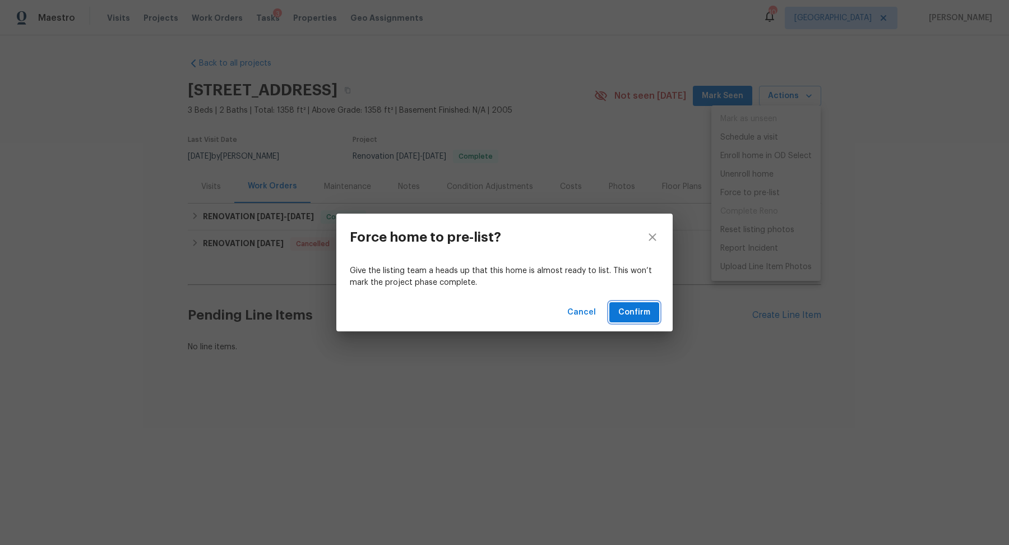
click at [642, 313] on span "Confirm" at bounding box center [634, 312] width 32 height 14
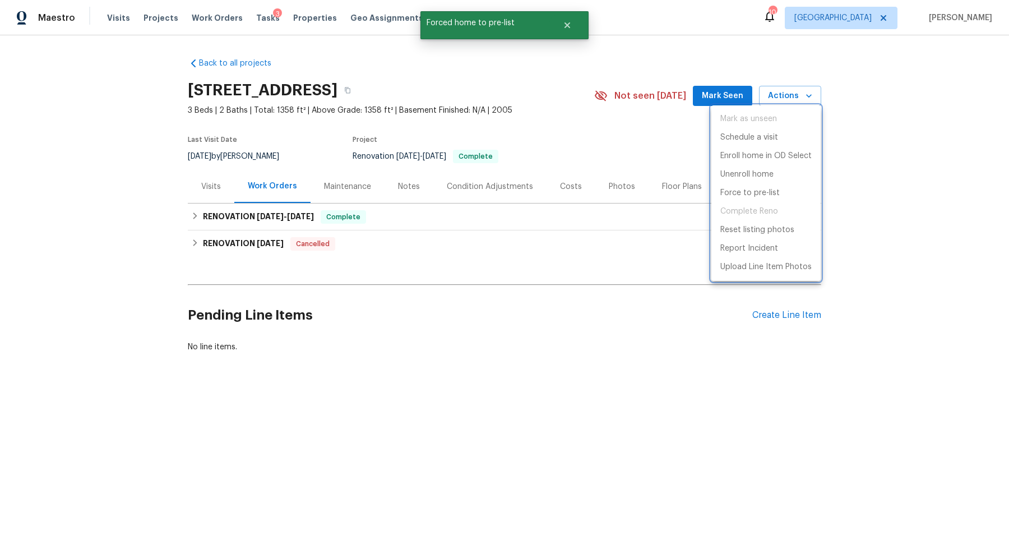
click at [613, 186] on div at bounding box center [504, 272] width 1009 height 545
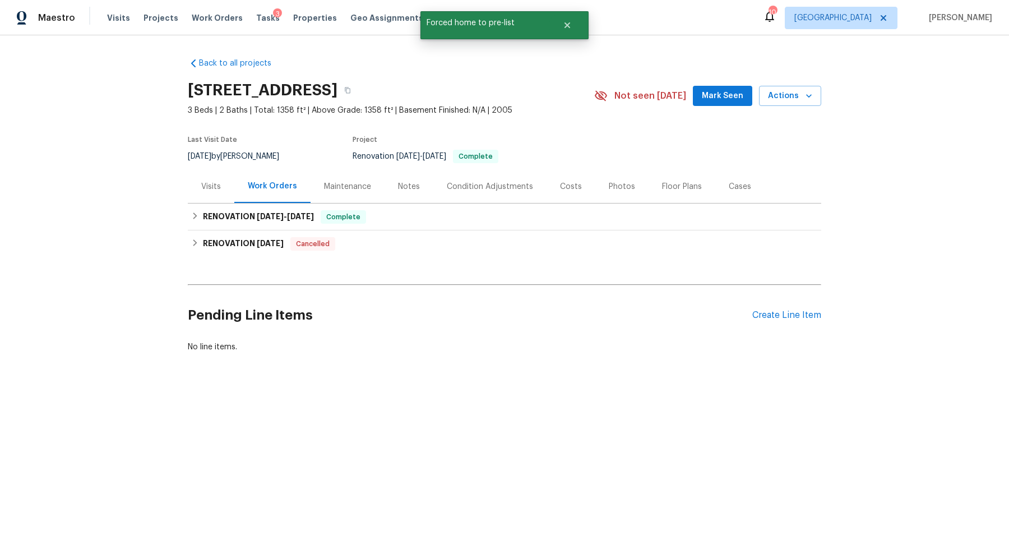
click at [613, 186] on div "Photos" at bounding box center [622, 186] width 26 height 11
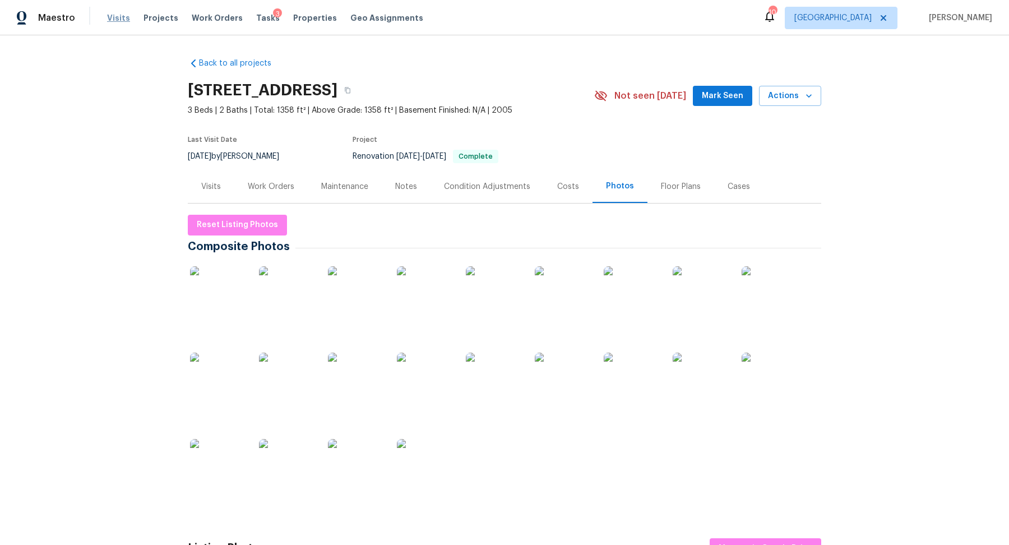
click at [117, 17] on span "Visits" at bounding box center [118, 17] width 23 height 11
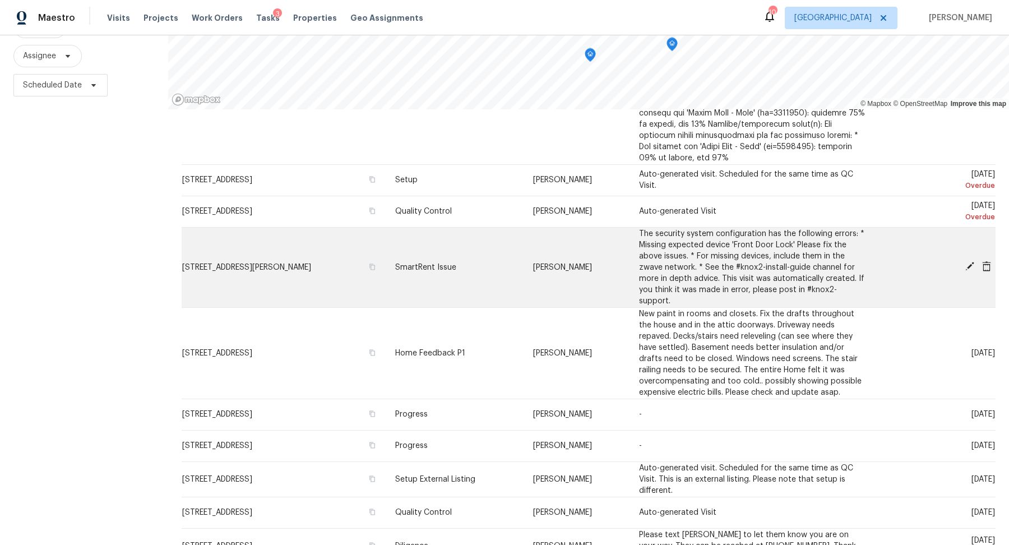
scroll to position [346, 0]
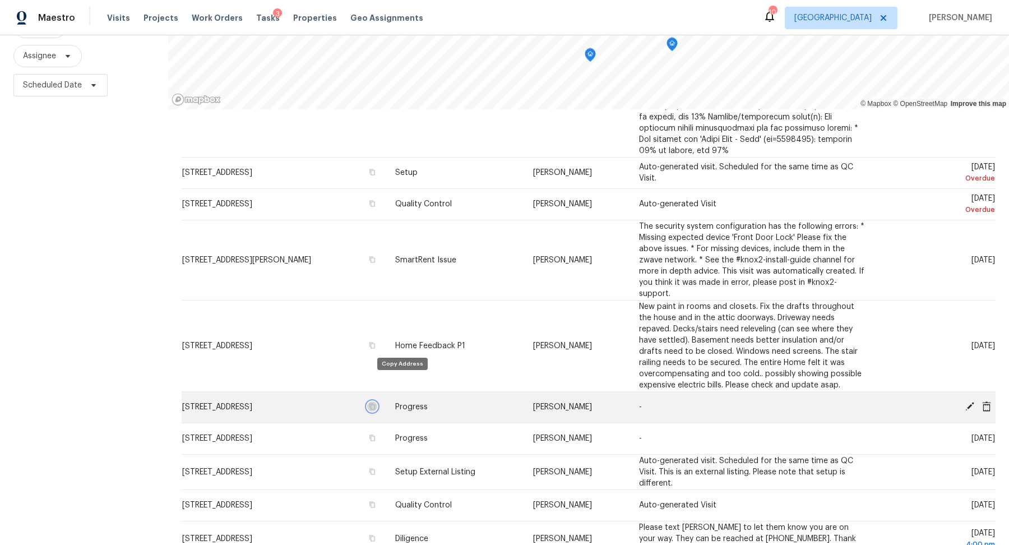
click at [375, 403] on icon "button" at bounding box center [372, 406] width 6 height 6
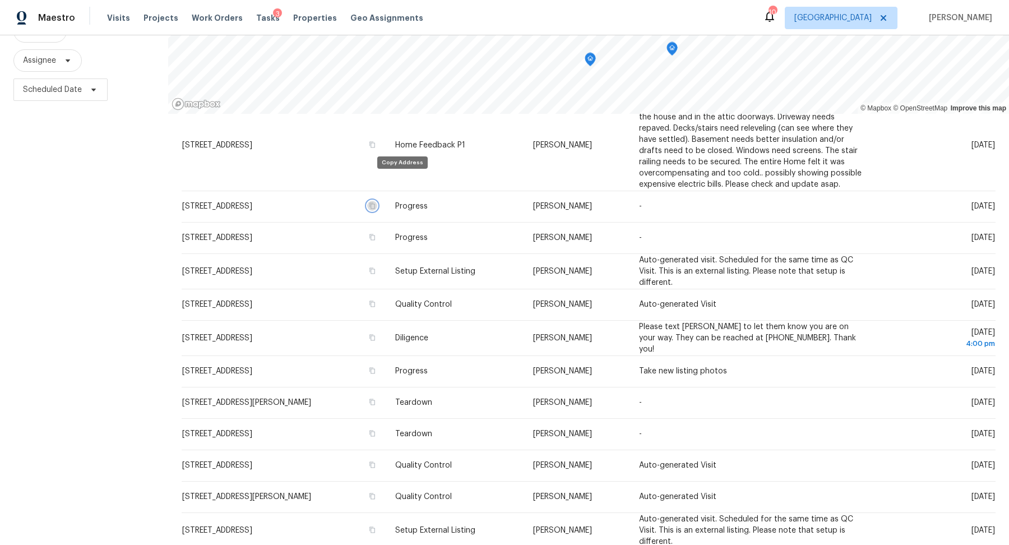
scroll to position [128, 0]
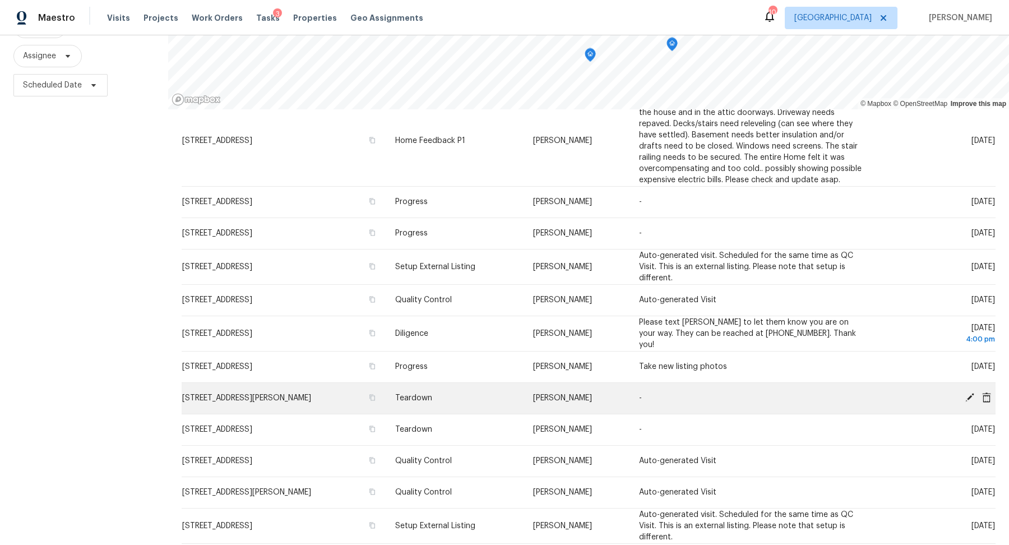
click at [969, 392] on icon at bounding box center [969, 397] width 10 height 10
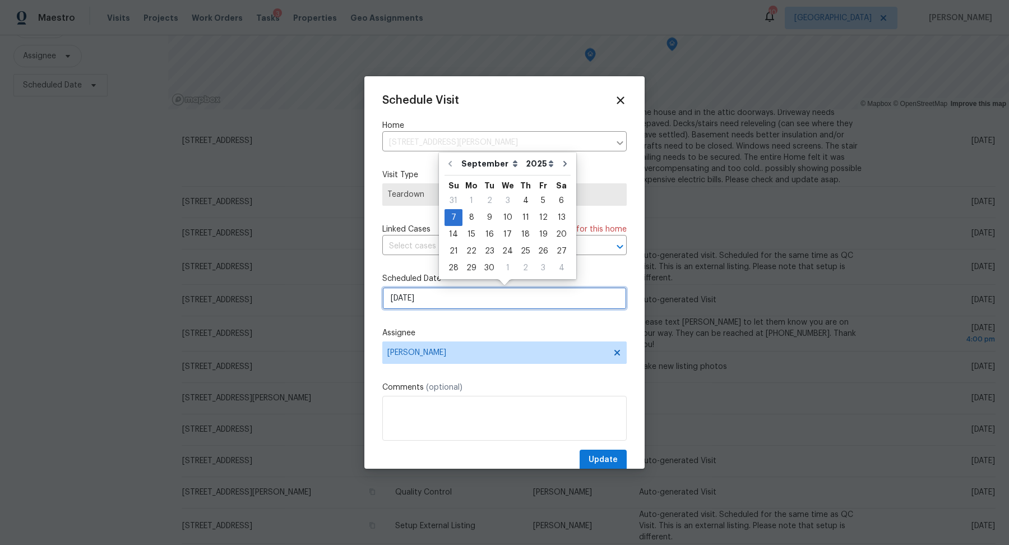
click at [478, 299] on input "9/7/2025" at bounding box center [504, 298] width 244 height 22
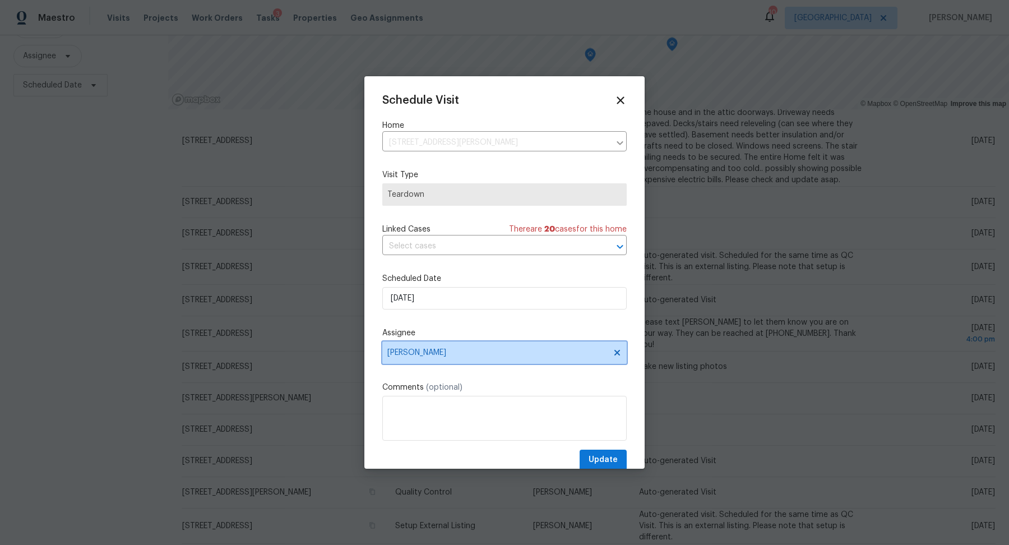
click at [471, 356] on span "[PERSON_NAME]" at bounding box center [497, 352] width 220 height 9
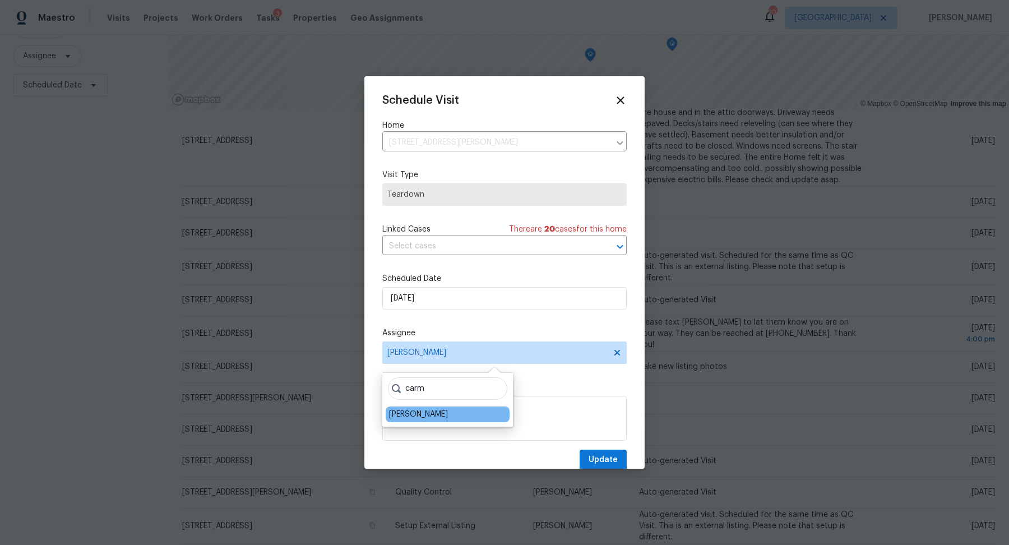
type input "carm"
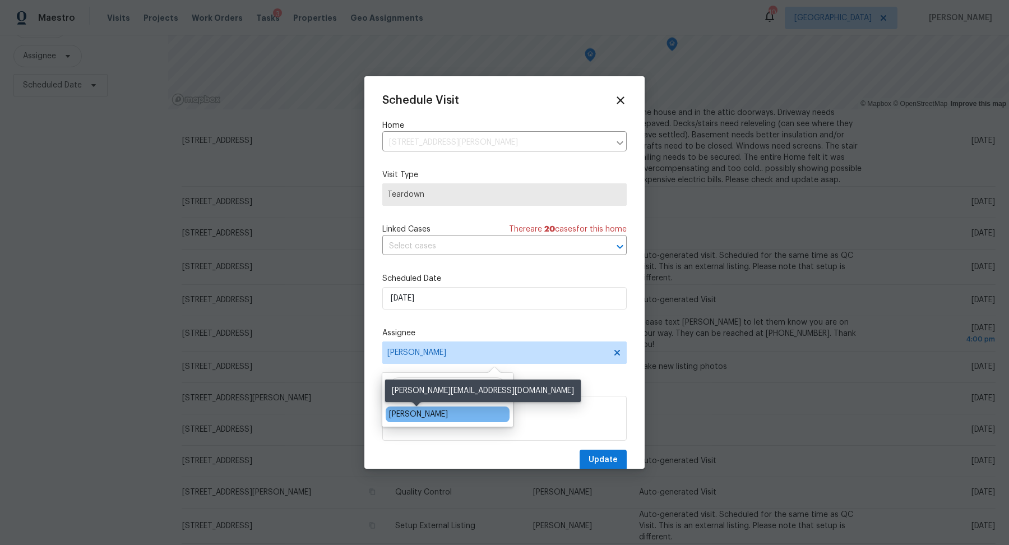
click at [422, 411] on div "Carmen Childs" at bounding box center [418, 413] width 59 height 11
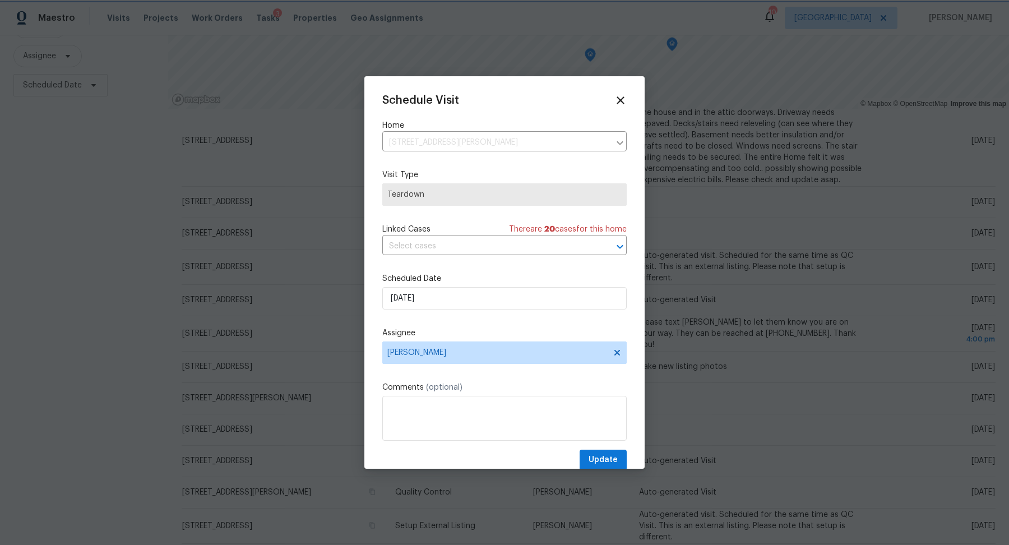
scroll to position [20, 0]
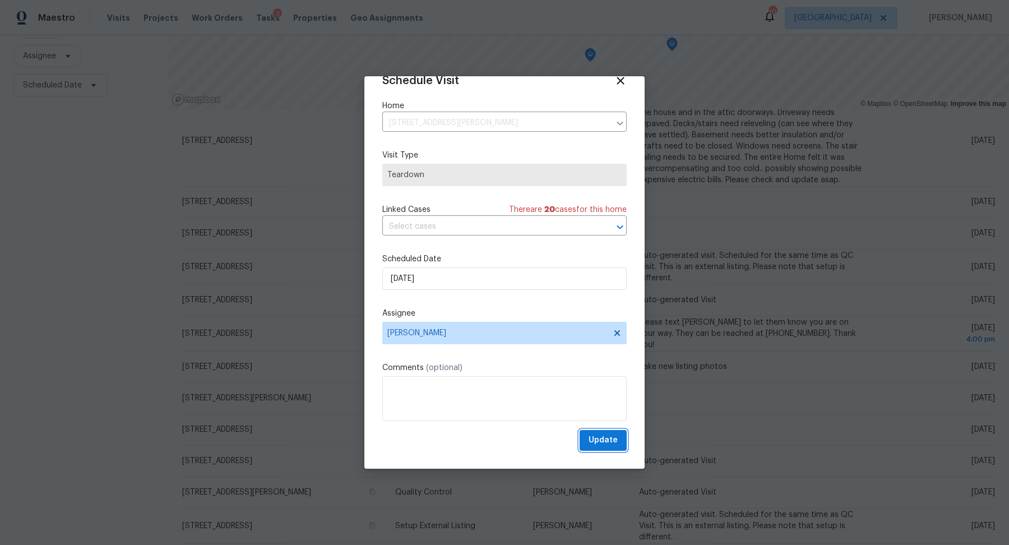
click at [609, 444] on span "Update" at bounding box center [602, 440] width 29 height 14
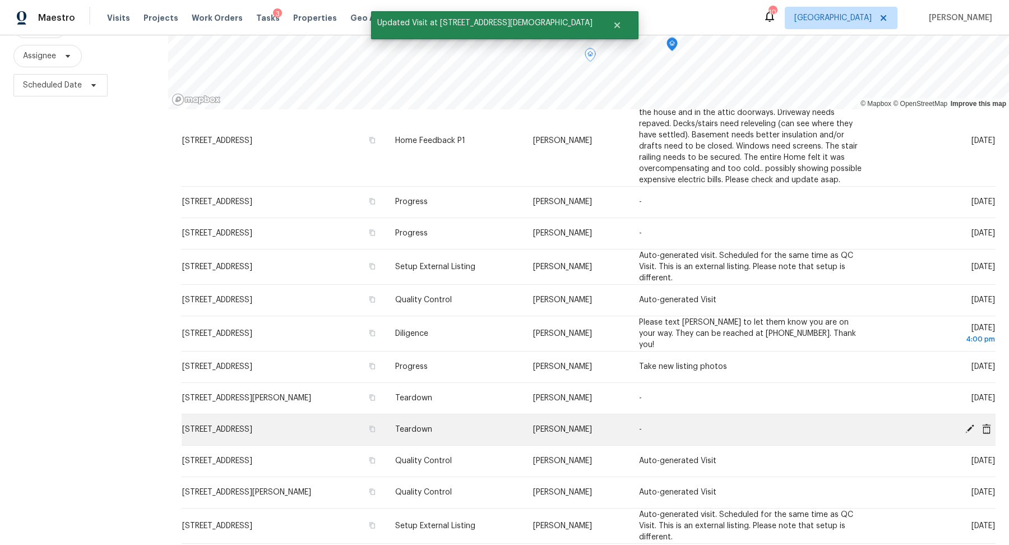
click at [968, 424] on icon at bounding box center [969, 428] width 9 height 9
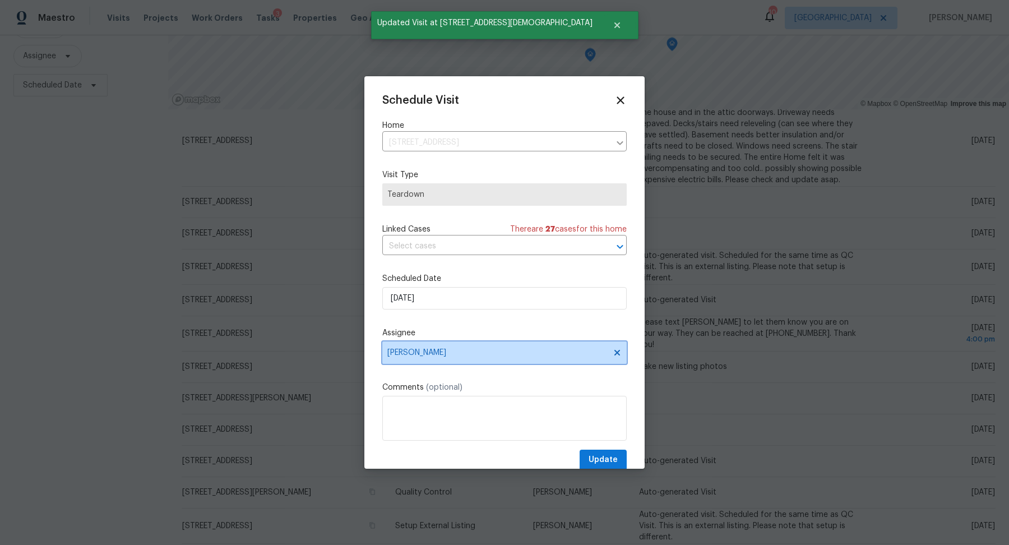
click at [524, 359] on span "[PERSON_NAME]" at bounding box center [504, 352] width 244 height 22
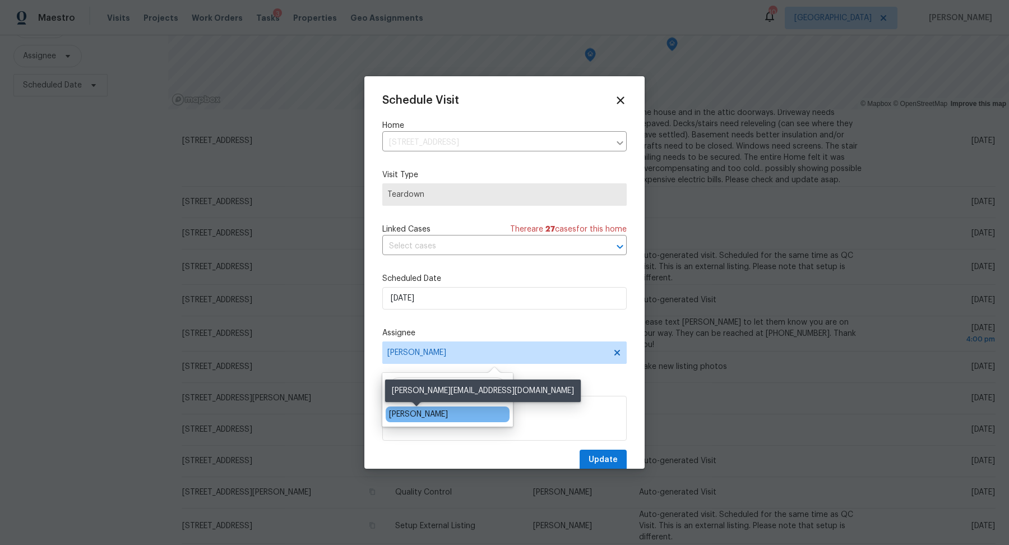
type input "carm"
click at [407, 416] on div "Carmen Childs" at bounding box center [418, 413] width 59 height 11
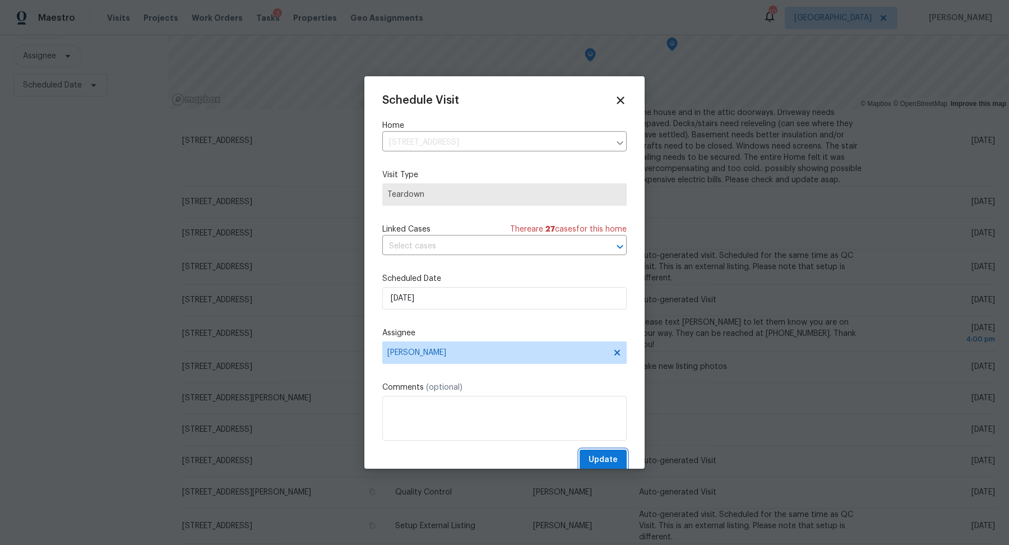
click at [614, 462] on span "Update" at bounding box center [602, 460] width 29 height 14
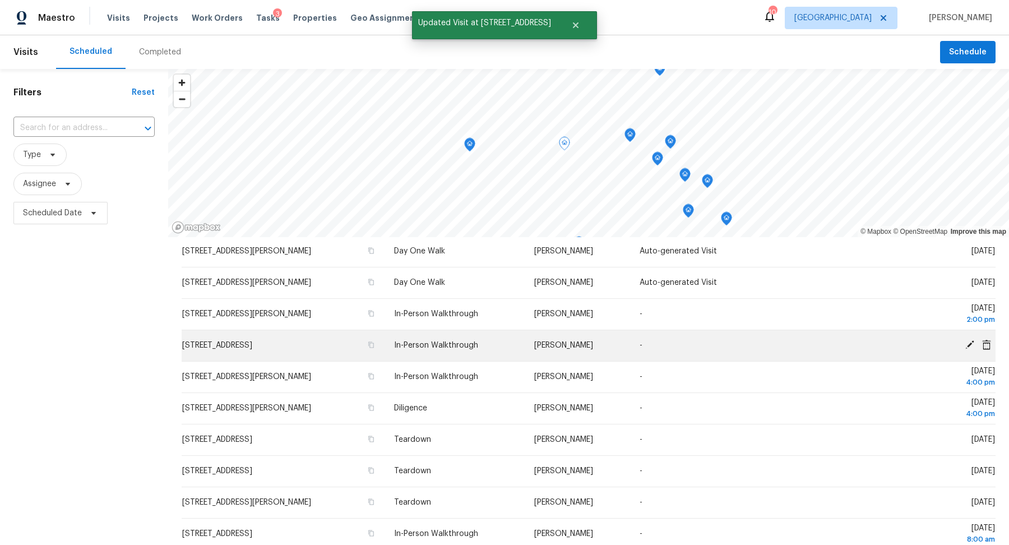
scroll to position [0, 0]
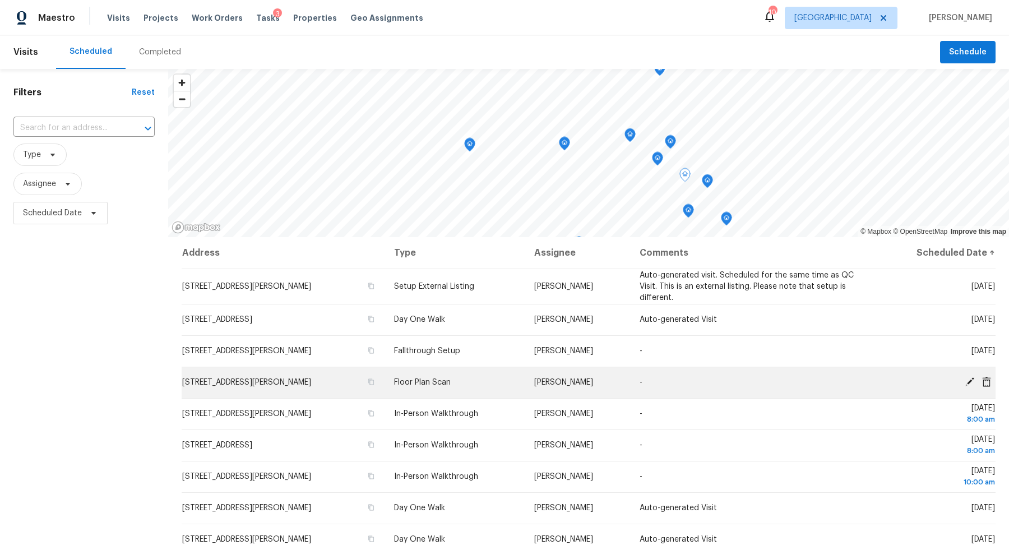
click at [969, 378] on icon at bounding box center [969, 382] width 10 height 10
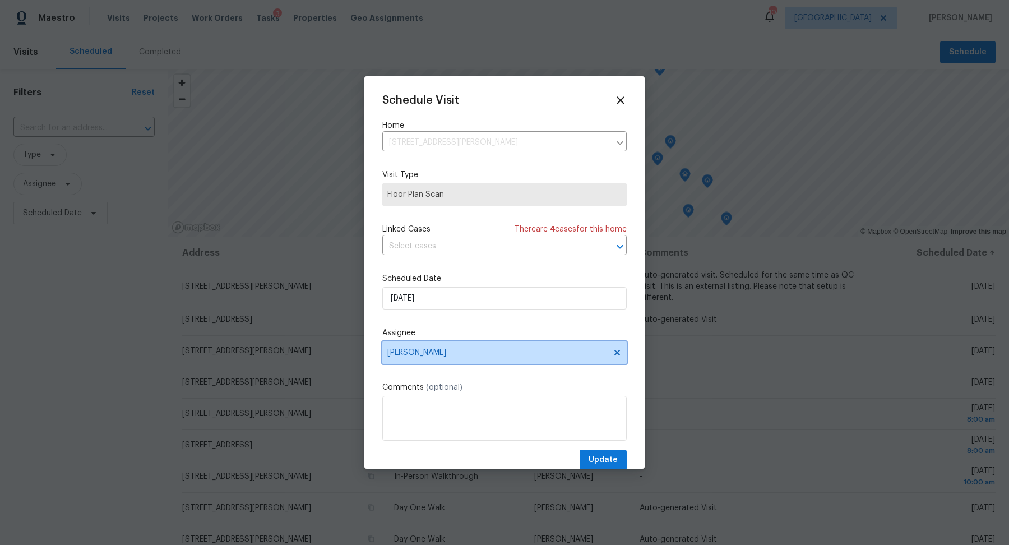
click at [481, 347] on span "[PERSON_NAME]" at bounding box center [504, 352] width 244 height 22
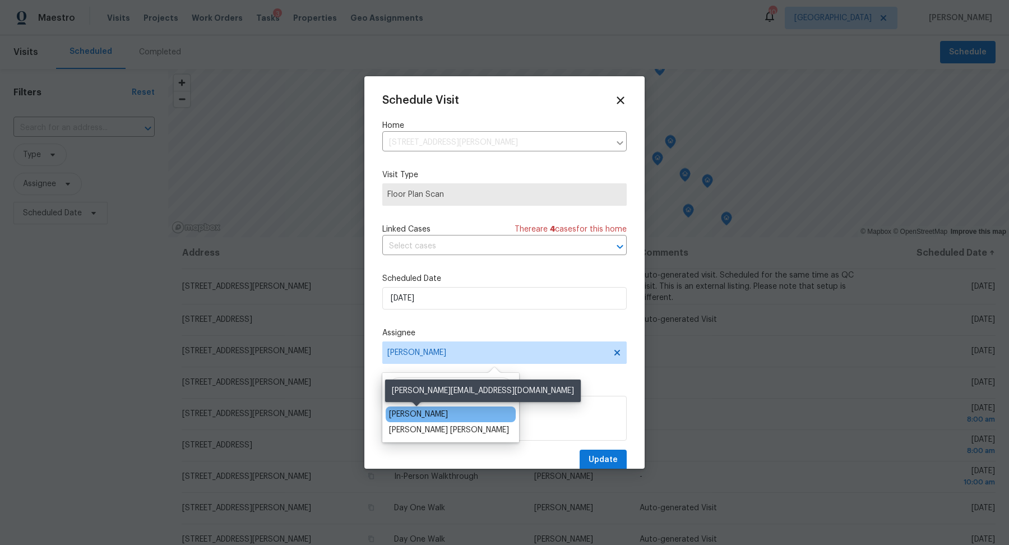
type input "car"
click at [415, 408] on div "Carmen Childs" at bounding box center [418, 413] width 59 height 11
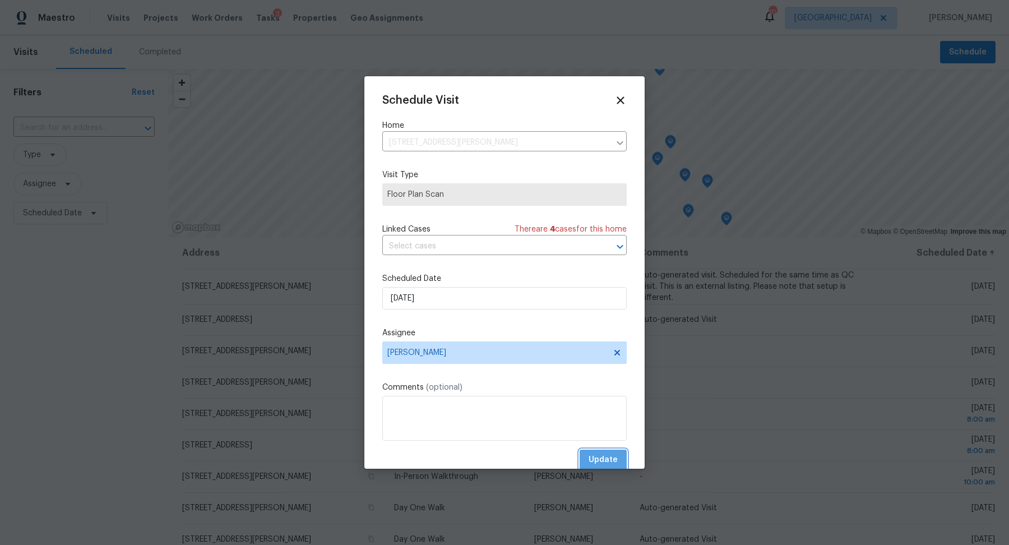
click at [606, 454] on span "Update" at bounding box center [602, 460] width 29 height 14
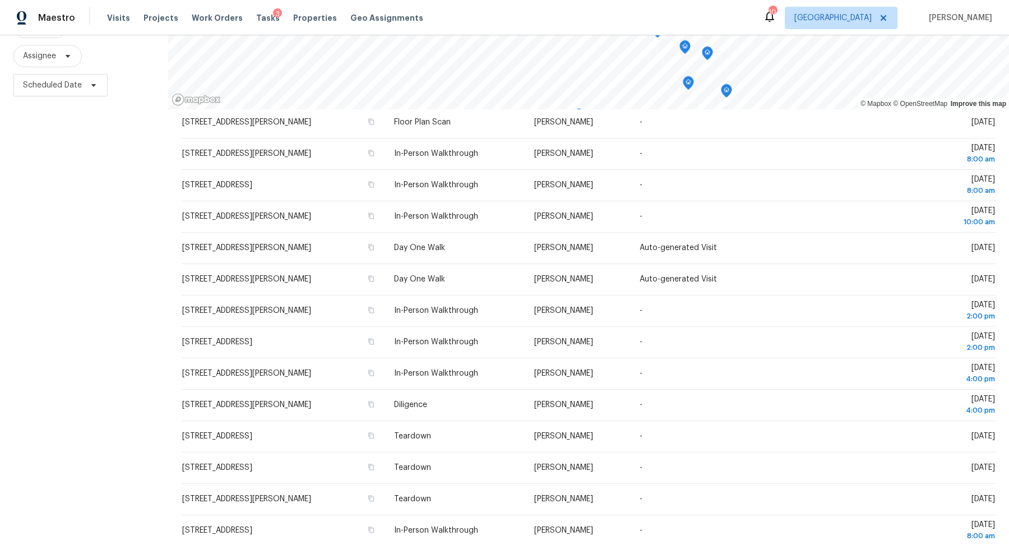
scroll to position [257, 0]
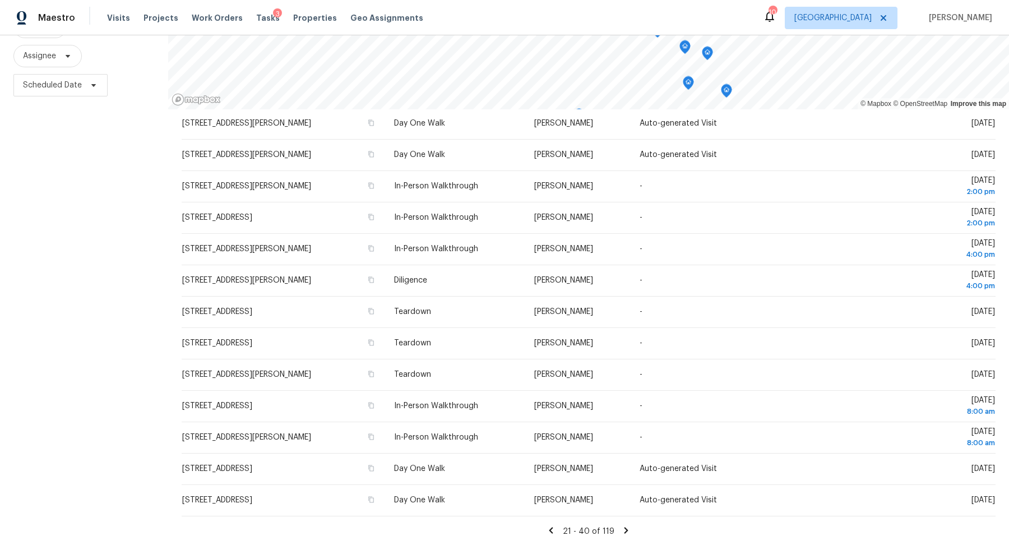
click at [553, 528] on icon at bounding box center [551, 530] width 4 height 6
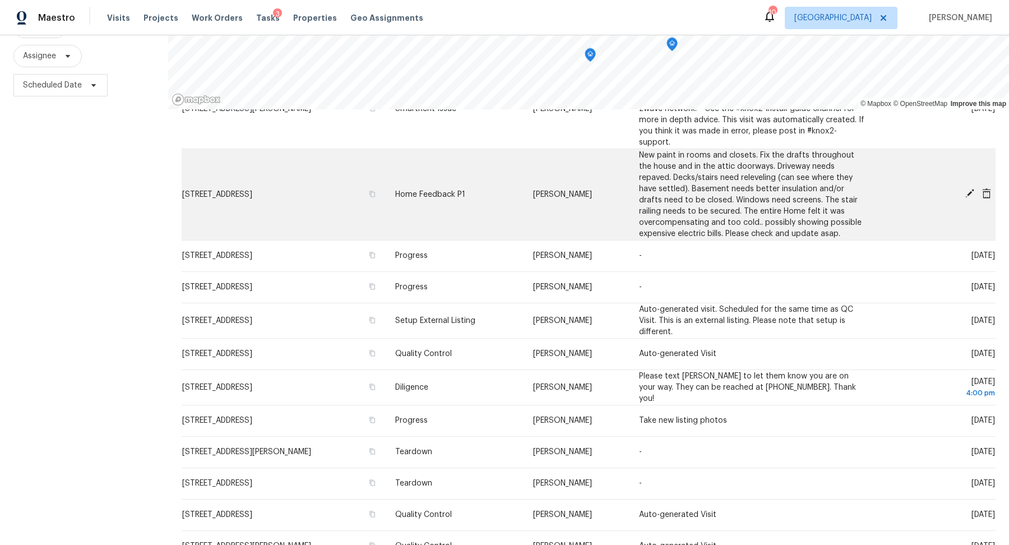
scroll to position [509, 0]
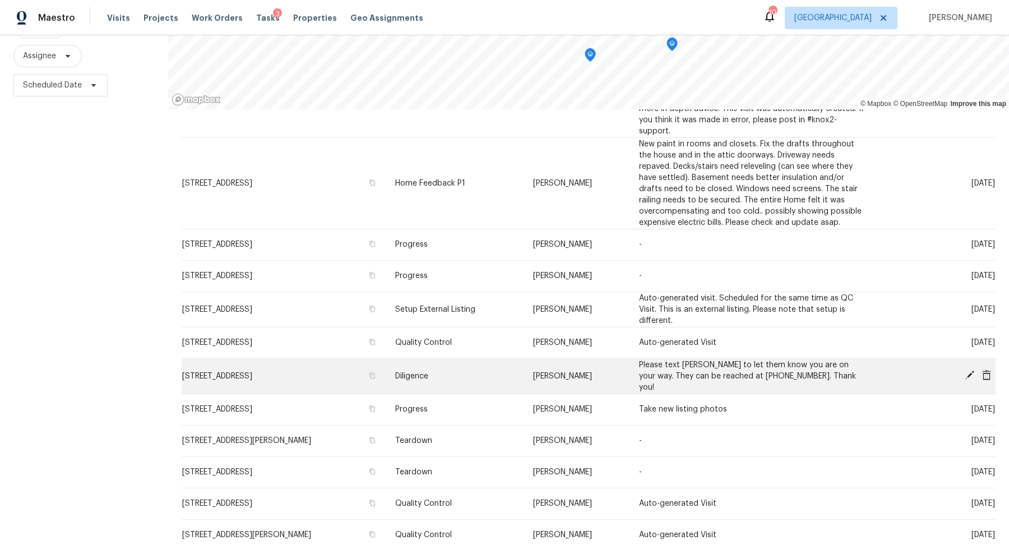
click at [969, 370] on icon at bounding box center [969, 374] width 9 height 9
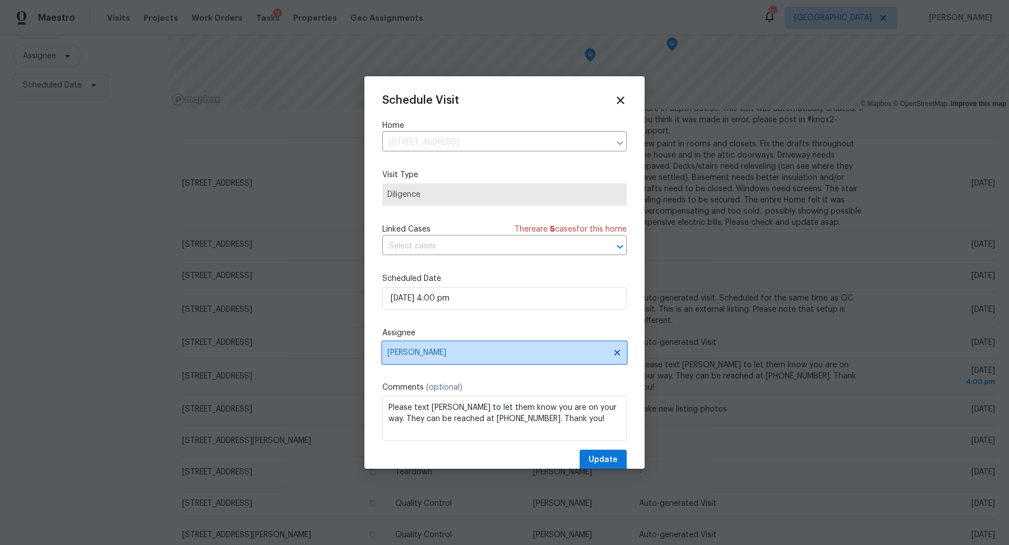
click at [526, 351] on span "[PERSON_NAME]" at bounding box center [497, 352] width 220 height 9
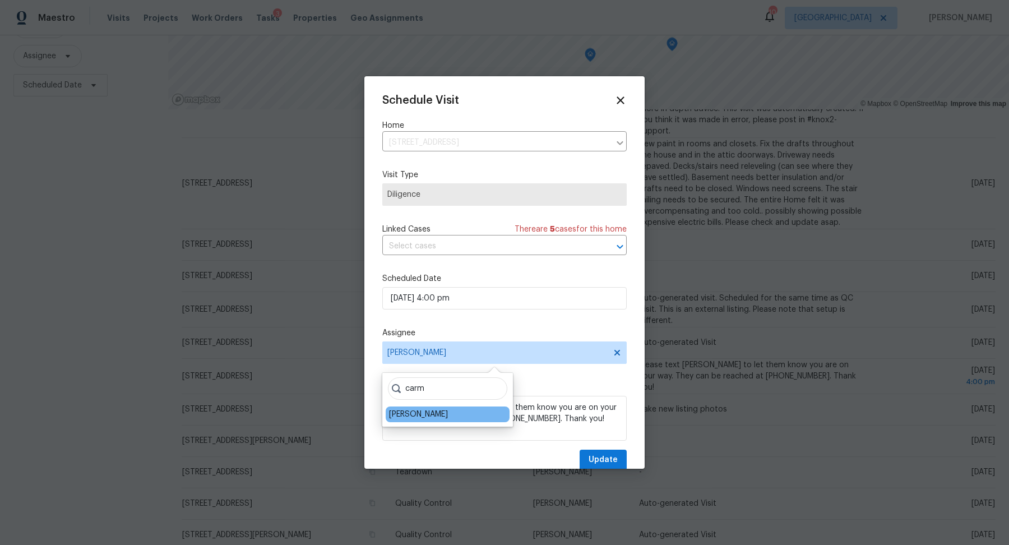
type input "carm"
click at [403, 410] on div "Carmen Childs" at bounding box center [418, 413] width 59 height 11
click at [604, 455] on span "Update" at bounding box center [602, 460] width 29 height 14
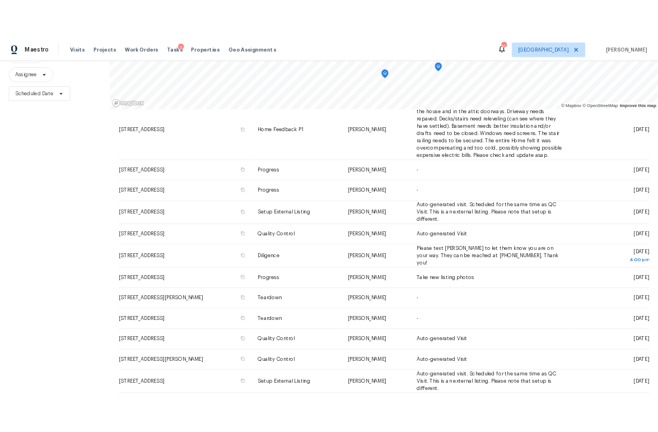
scroll to position [128, 0]
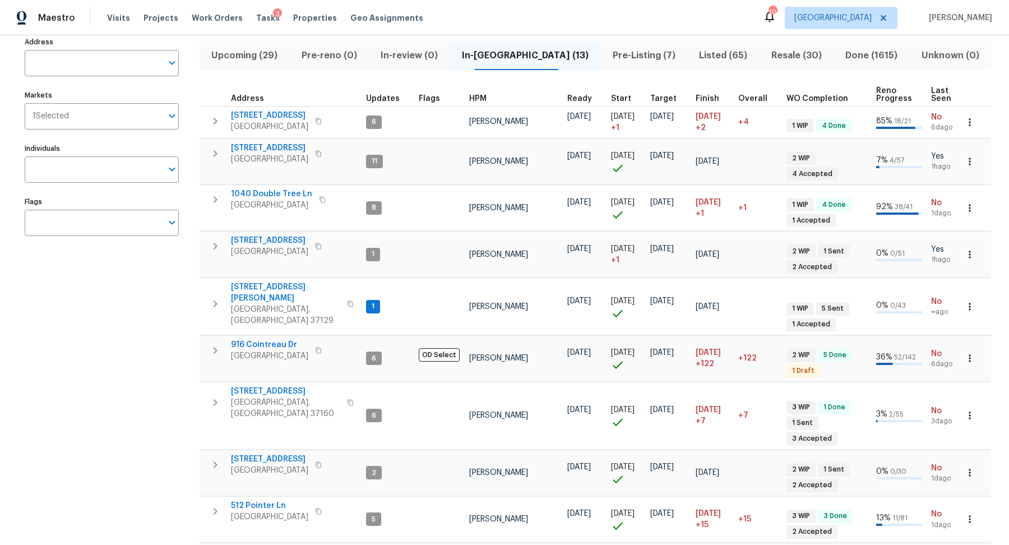
scroll to position [85, 0]
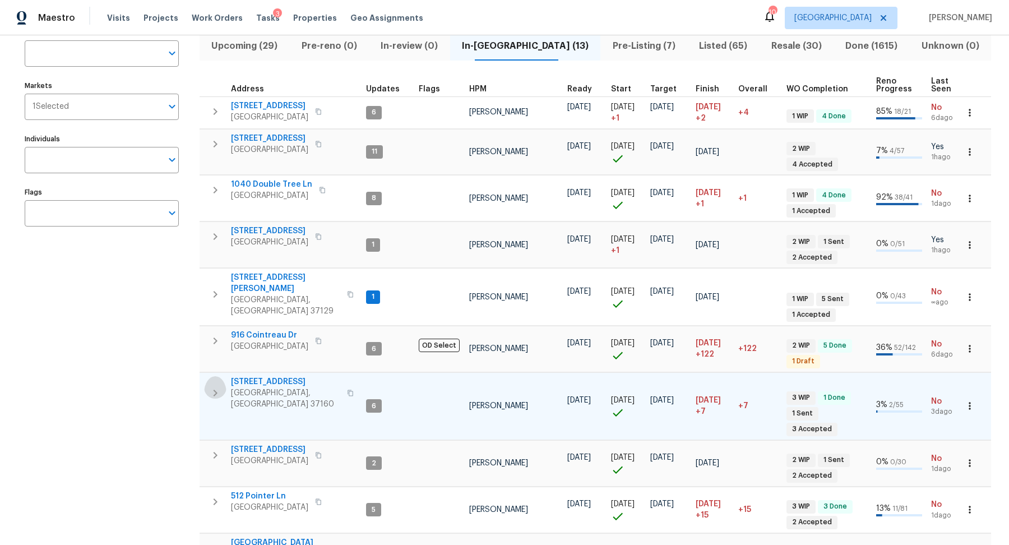
click at [221, 386] on icon "button" at bounding box center [214, 392] width 13 height 13
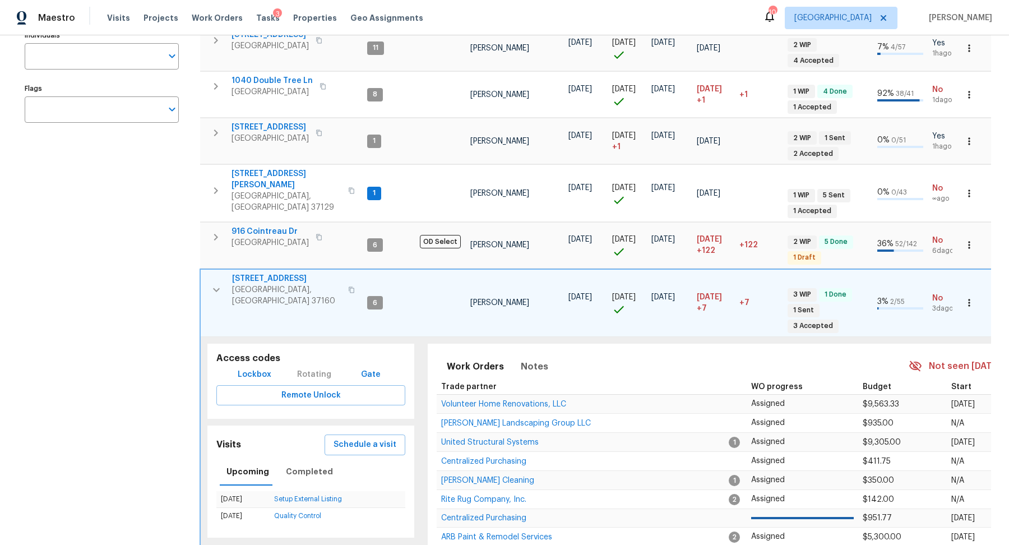
scroll to position [197, 0]
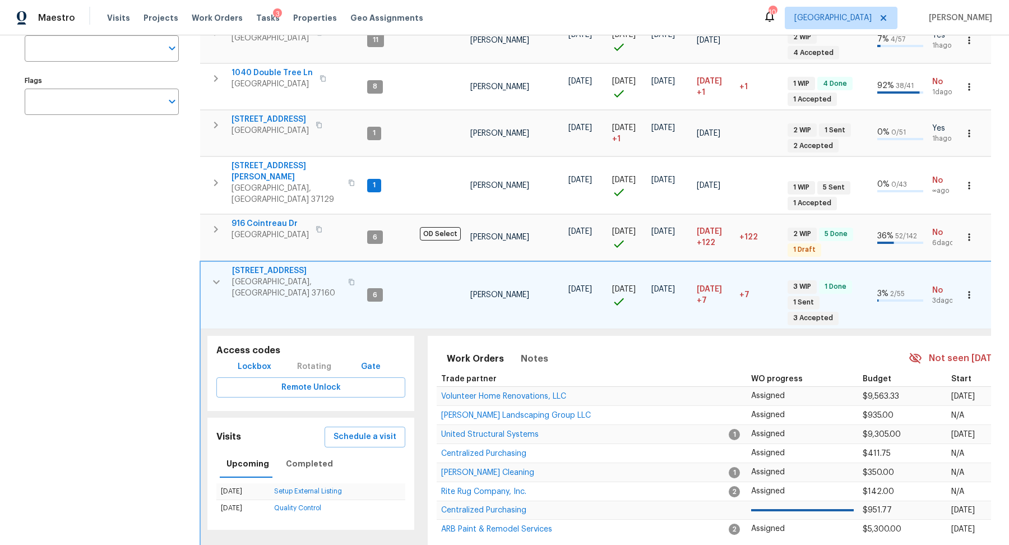
click at [210, 275] on icon "button" at bounding box center [216, 281] width 13 height 13
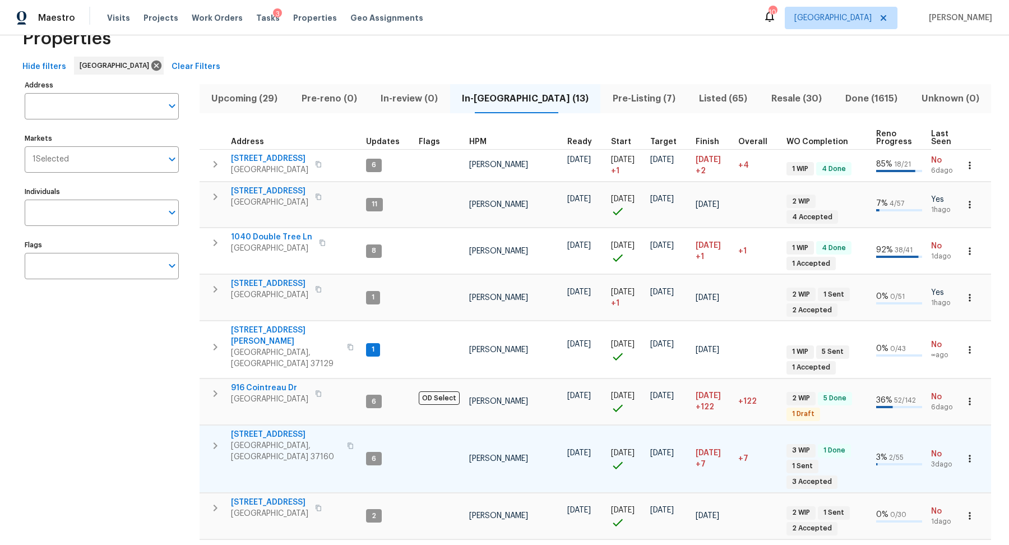
scroll to position [0, 0]
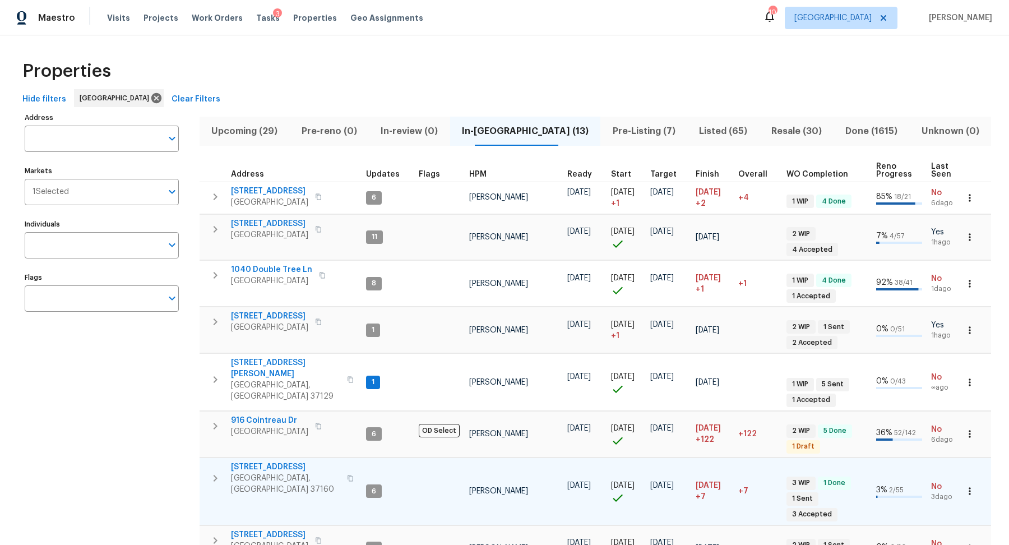
click at [265, 125] on span "Upcoming (29)" at bounding box center [244, 131] width 77 height 16
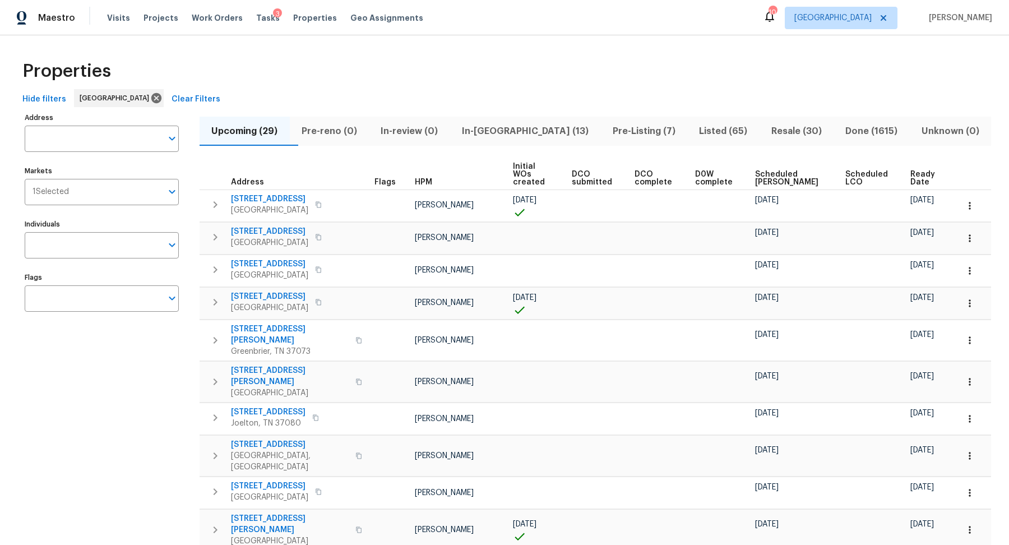
click at [913, 170] on span "Ready Date" at bounding box center [924, 178] width 28 height 16
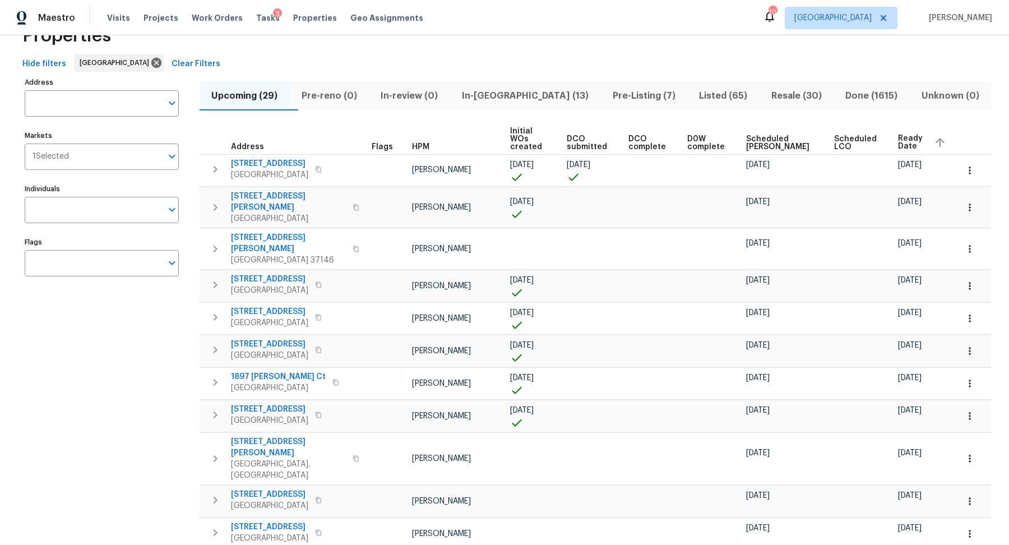
scroll to position [39, 0]
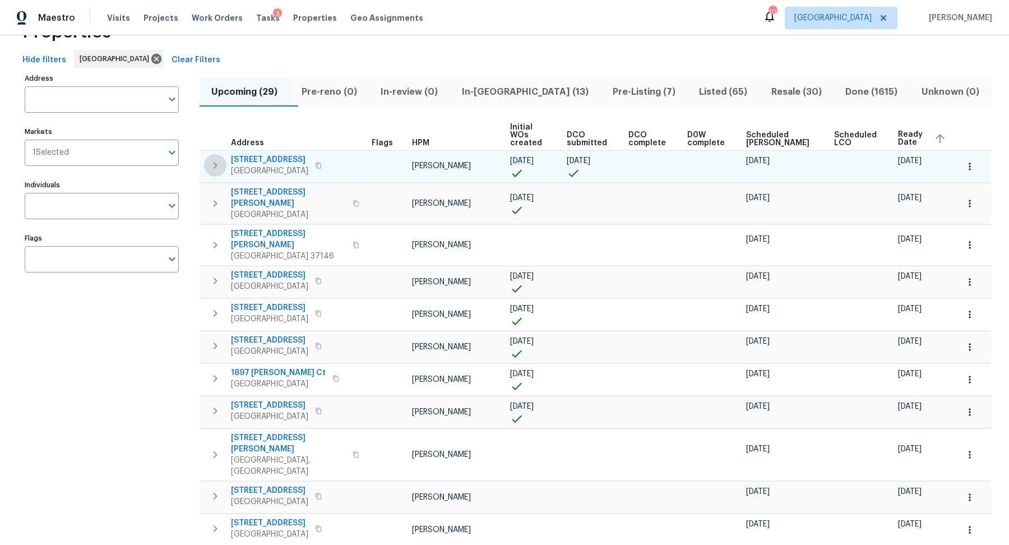
click at [217, 159] on icon "button" at bounding box center [214, 165] width 13 height 13
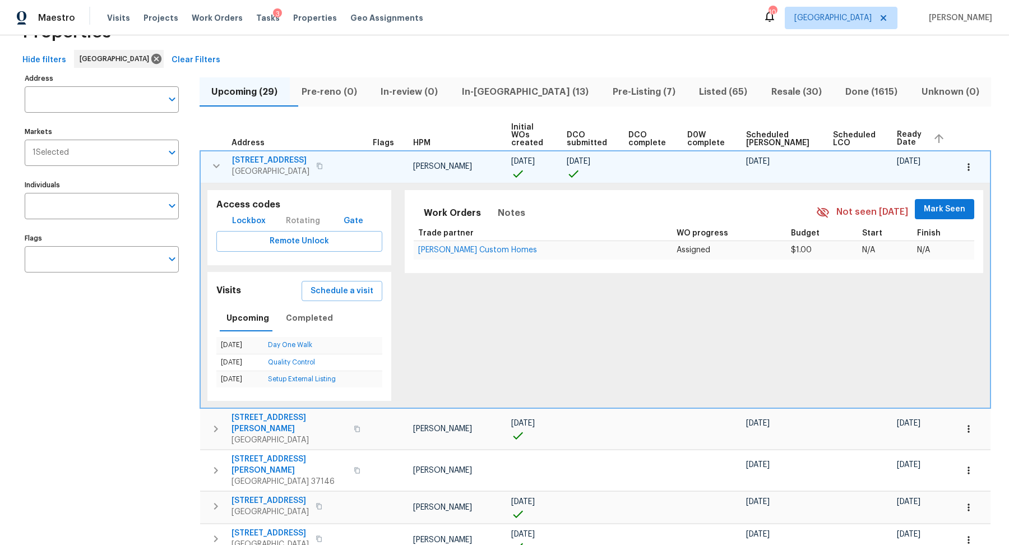
click at [217, 159] on icon "button" at bounding box center [216, 165] width 13 height 13
